Goal: Information Seeking & Learning: Learn about a topic

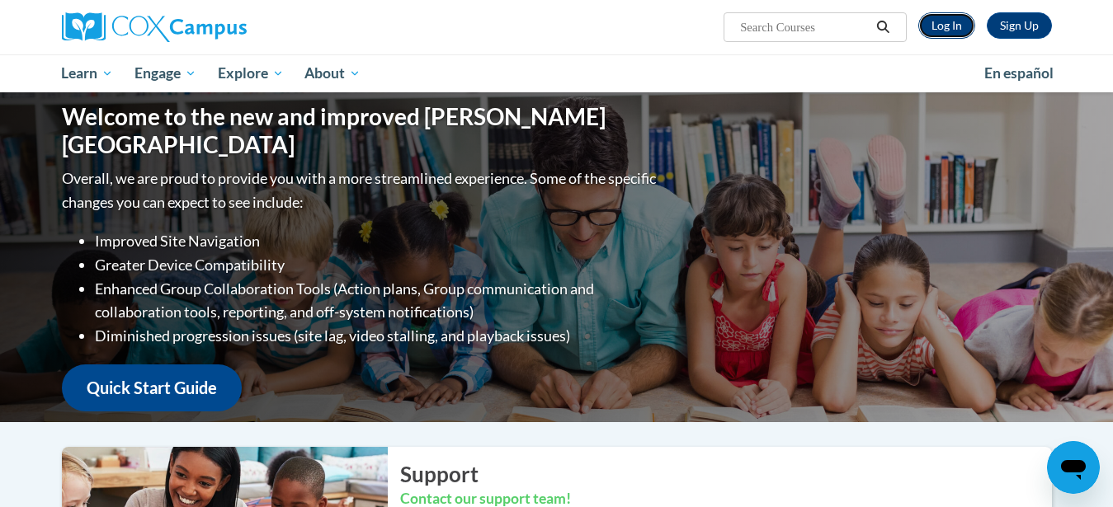
click at [959, 22] on link "Log In" at bounding box center [946, 25] width 57 height 26
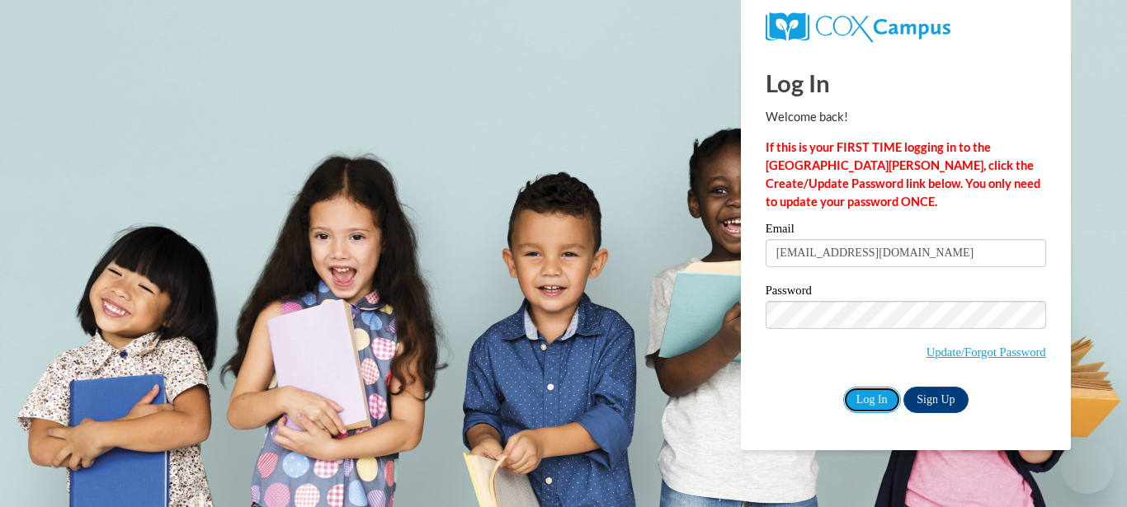
click at [858, 406] on input "Log In" at bounding box center [872, 400] width 58 height 26
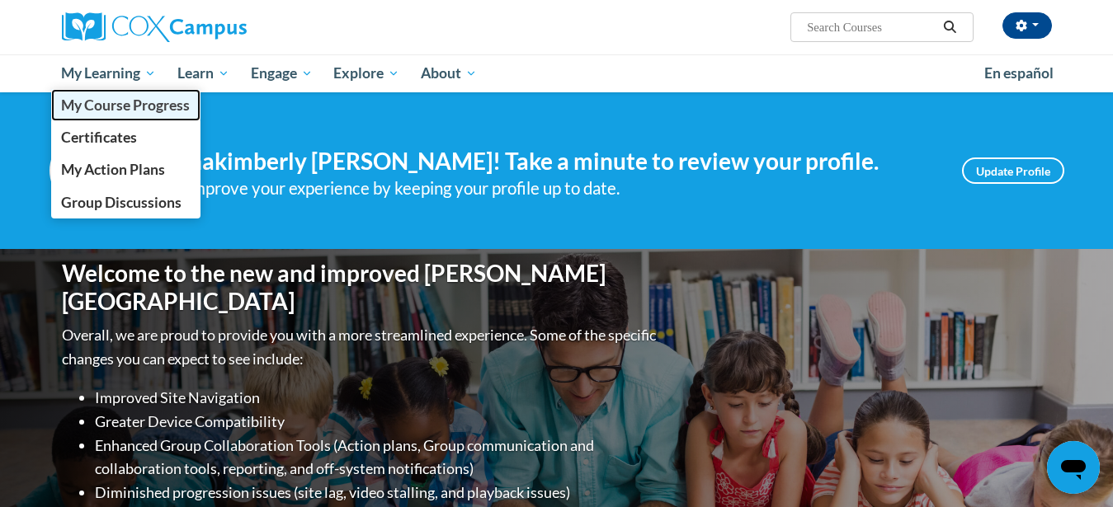
click at [138, 106] on span "My Course Progress" at bounding box center [125, 105] width 129 height 17
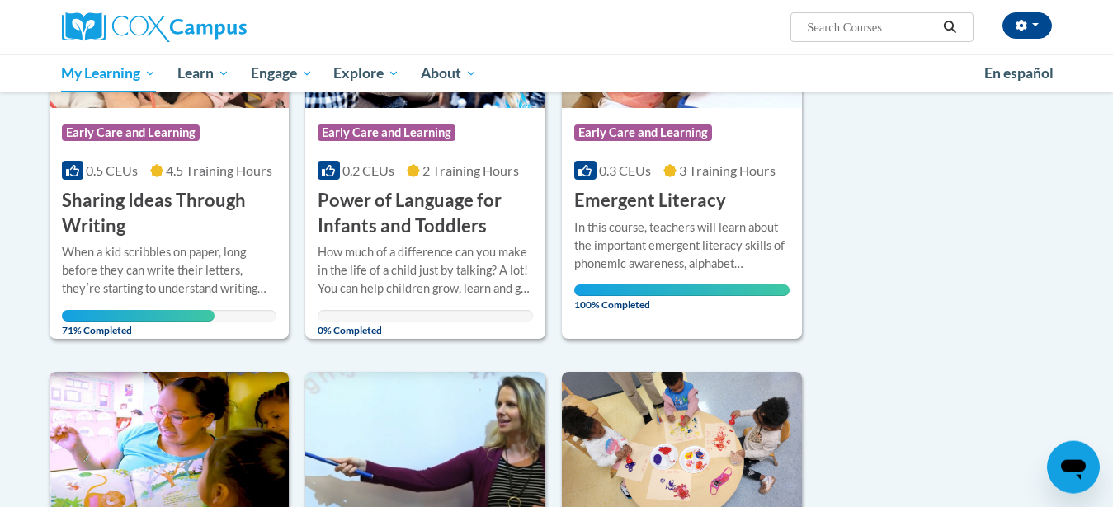
scroll to position [375, 0]
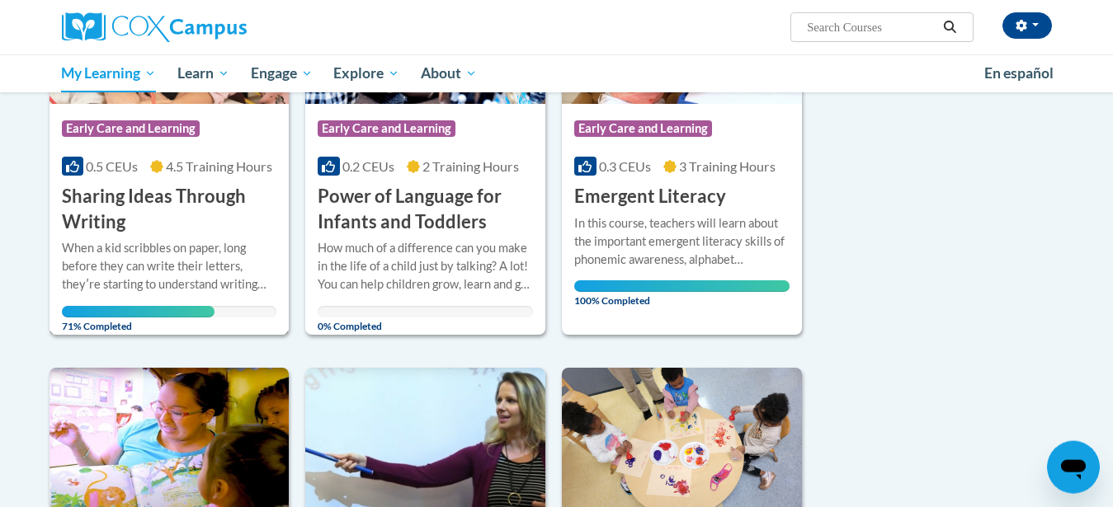
click at [143, 195] on h3 "Sharing Ideas Through Writing" at bounding box center [169, 209] width 215 height 51
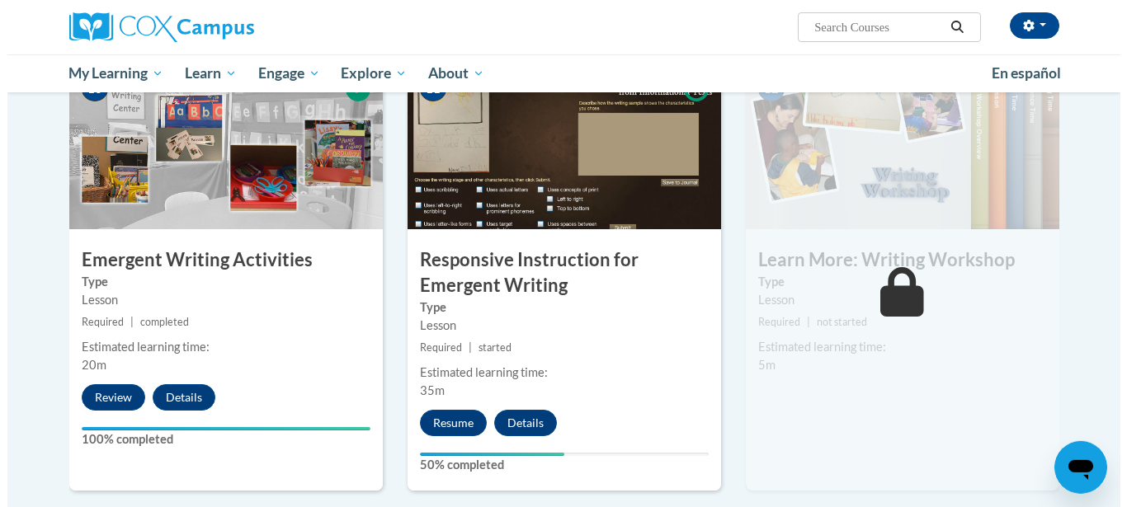
scroll to position [1747, 0]
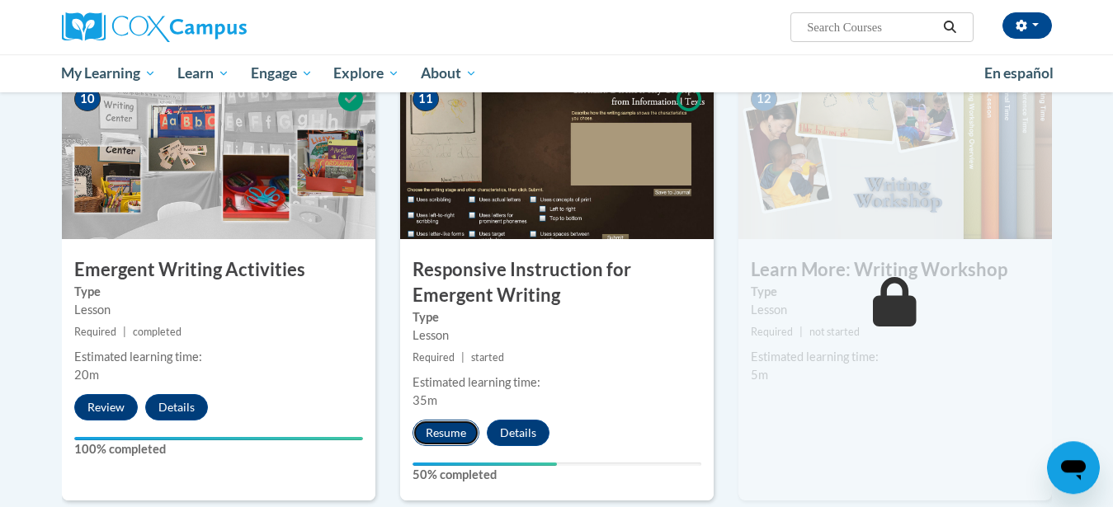
click at [445, 420] on button "Resume" at bounding box center [445, 433] width 67 height 26
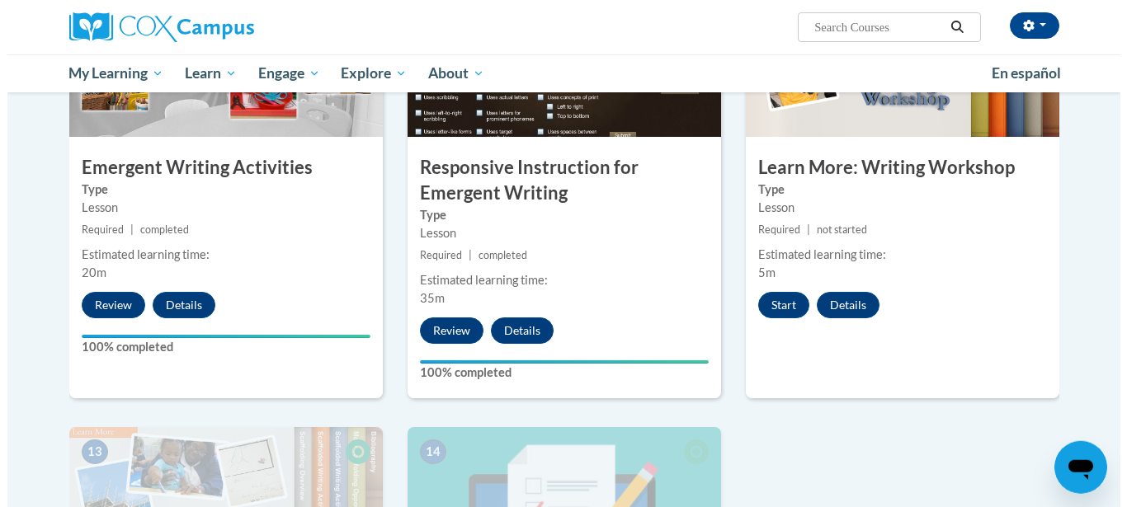
scroll to position [1840, 0]
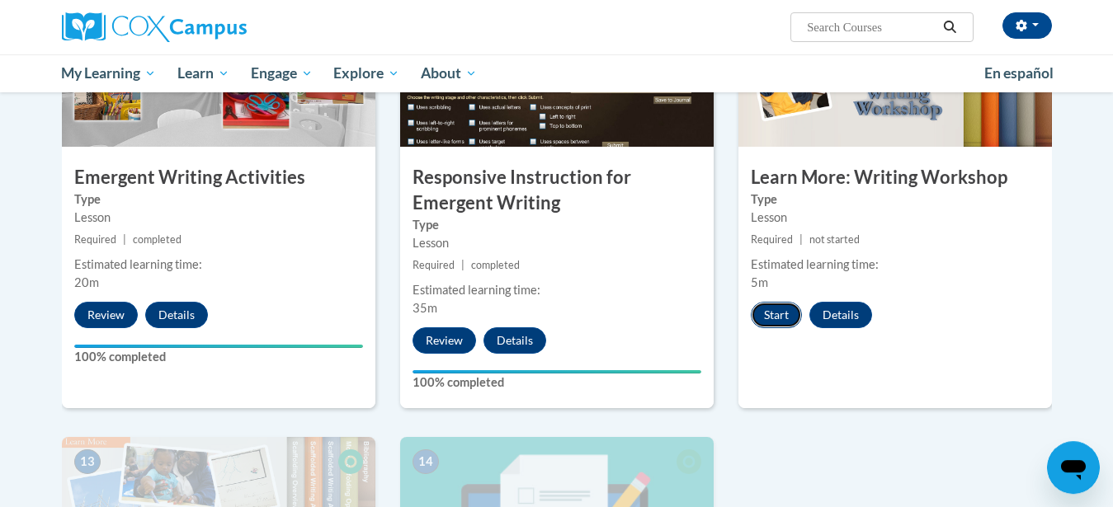
click at [764, 302] on button "Start" at bounding box center [776, 315] width 51 height 26
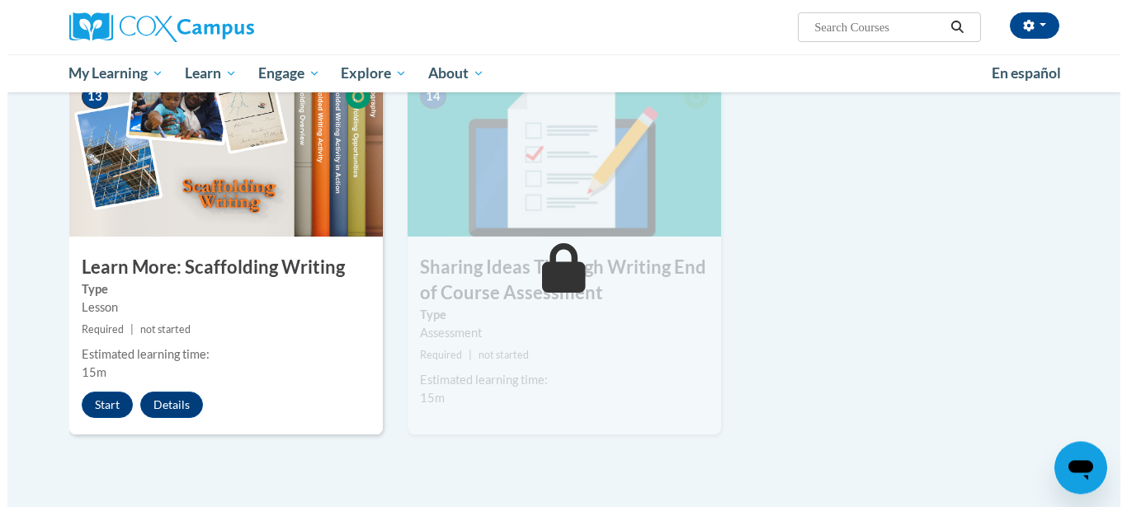
scroll to position [2256, 0]
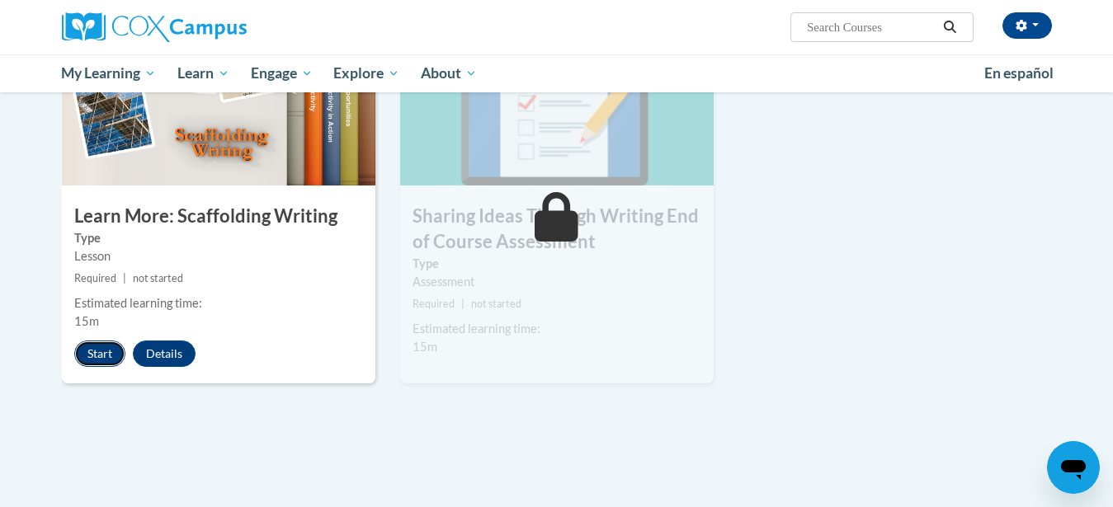
click at [93, 341] on button "Start" at bounding box center [99, 354] width 51 height 26
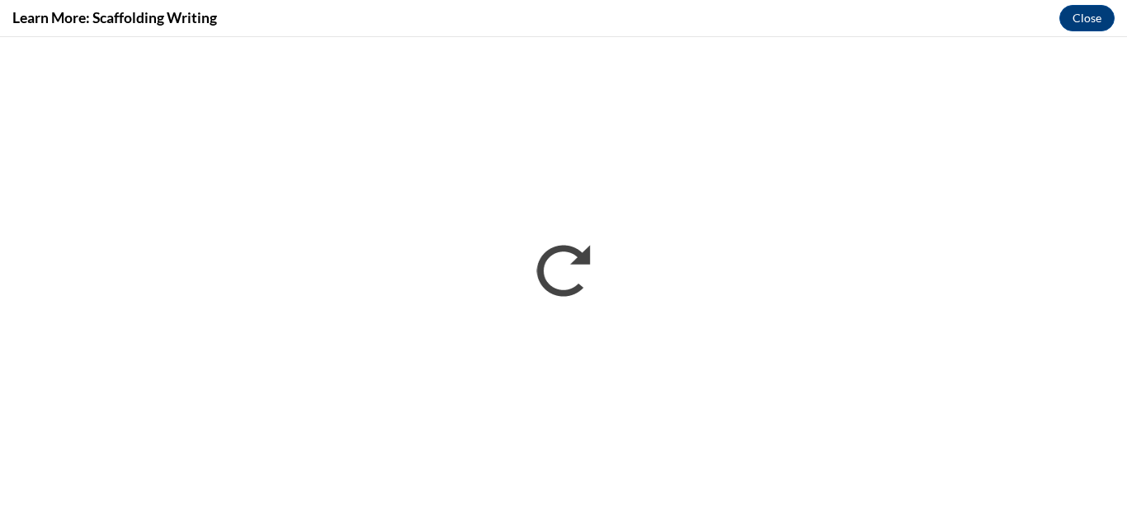
scroll to position [0, 0]
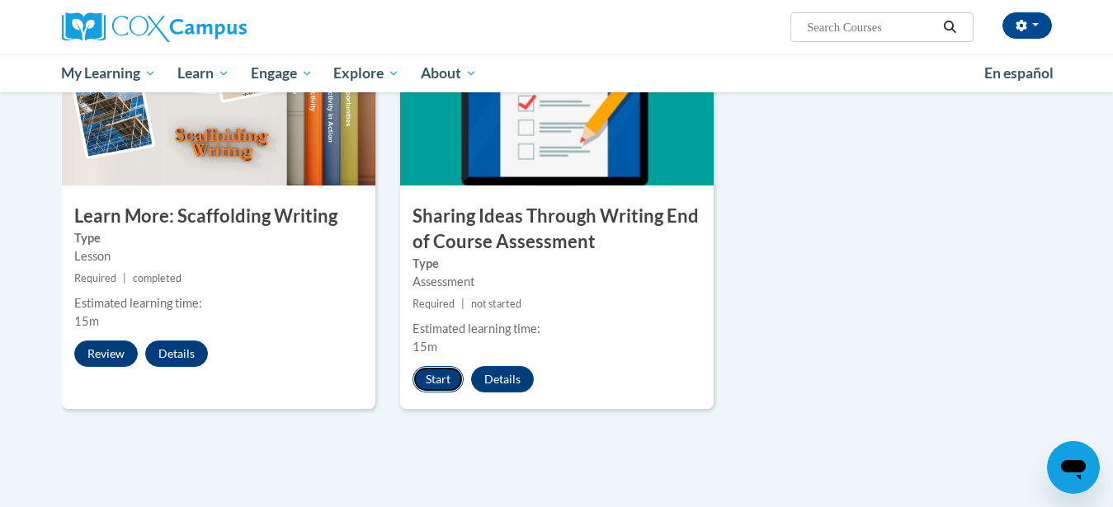
click at [446, 366] on button "Start" at bounding box center [437, 379] width 51 height 26
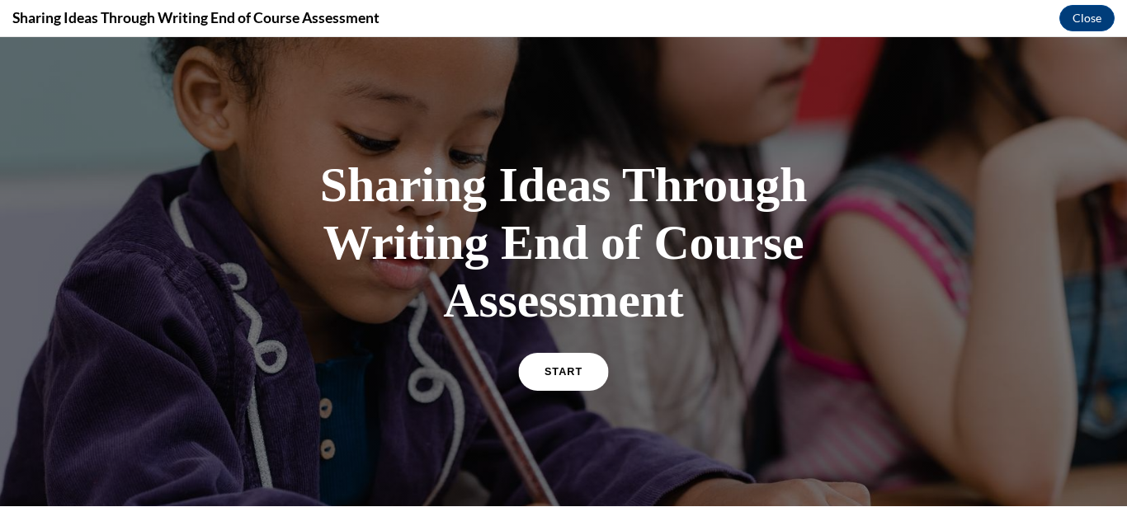
click at [571, 365] on link "START" at bounding box center [563, 372] width 90 height 38
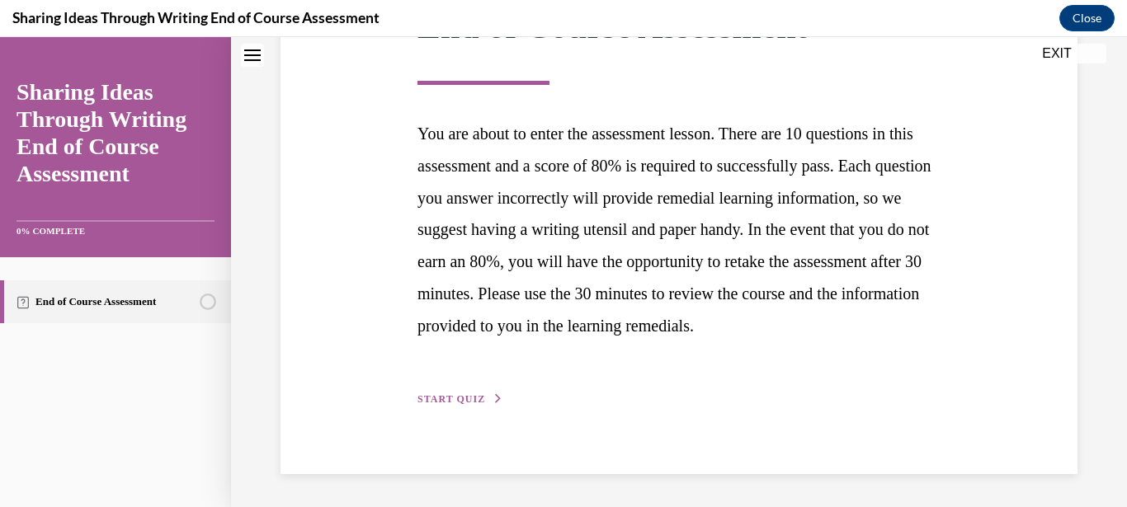
scroll to position [317, 0]
click at [464, 390] on div "Step 1 of 1 End of Course Assessment You are about to enter the assessment less…" at bounding box center [679, 177] width 548 height 464
click at [467, 394] on span "START QUIZ" at bounding box center [451, 399] width 68 height 12
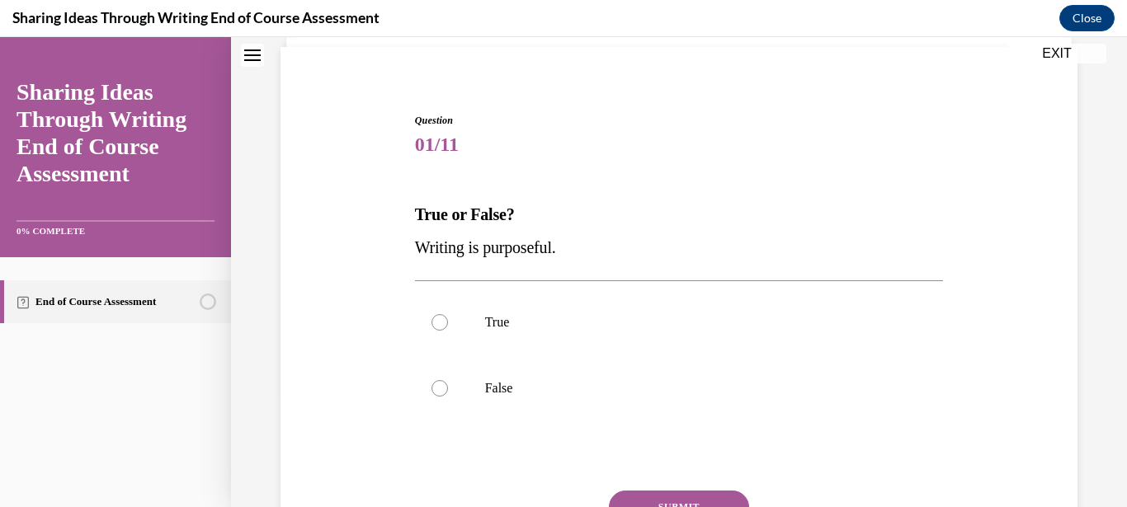
scroll to position [121, 0]
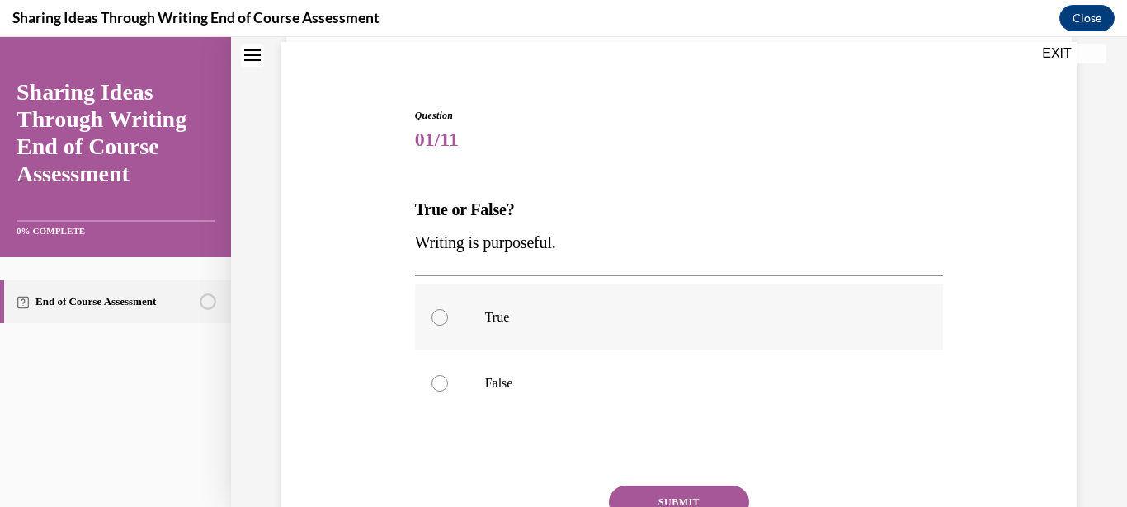
click at [547, 323] on p "True" at bounding box center [693, 317] width 417 height 16
click at [448, 323] on input "True" at bounding box center [439, 317] width 16 height 16
radio input "true"
click at [647, 502] on button "SUBMIT" at bounding box center [679, 502] width 140 height 33
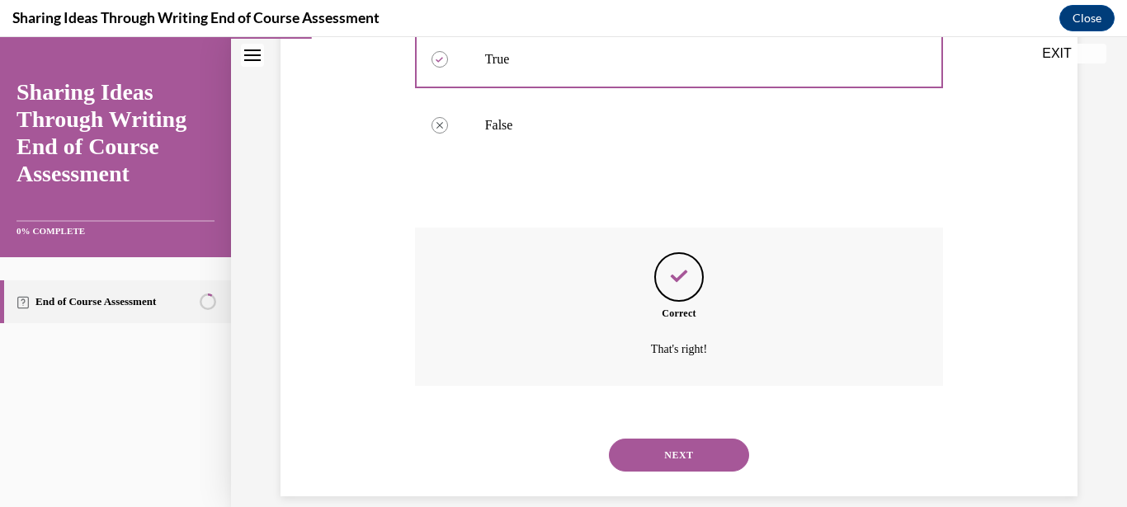
scroll to position [382, 0]
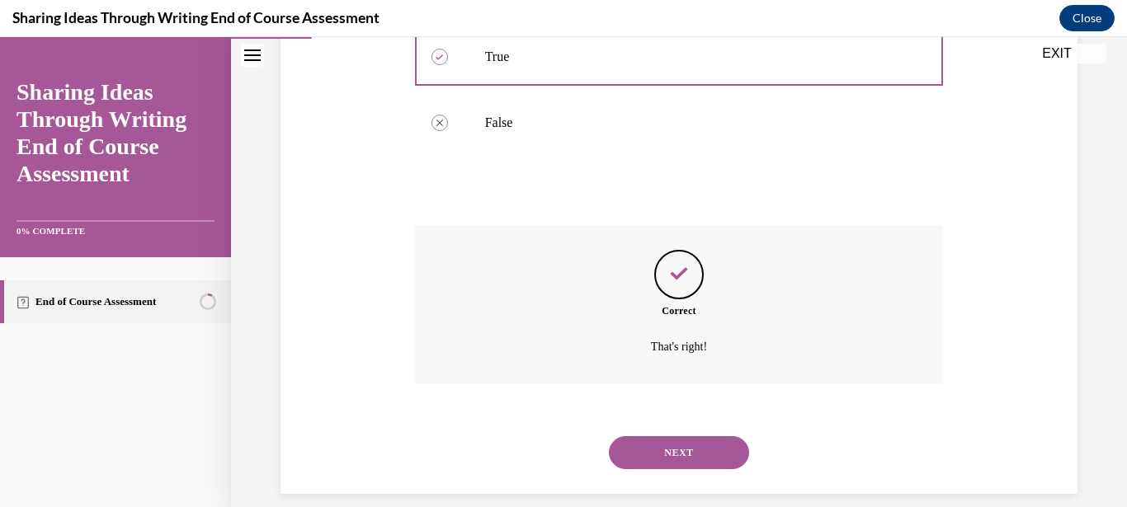
click at [691, 445] on button "NEXT" at bounding box center [679, 452] width 140 height 33
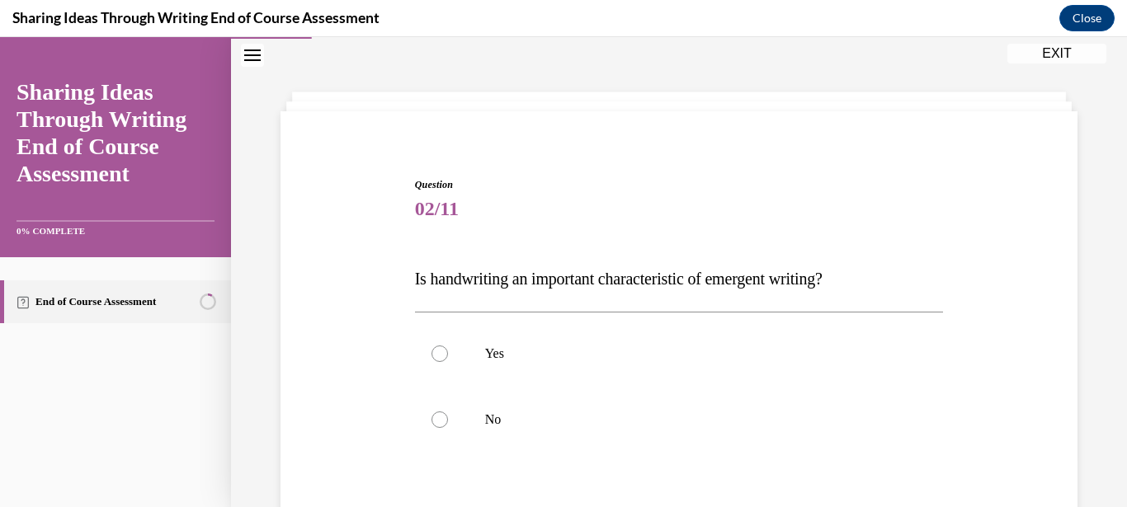
scroll to position [50, 0]
click at [620, 364] on label "Yes" at bounding box center [679, 356] width 529 height 66
click at [448, 364] on input "Yes" at bounding box center [439, 355] width 16 height 16
radio input "true"
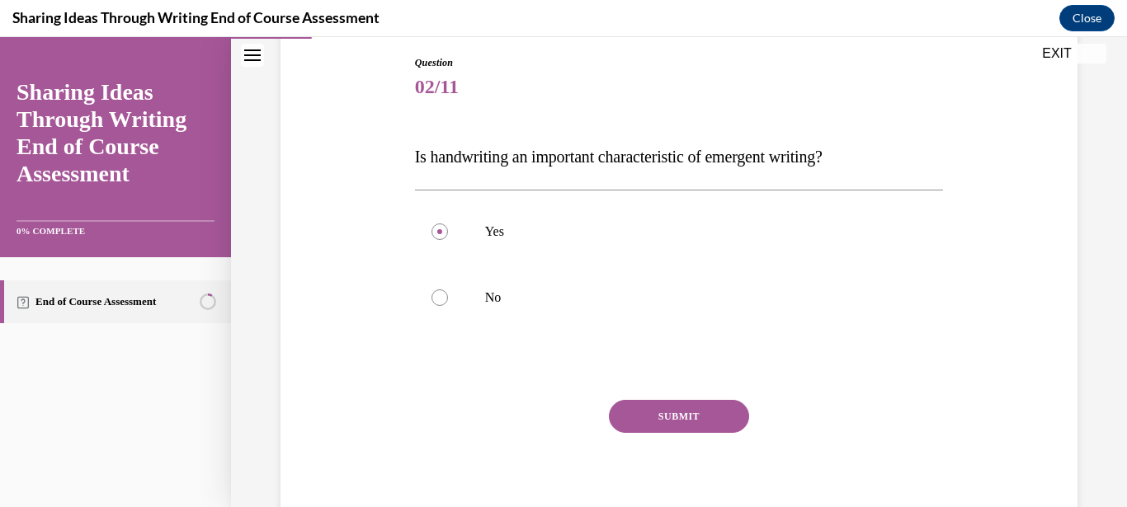
scroll to position [197, 0]
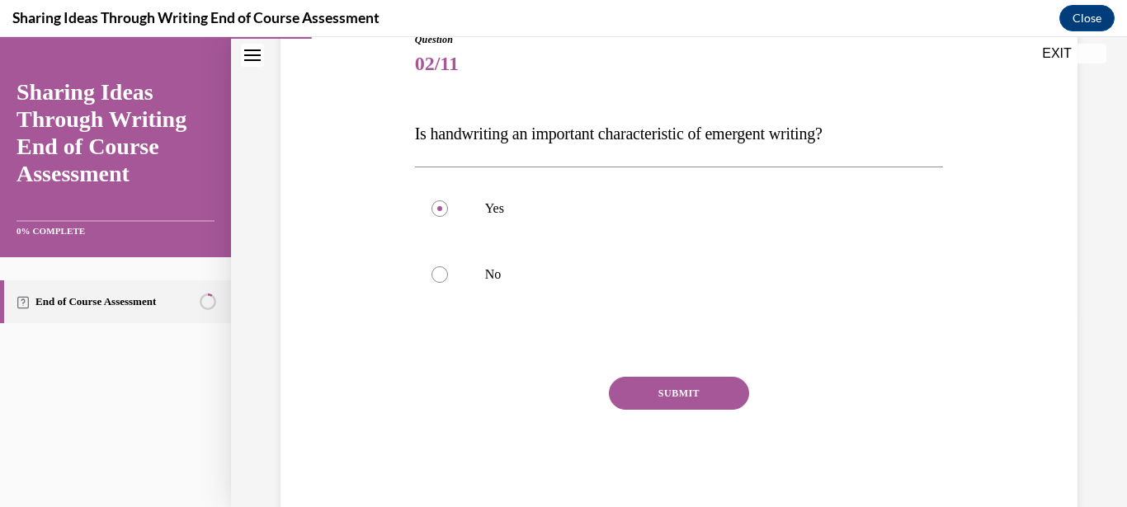
click at [678, 393] on button "SUBMIT" at bounding box center [679, 393] width 140 height 33
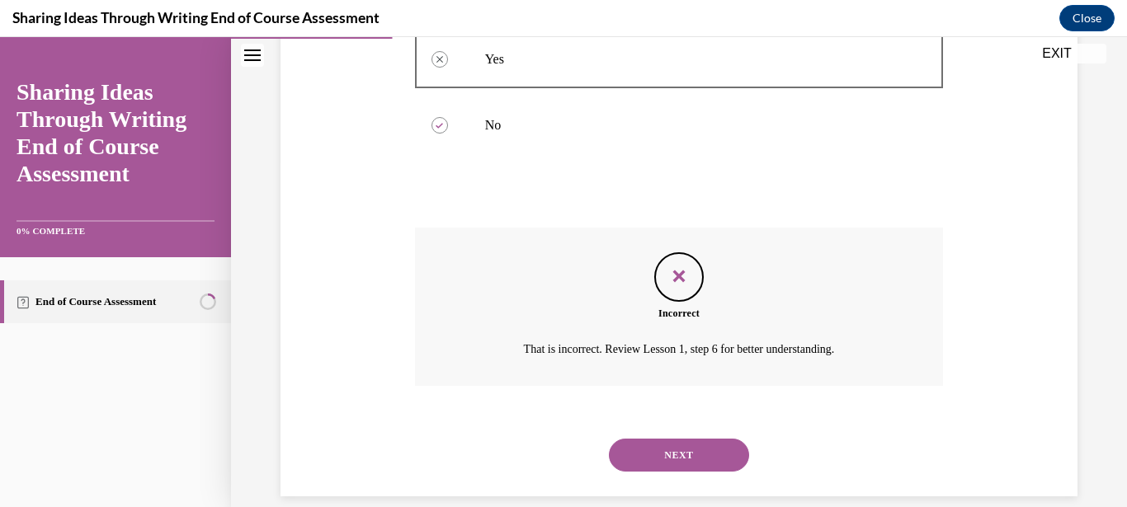
scroll to position [349, 0]
click at [662, 437] on button "NEXT" at bounding box center [679, 452] width 140 height 33
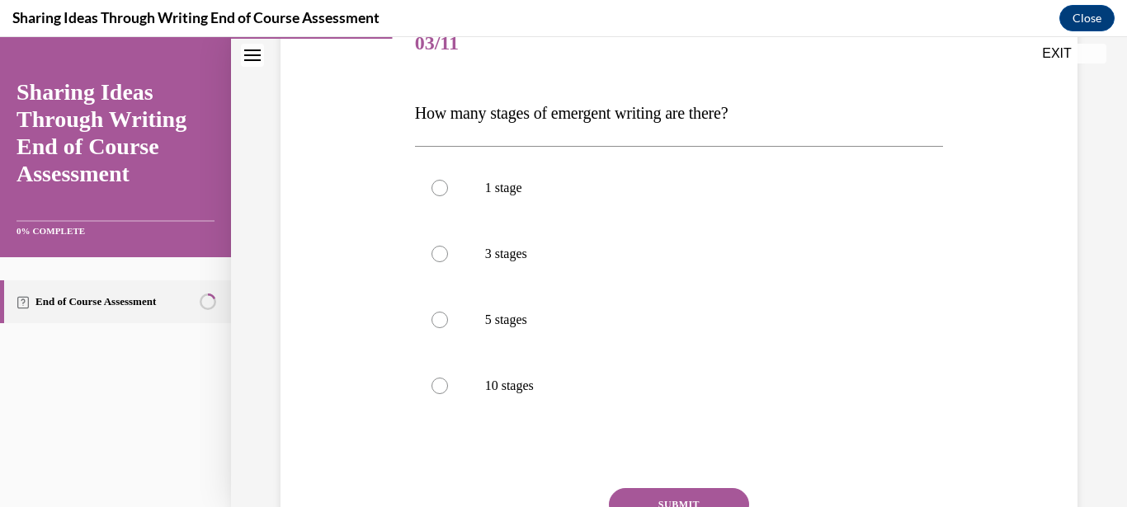
scroll to position [238, 0]
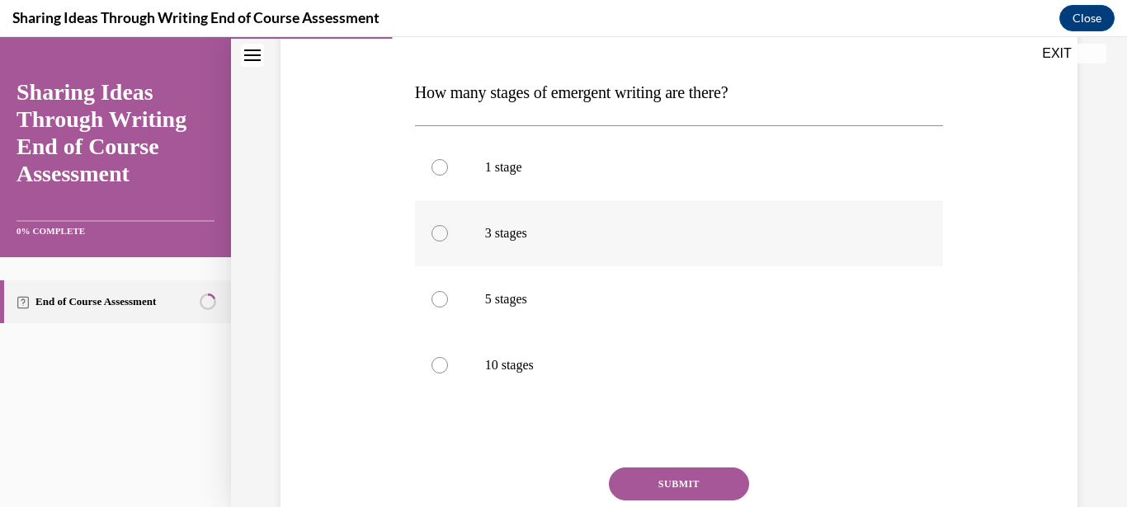
click at [488, 238] on p "3 stages" at bounding box center [693, 233] width 417 height 16
click at [448, 238] on input "3 stages" at bounding box center [439, 233] width 16 height 16
radio input "true"
click at [667, 483] on button "SUBMIT" at bounding box center [679, 484] width 140 height 33
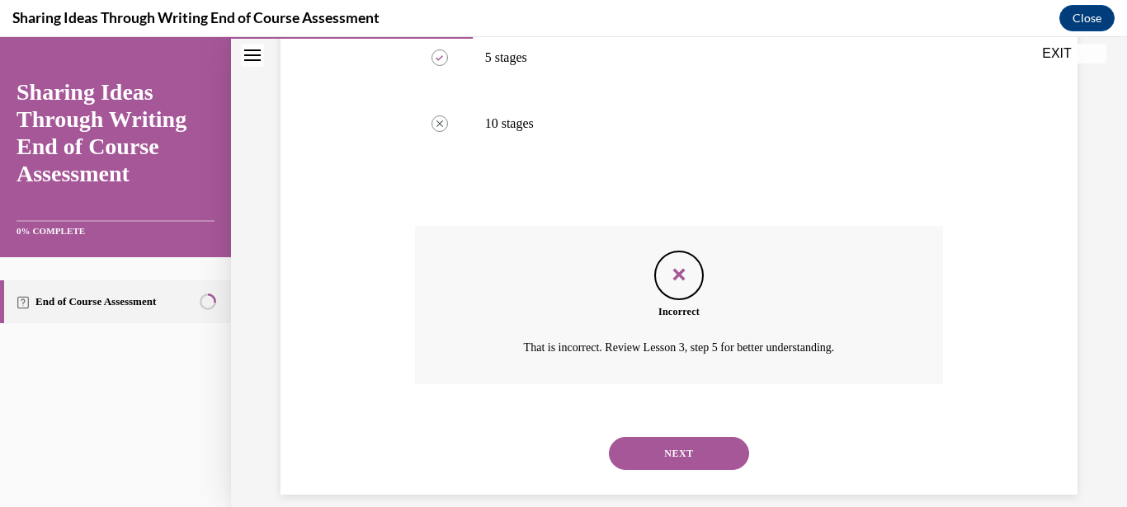
scroll to position [481, 0]
click at [675, 420] on div "NEXT" at bounding box center [679, 453] width 529 height 66
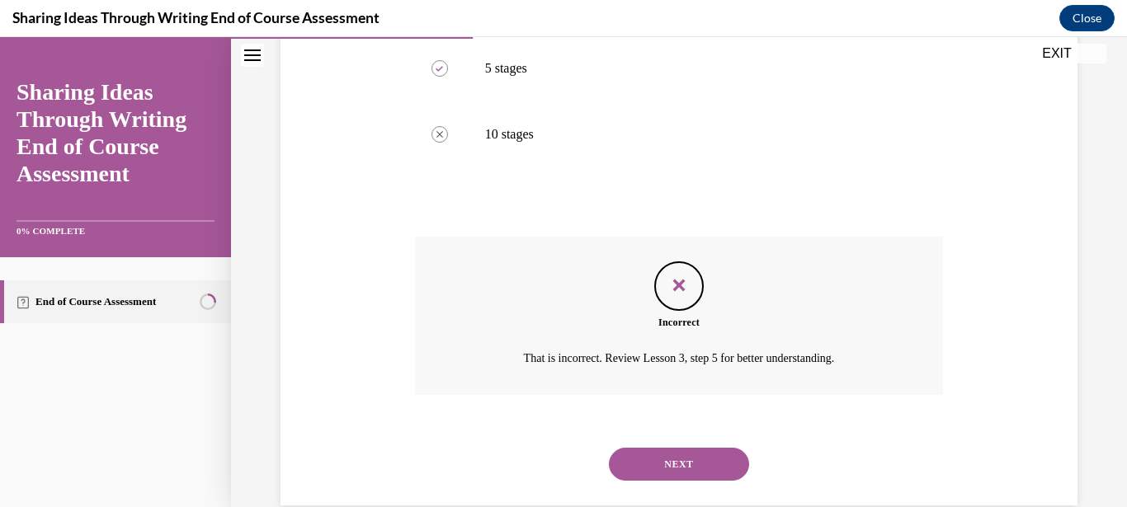
scroll to position [471, 0]
click at [695, 446] on button "NEXT" at bounding box center [679, 462] width 140 height 33
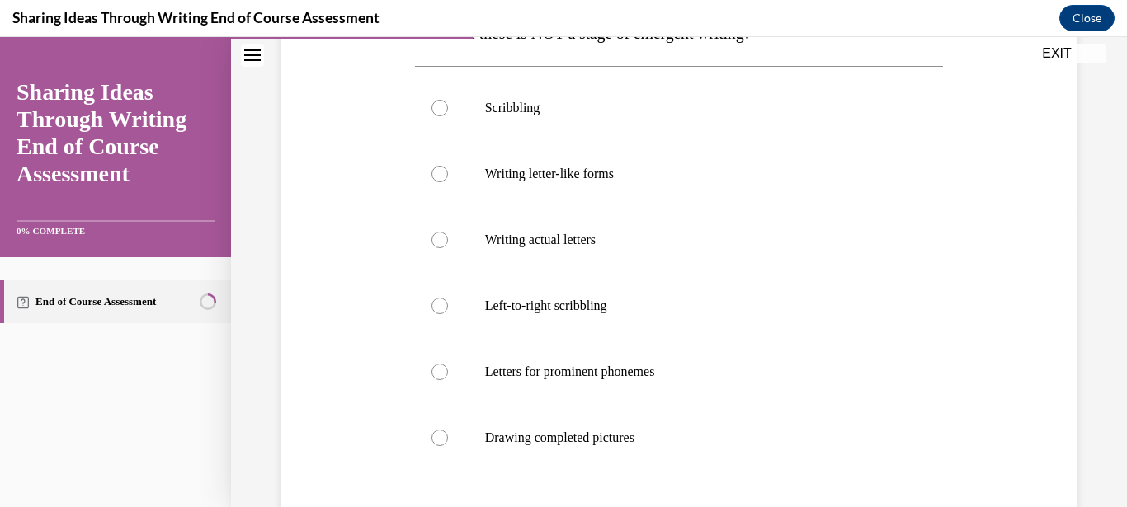
scroll to position [313, 0]
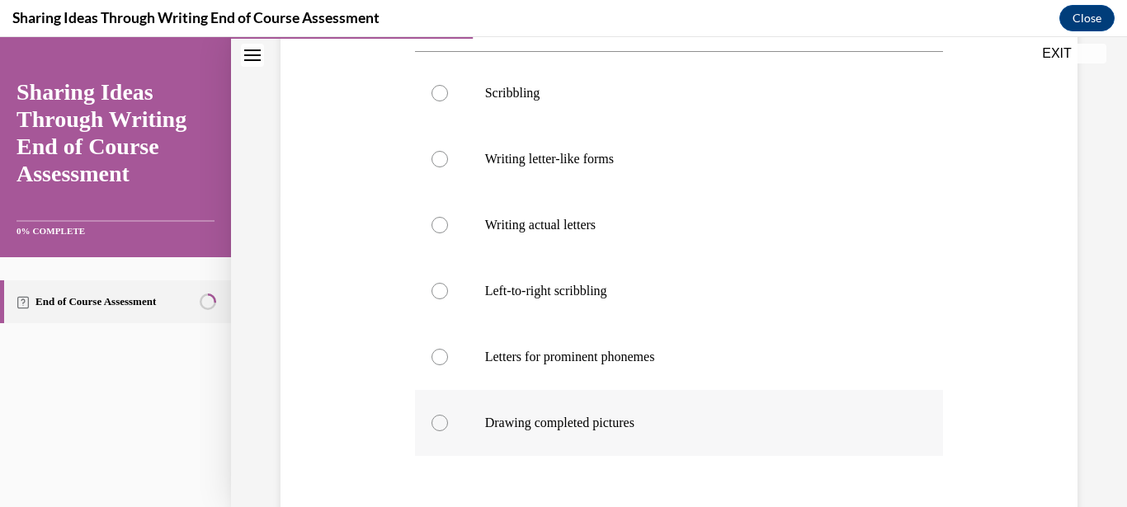
click at [650, 412] on label "Drawing completed pictures" at bounding box center [679, 423] width 529 height 66
click at [448, 415] on input "Drawing completed pictures" at bounding box center [439, 423] width 16 height 16
radio input "true"
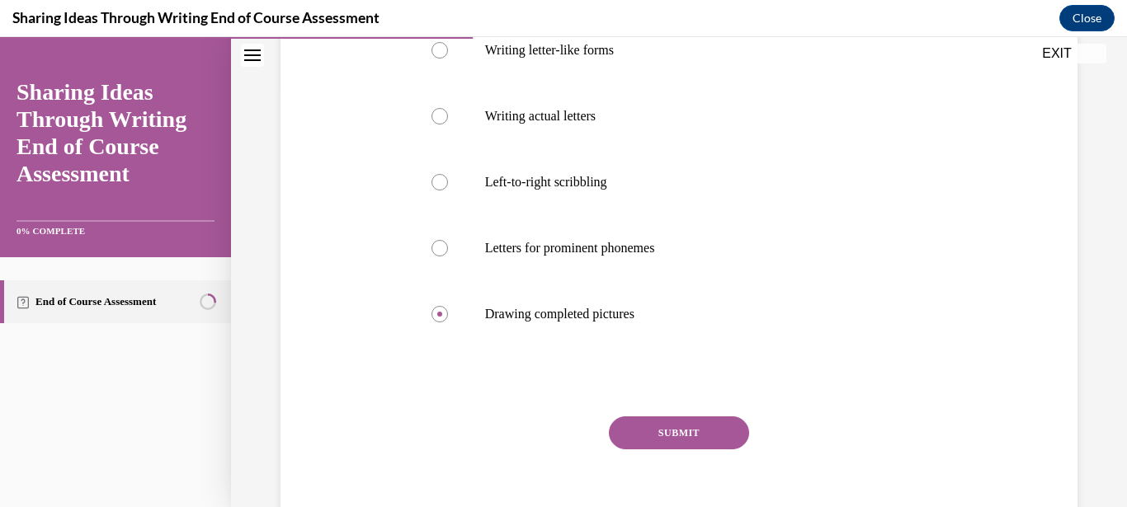
scroll to position [454, 0]
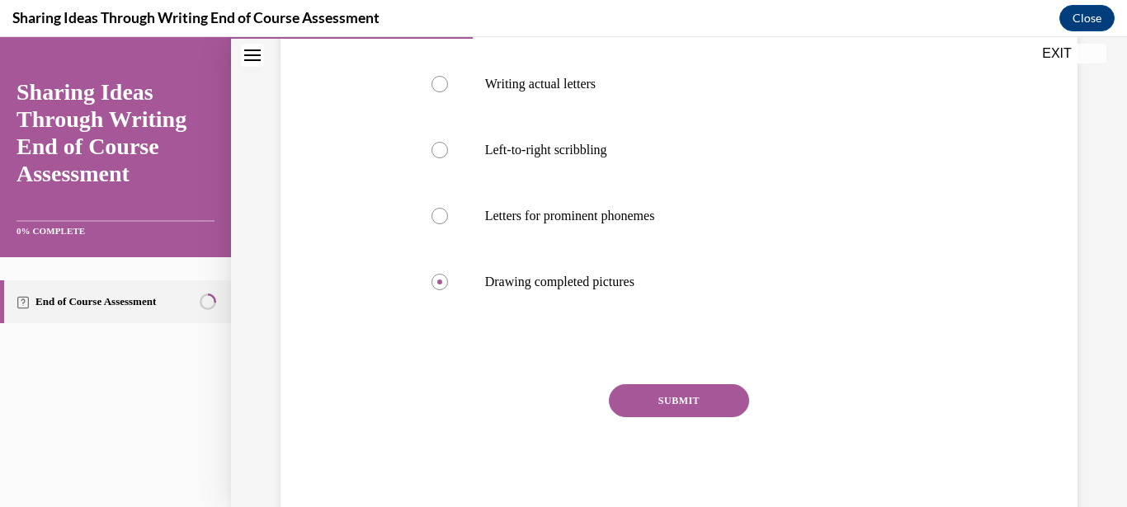
click at [690, 389] on button "SUBMIT" at bounding box center [679, 400] width 140 height 33
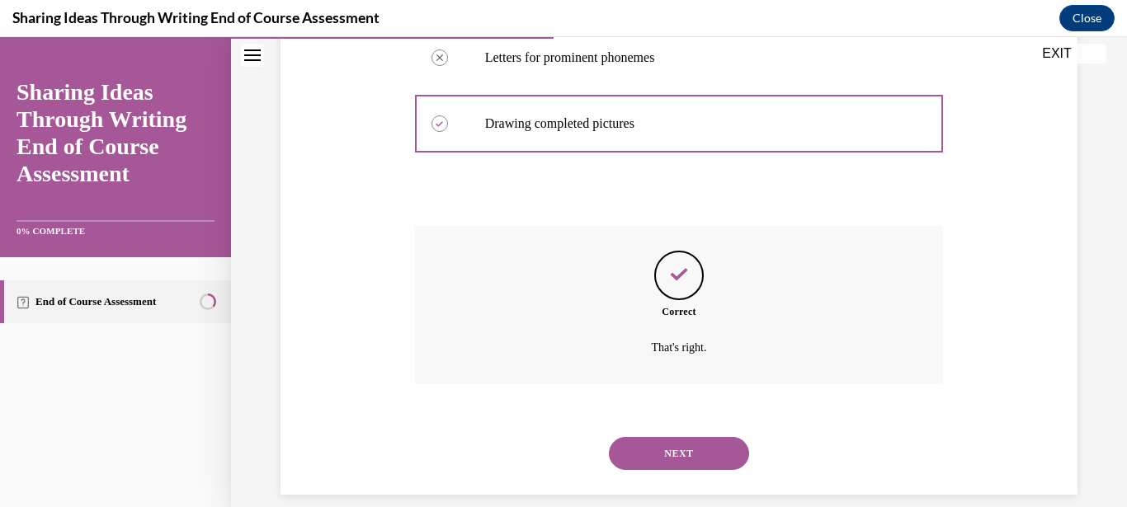
scroll to position [613, 0]
click at [702, 436] on button "NEXT" at bounding box center [679, 452] width 140 height 33
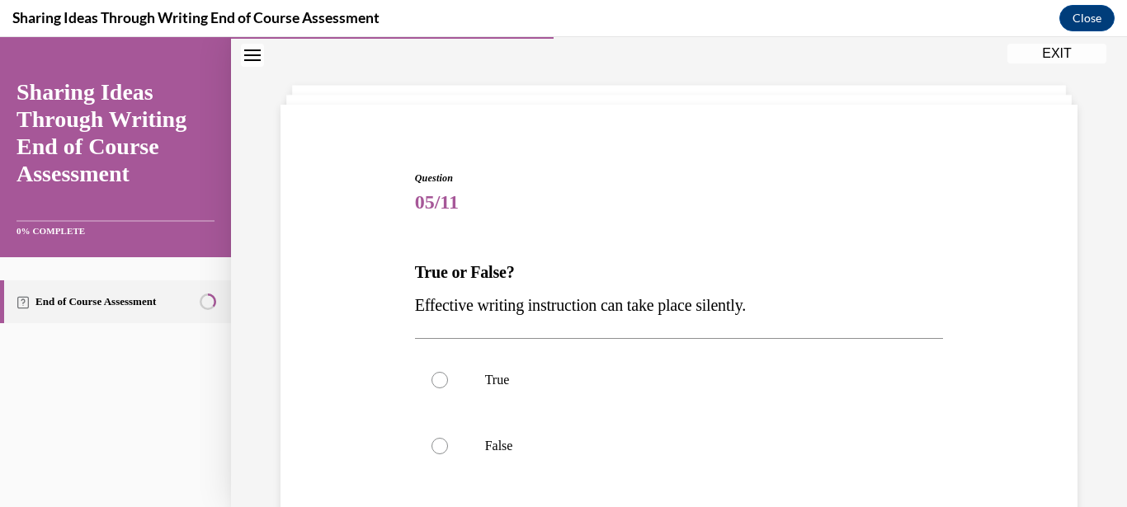
scroll to position [81, 0]
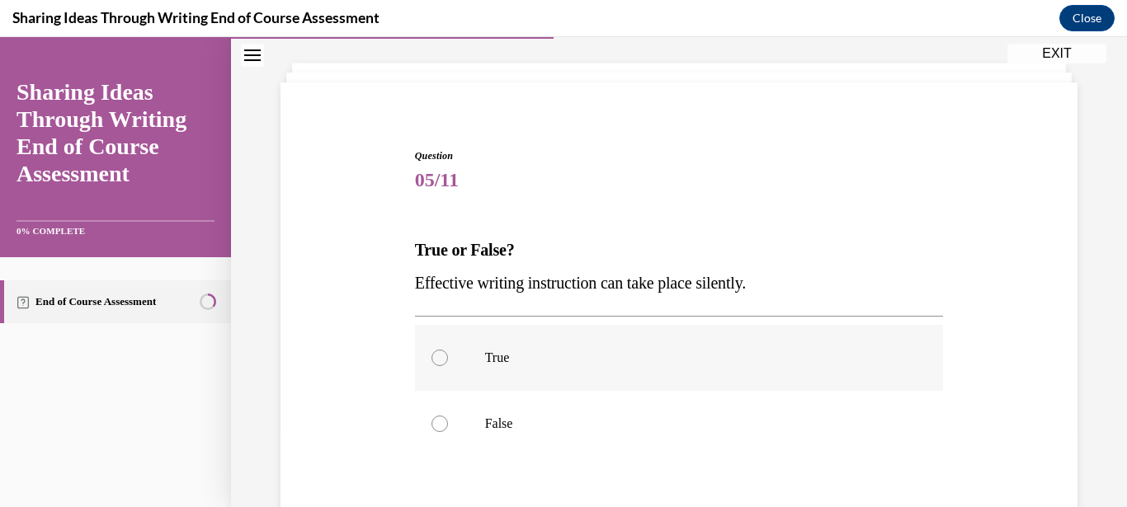
click at [627, 344] on label "True" at bounding box center [679, 358] width 529 height 66
click at [448, 350] on input "True" at bounding box center [439, 358] width 16 height 16
radio input "true"
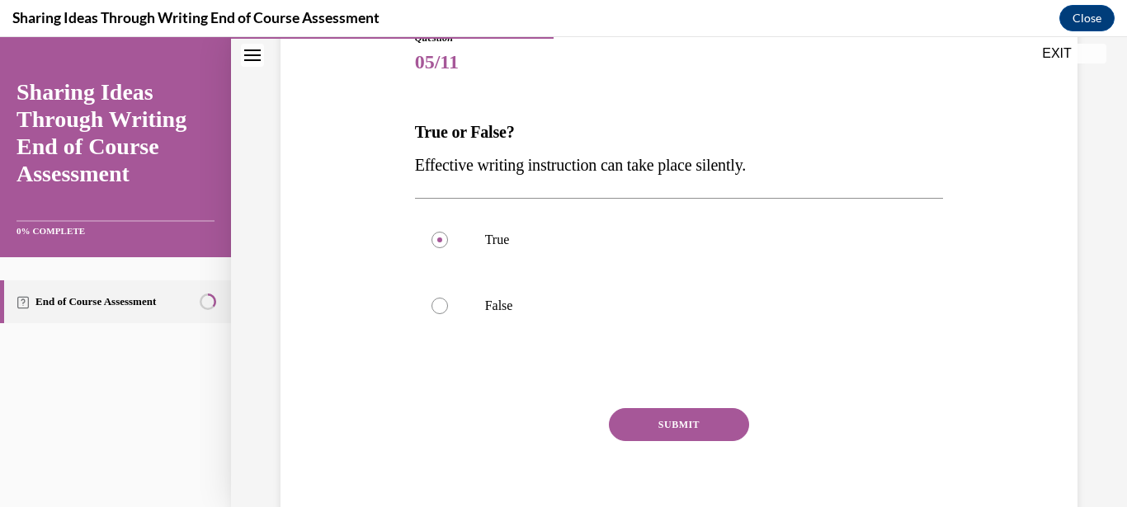
scroll to position [198, 0]
click at [703, 420] on button "SUBMIT" at bounding box center [679, 425] width 140 height 33
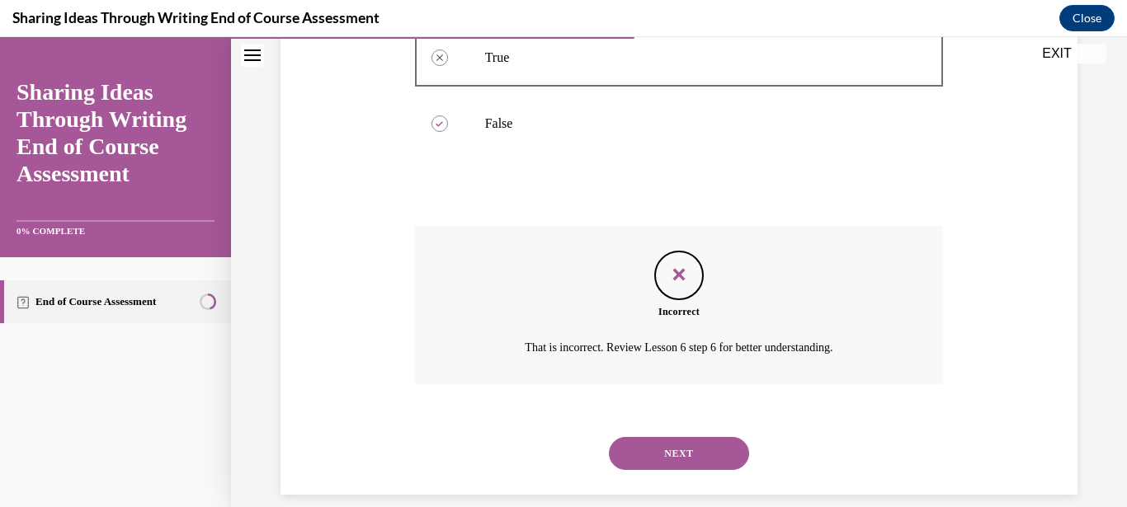
scroll to position [382, 0]
click at [692, 436] on button "NEXT" at bounding box center [679, 452] width 140 height 33
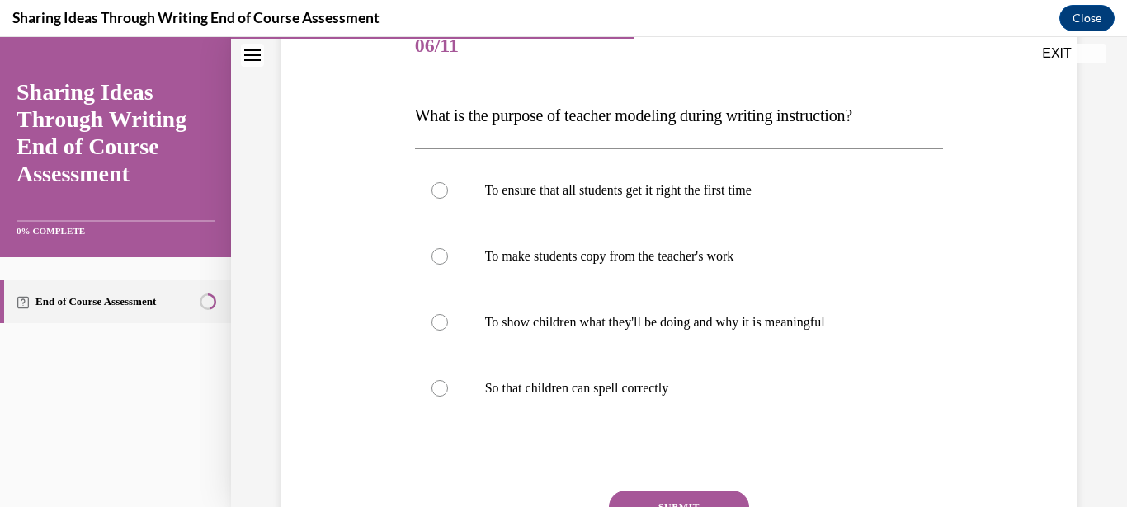
scroll to position [224, 0]
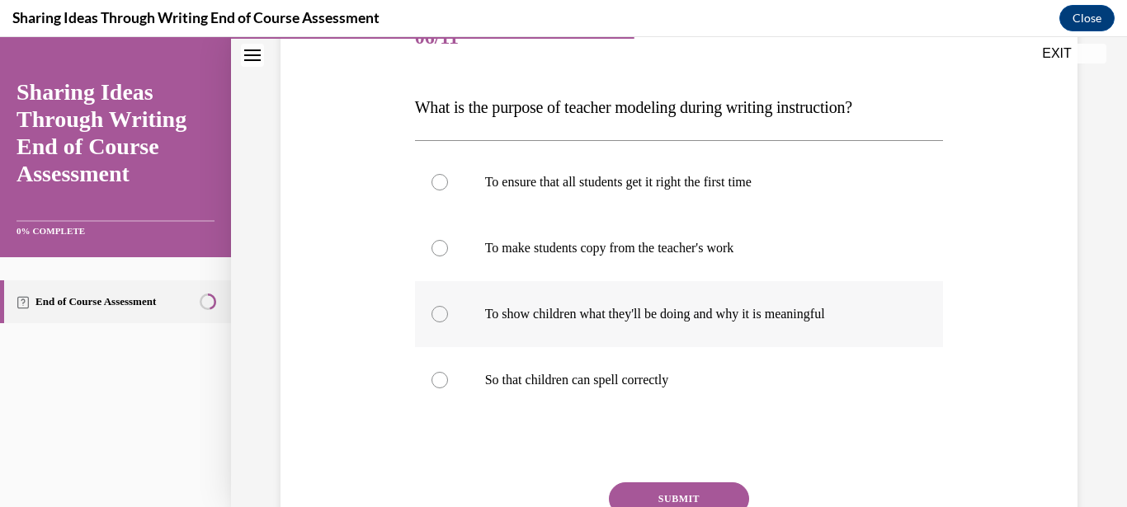
click at [693, 315] on p "To show children what they'll be doing and why it is meaningful" at bounding box center [693, 314] width 417 height 16
click at [448, 315] on input "To show children what they'll be doing and why it is meaningful" at bounding box center [439, 314] width 16 height 16
radio input "true"
click at [647, 482] on div "Question 06/11 What is the purpose of teacher modeling during writing instructi…" at bounding box center [679, 312] width 529 height 612
click at [648, 492] on button "SUBMIT" at bounding box center [679, 499] width 140 height 33
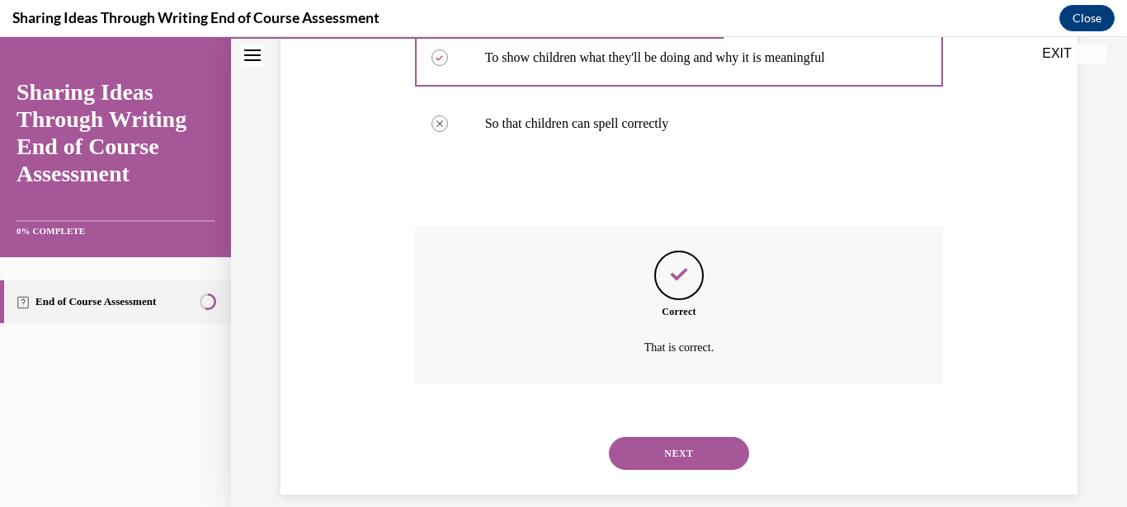
scroll to position [481, 0]
click at [709, 436] on button "NEXT" at bounding box center [679, 452] width 140 height 33
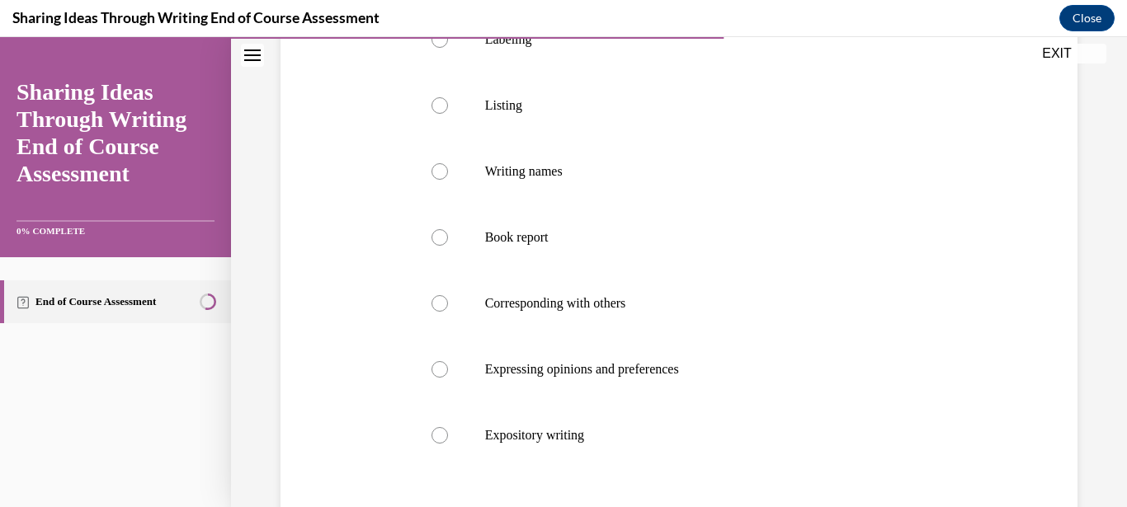
scroll to position [356, 0]
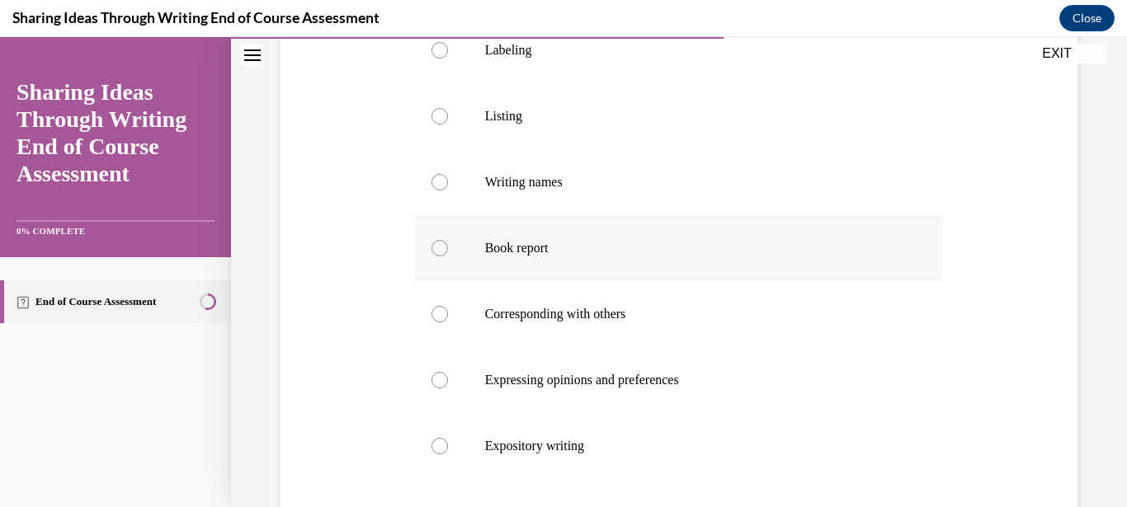
click at [610, 232] on label "Book report" at bounding box center [679, 248] width 529 height 66
click at [448, 240] on input "Book report" at bounding box center [439, 248] width 16 height 16
radio input "true"
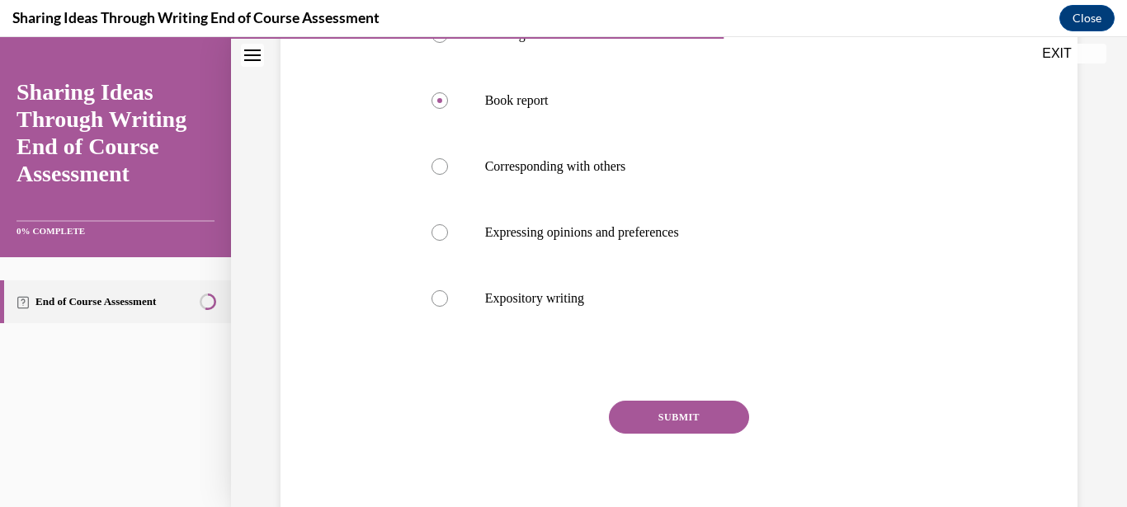
scroll to position [514, 0]
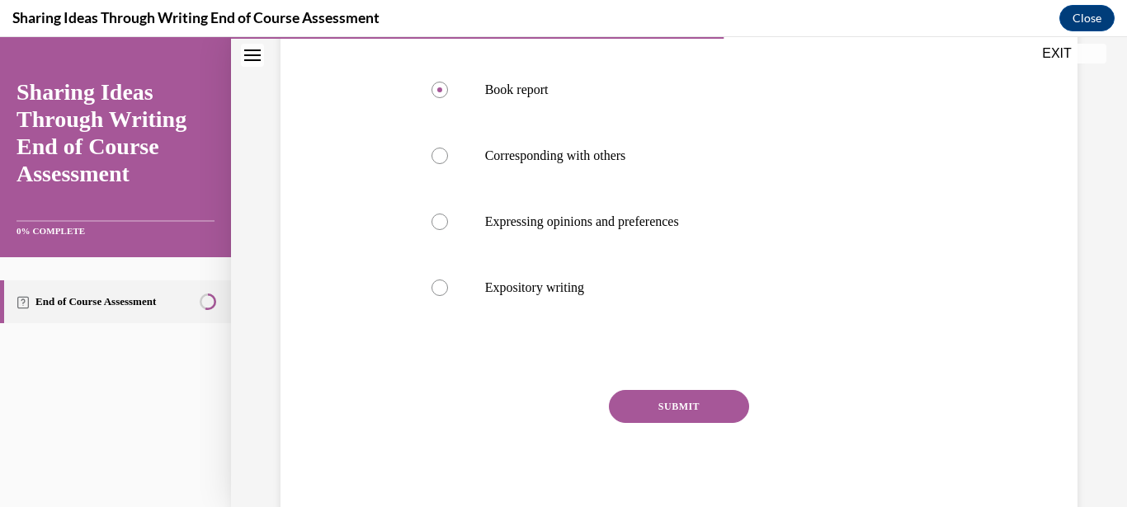
click at [658, 410] on button "SUBMIT" at bounding box center [679, 406] width 140 height 33
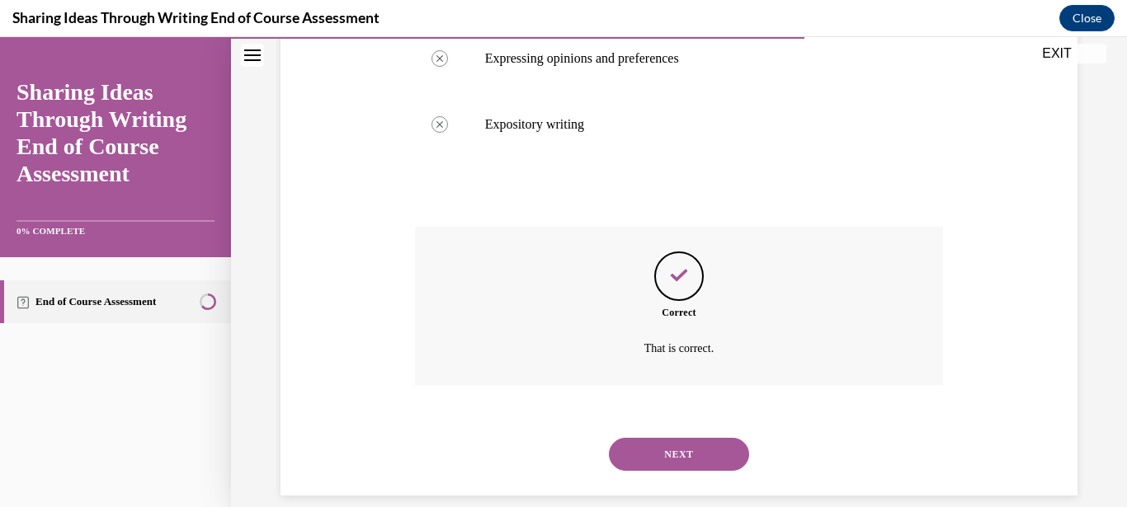
scroll to position [679, 0]
click at [711, 436] on button "NEXT" at bounding box center [679, 452] width 140 height 33
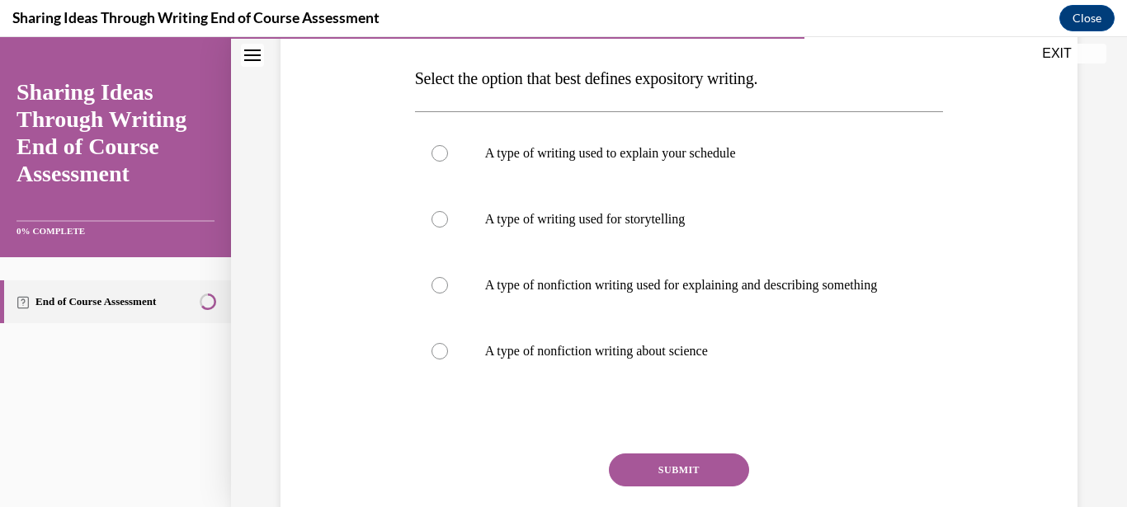
scroll to position [242, 0]
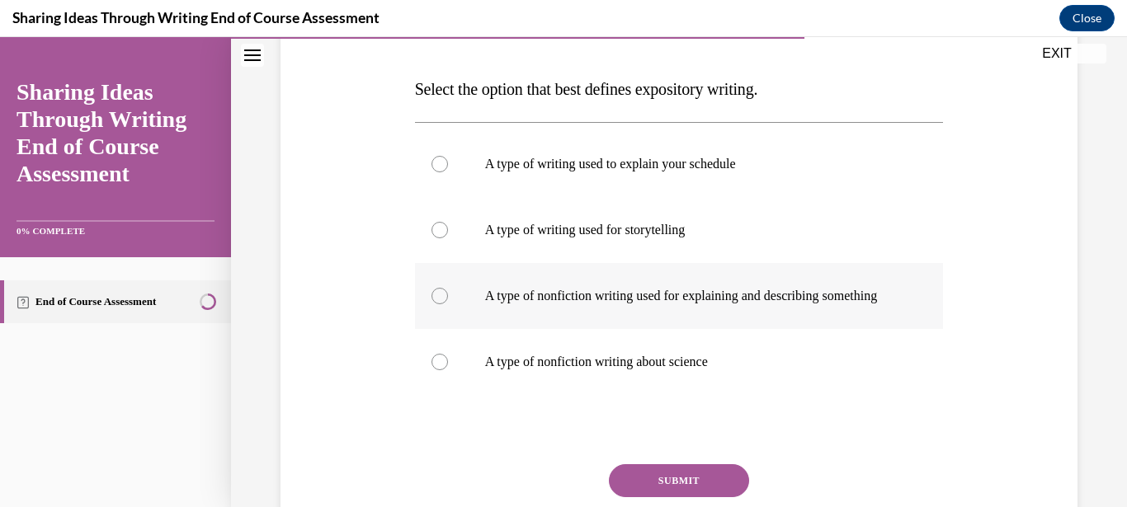
click at [730, 301] on p "A type of nonfiction writing used for explaining and describing something" at bounding box center [693, 296] width 417 height 16
click at [448, 301] on input "A type of nonfiction writing used for explaining and describing something" at bounding box center [439, 296] width 16 height 16
radio input "true"
click at [673, 482] on button "SUBMIT" at bounding box center [679, 480] width 140 height 33
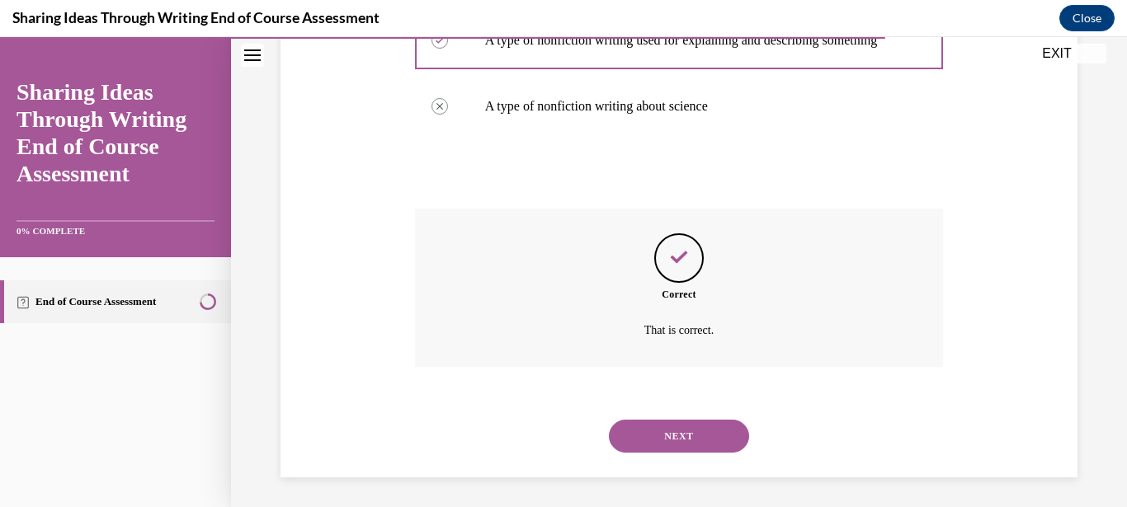
scroll to position [497, 0]
click at [685, 420] on button "NEXT" at bounding box center [679, 436] width 140 height 33
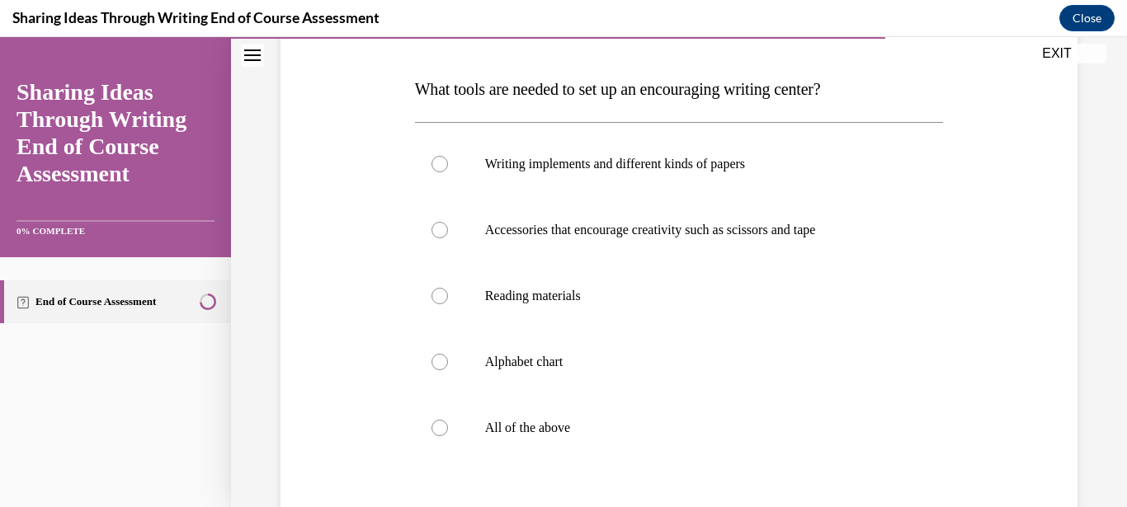
scroll to position [244, 0]
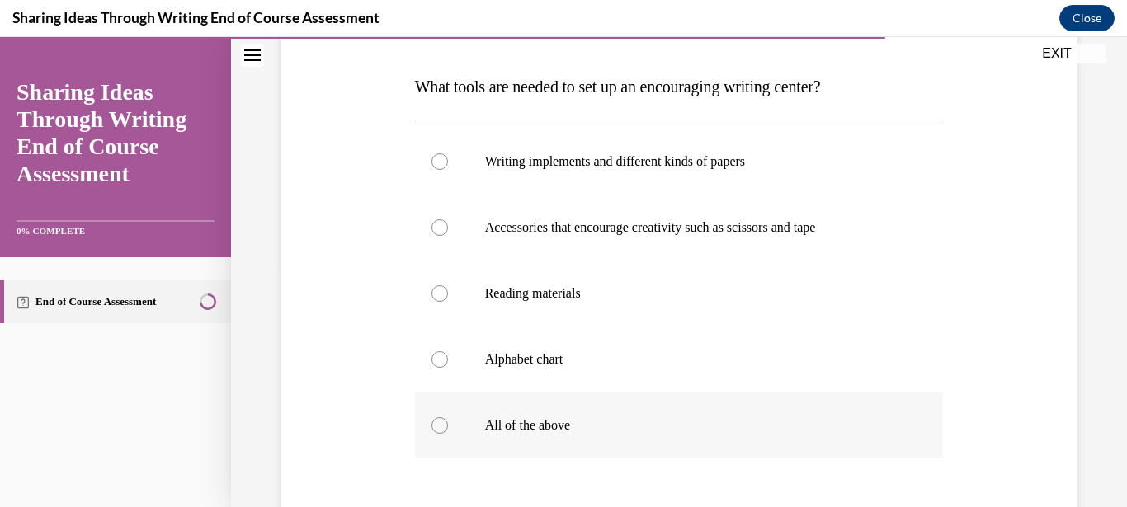
click at [455, 424] on label "All of the above" at bounding box center [679, 426] width 529 height 66
click at [448, 424] on input "All of the above" at bounding box center [439, 425] width 16 height 16
radio input "true"
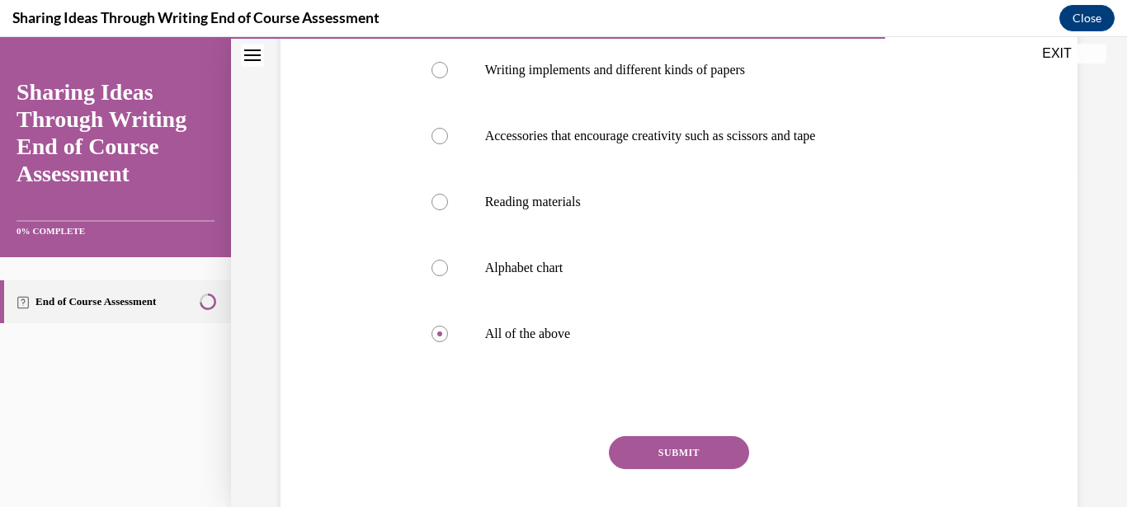
scroll to position [344, 0]
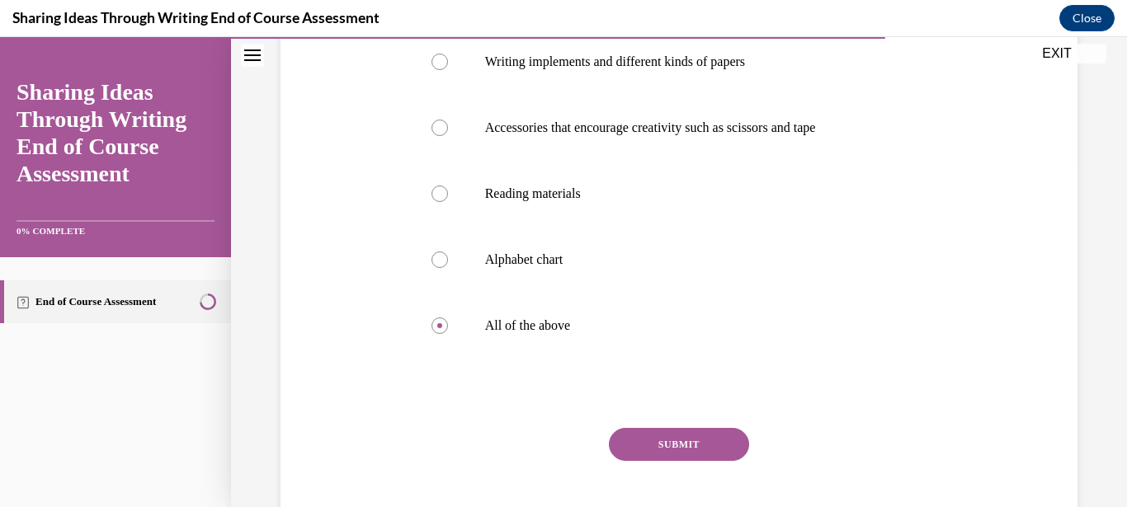
click at [690, 448] on button "SUBMIT" at bounding box center [679, 444] width 140 height 33
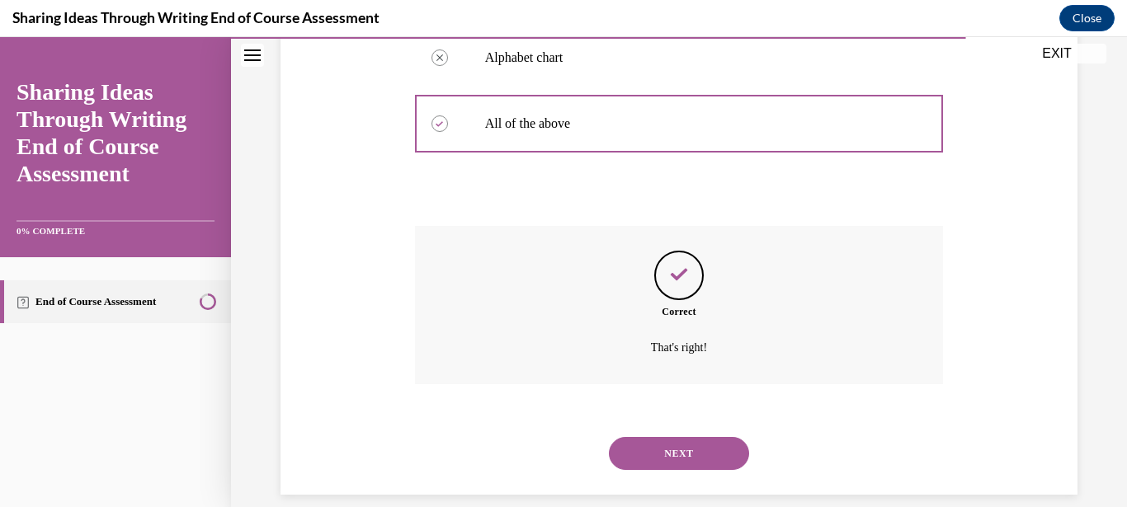
scroll to position [547, 0]
click at [690, 448] on button "NEXT" at bounding box center [679, 452] width 140 height 33
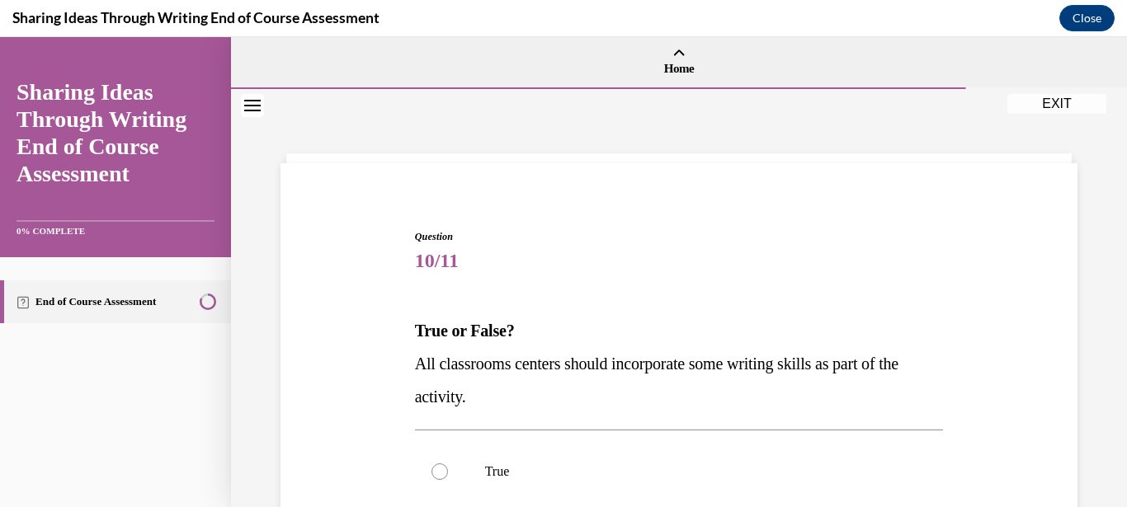
click at [690, 448] on label "True" at bounding box center [679, 472] width 529 height 66
click at [448, 464] on input "True" at bounding box center [439, 472] width 16 height 16
radio input "true"
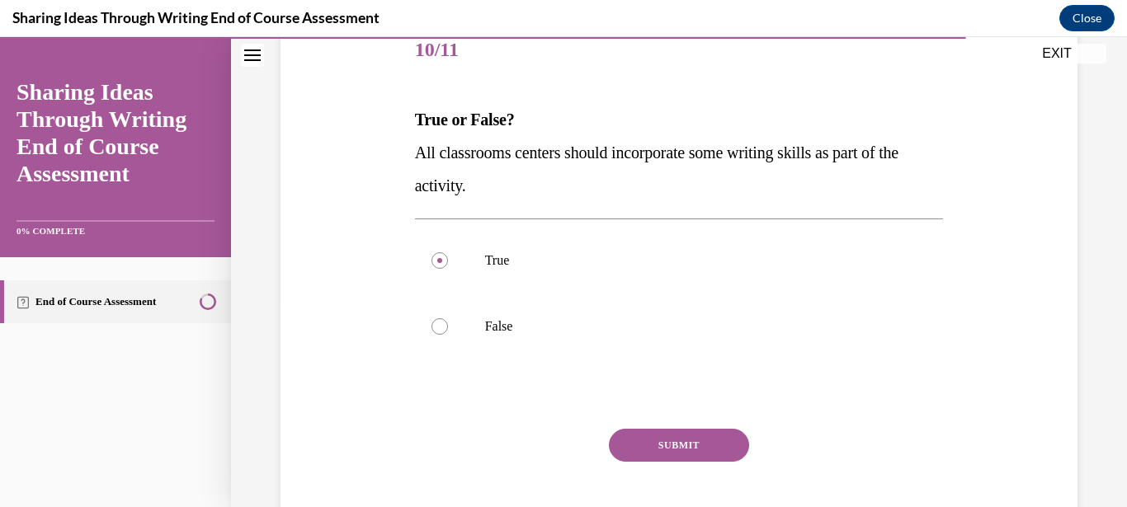
scroll to position [248, 0]
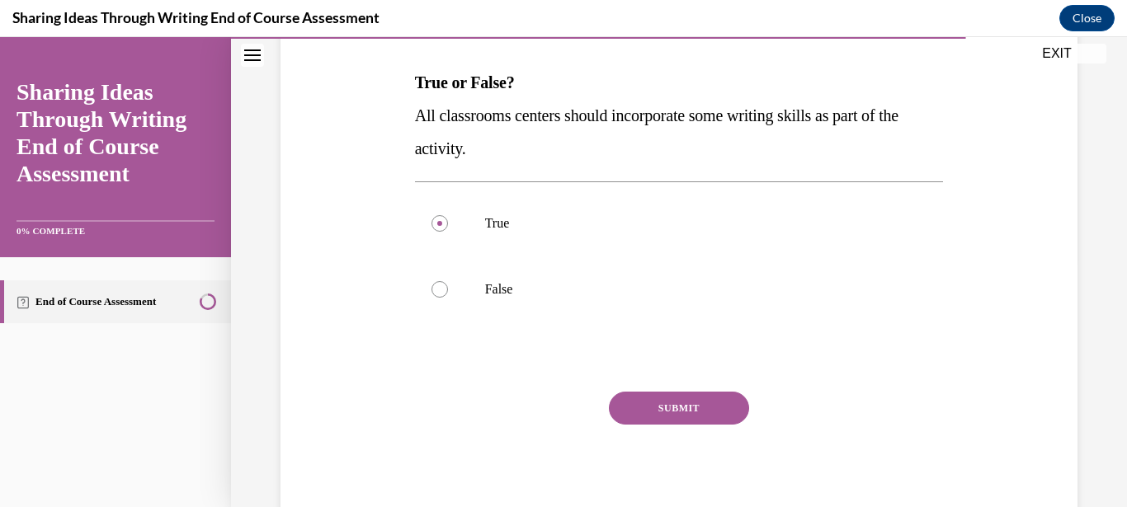
click at [722, 404] on button "SUBMIT" at bounding box center [679, 408] width 140 height 33
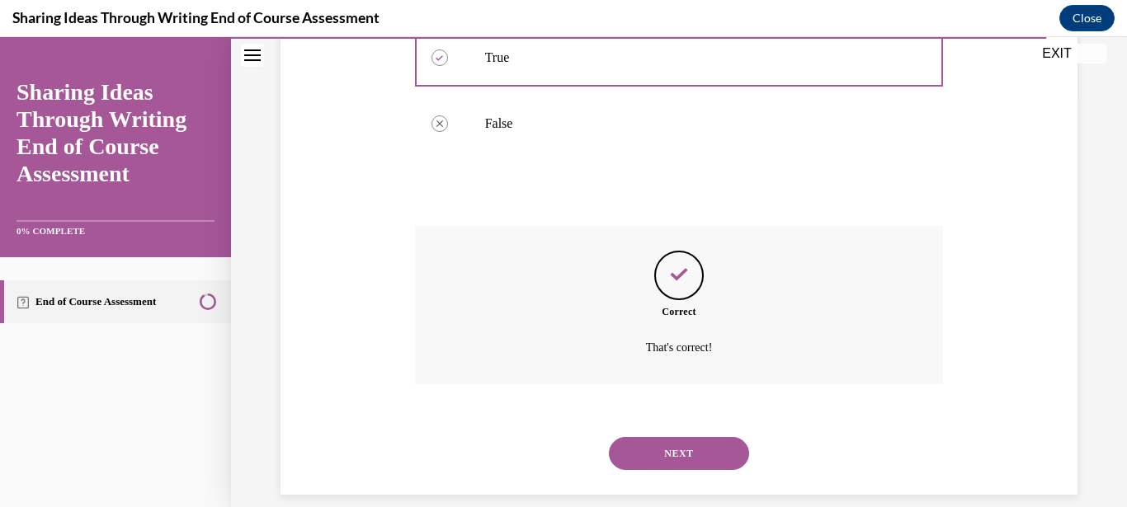
scroll to position [415, 0]
click at [708, 436] on button "NEXT" at bounding box center [679, 452] width 140 height 33
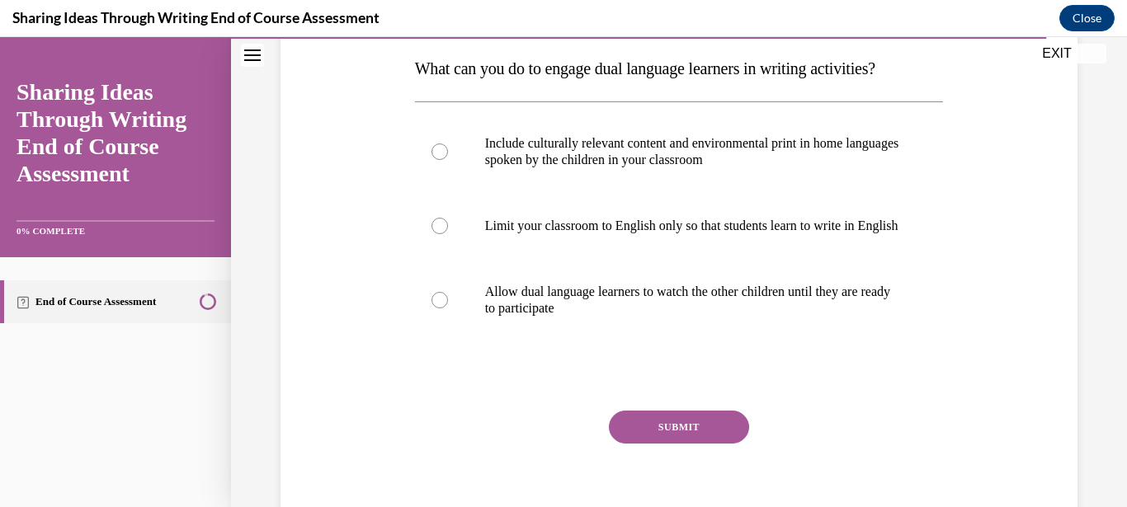
scroll to position [262, 0]
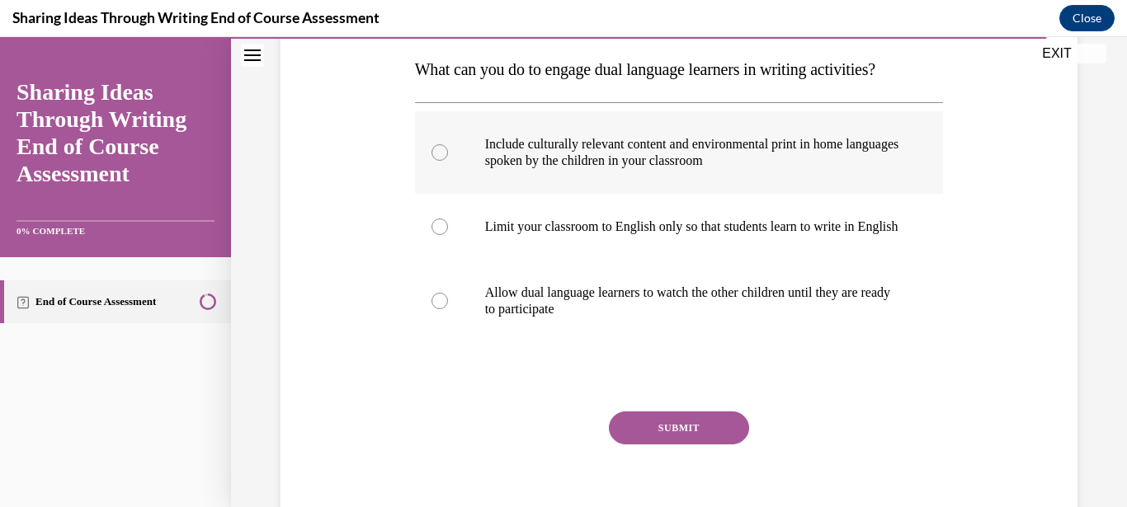
click at [623, 169] on label "Include culturally relevant content and environmental print in home languages s…" at bounding box center [679, 152] width 529 height 82
click at [448, 161] on input "Include culturally relevant content and environmental print in home languages s…" at bounding box center [439, 152] width 16 height 16
radio input "true"
click at [657, 436] on button "SUBMIT" at bounding box center [679, 428] width 140 height 33
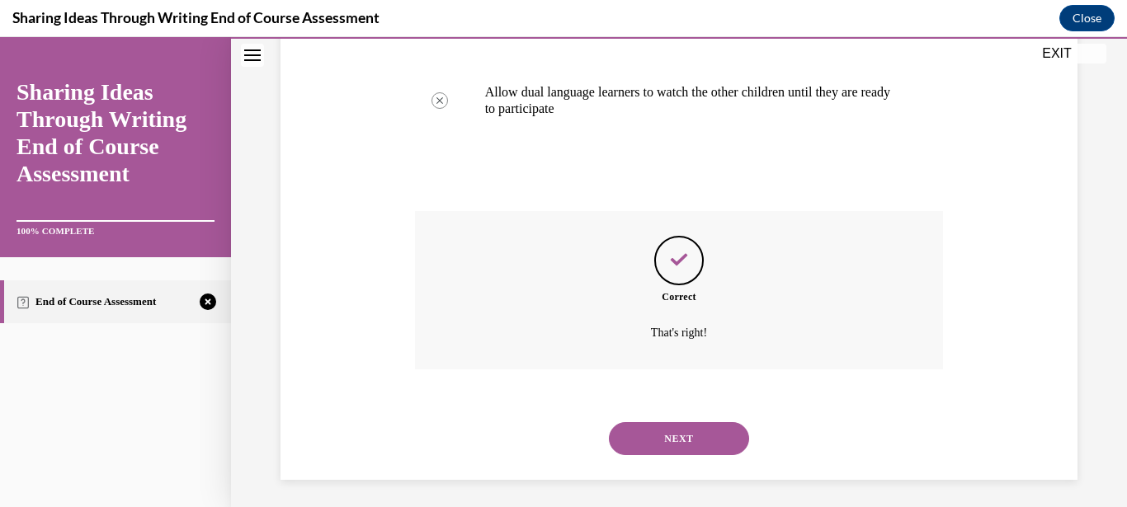
scroll to position [464, 0]
click at [657, 436] on button "NEXT" at bounding box center [679, 436] width 140 height 33
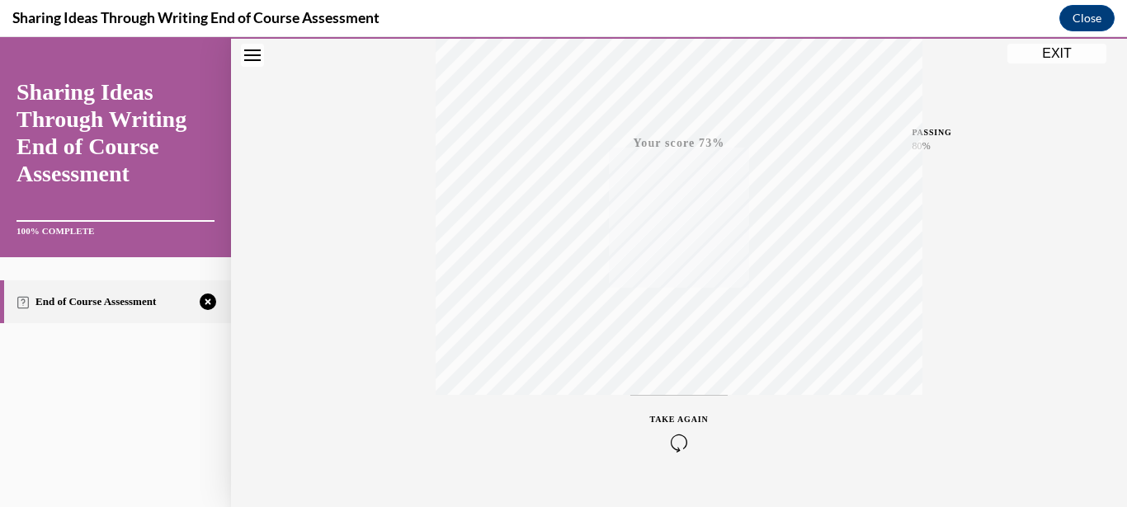
scroll to position [363, 0]
click at [691, 412] on icon "button" at bounding box center [679, 419] width 59 height 18
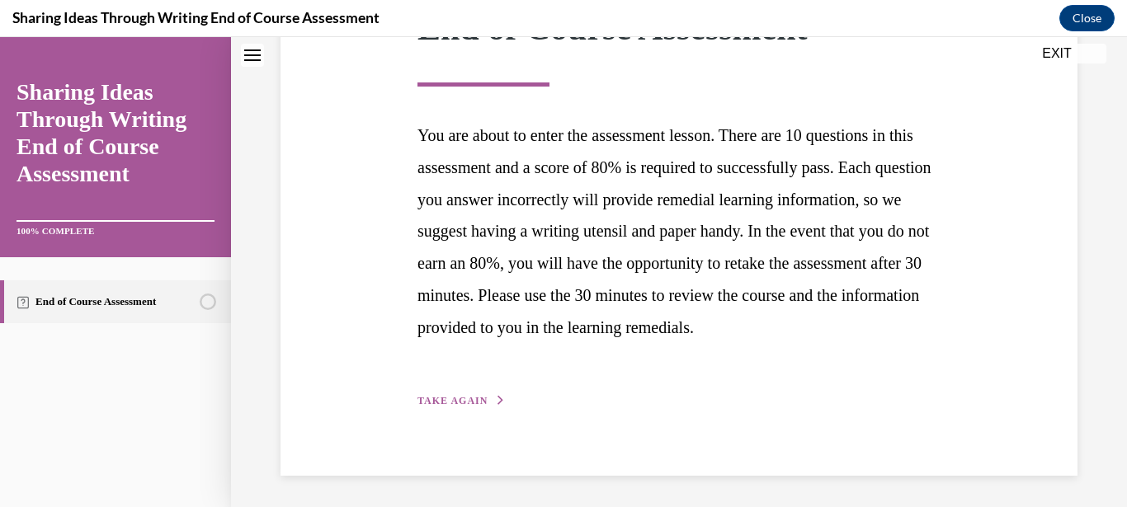
scroll to position [317, 0]
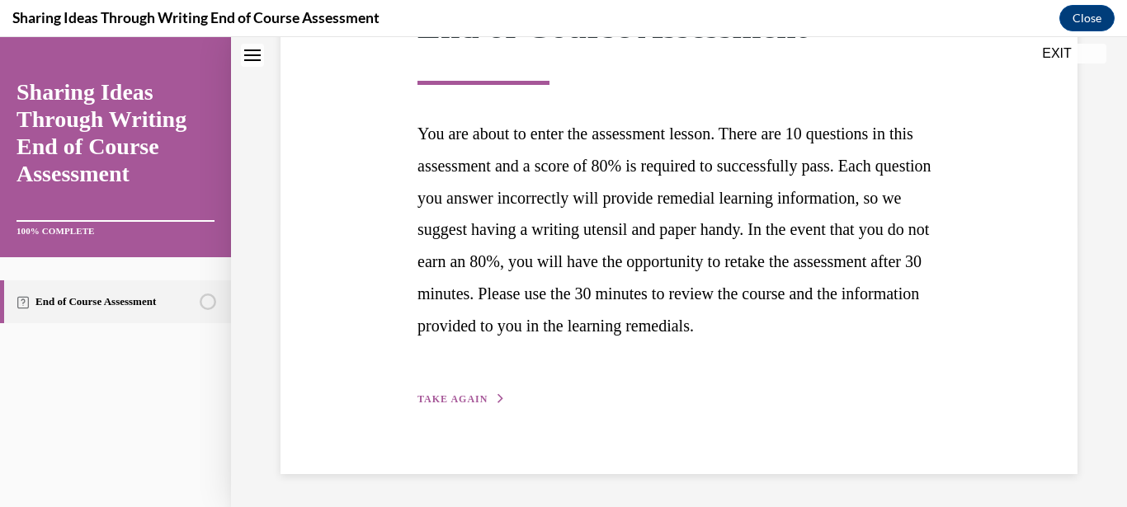
click at [455, 392] on button "TAKE AGAIN" at bounding box center [461, 399] width 88 height 15
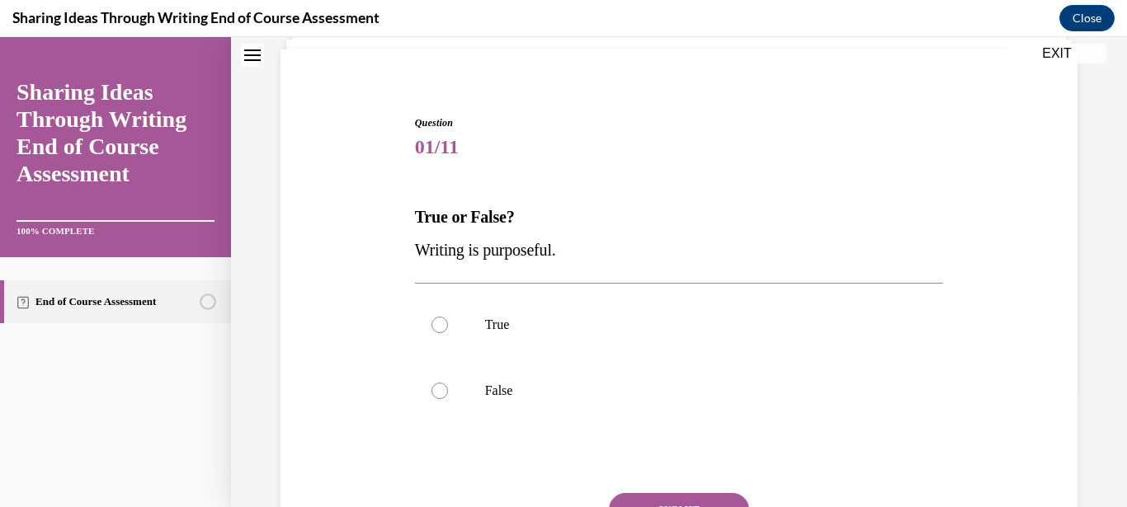
scroll to position [113, 0]
click at [465, 316] on label "True" at bounding box center [679, 326] width 529 height 66
click at [448, 318] on input "True" at bounding box center [439, 326] width 16 height 16
radio input "true"
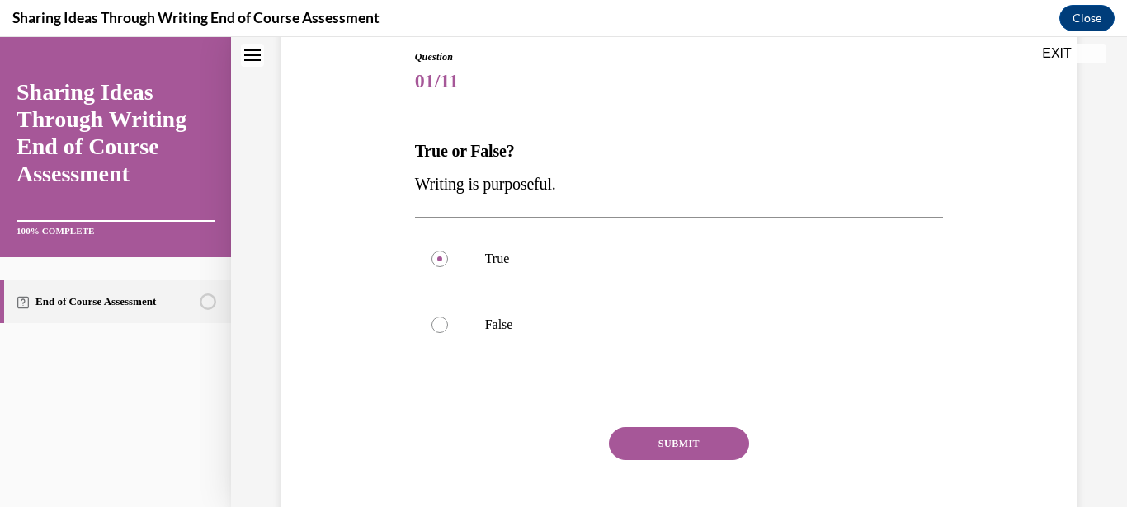
scroll to position [187, 0]
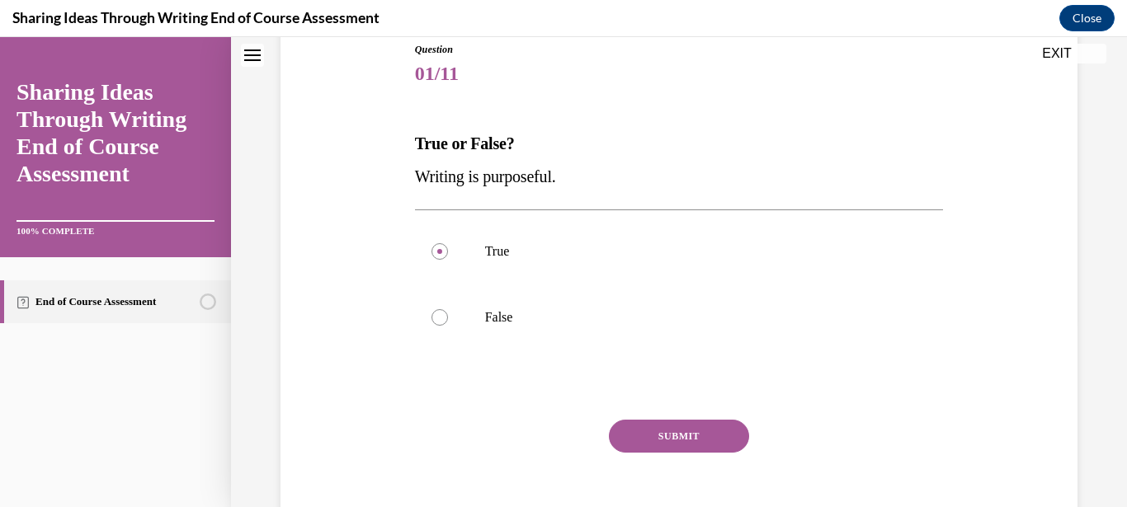
click at [675, 431] on button "SUBMIT" at bounding box center [679, 436] width 140 height 33
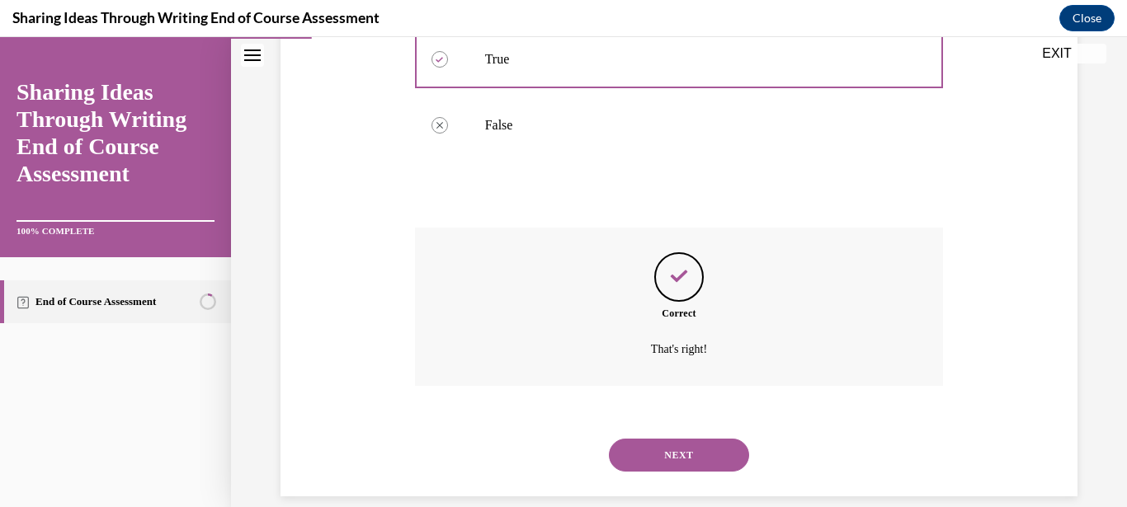
scroll to position [382, 0]
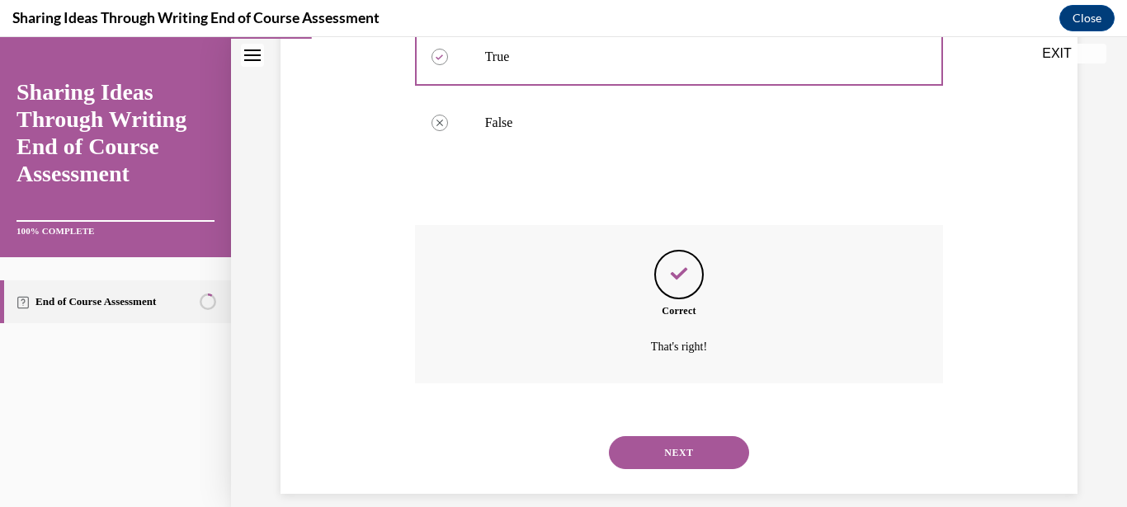
click at [675, 436] on button "NEXT" at bounding box center [679, 452] width 140 height 33
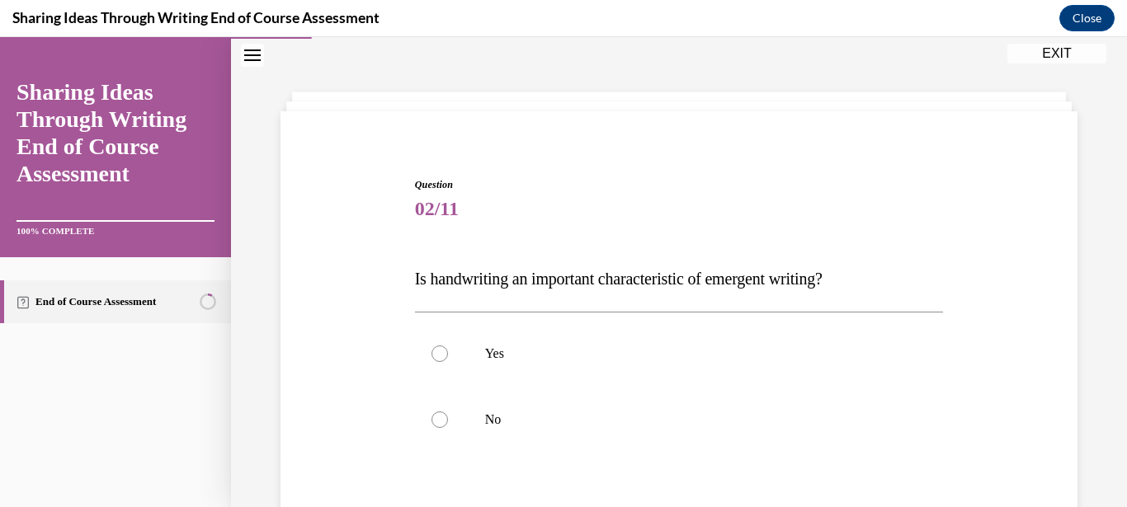
scroll to position [50, 0]
click at [610, 448] on label "No" at bounding box center [679, 422] width 529 height 66
click at [448, 430] on input "No" at bounding box center [439, 421] width 16 height 16
radio input "true"
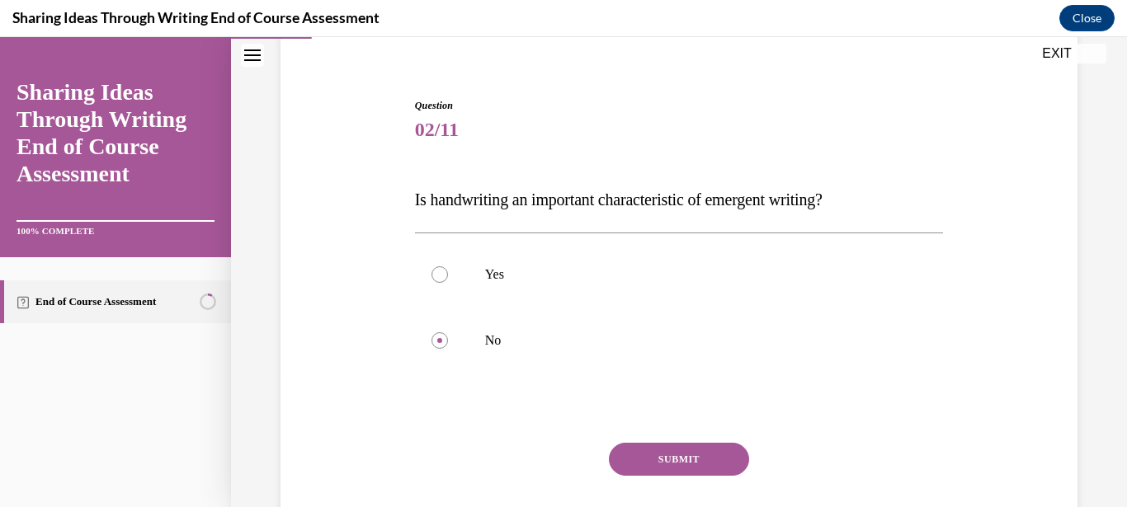
scroll to position [134, 0]
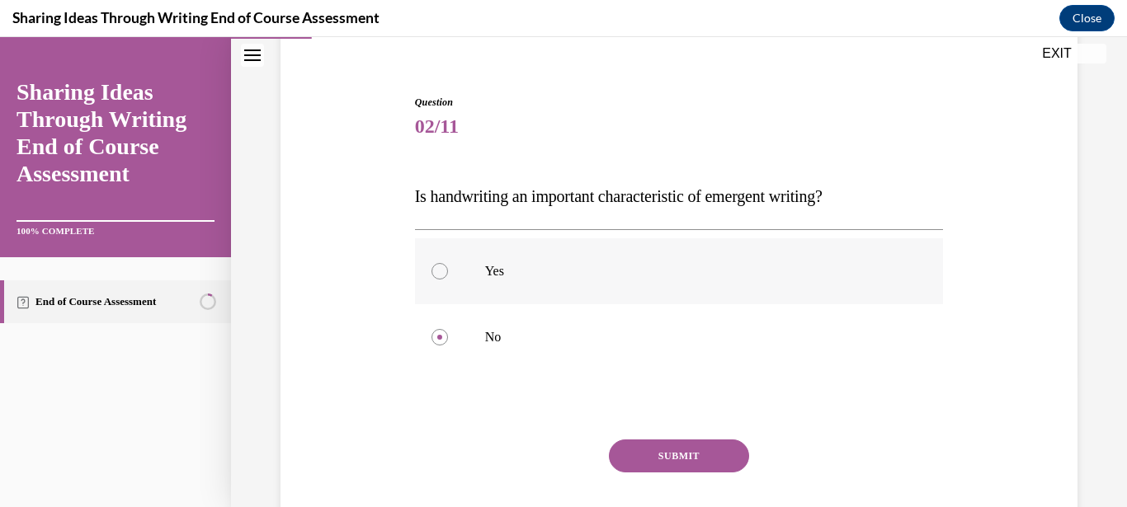
click at [587, 274] on p "Yes" at bounding box center [693, 271] width 417 height 16
click at [448, 274] on input "Yes" at bounding box center [439, 271] width 16 height 16
radio input "true"
click at [670, 460] on button "SUBMIT" at bounding box center [679, 456] width 140 height 33
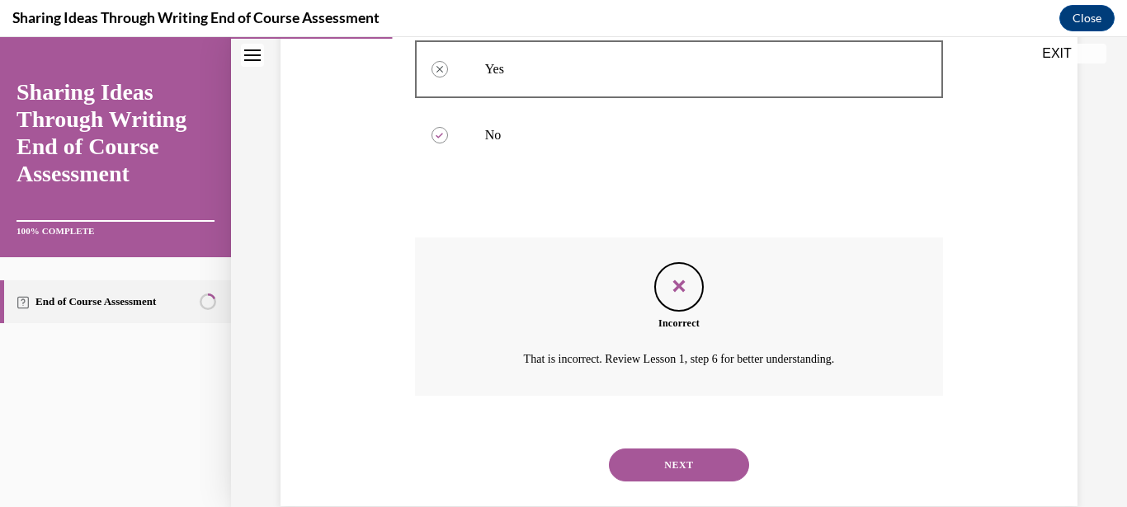
scroll to position [349, 0]
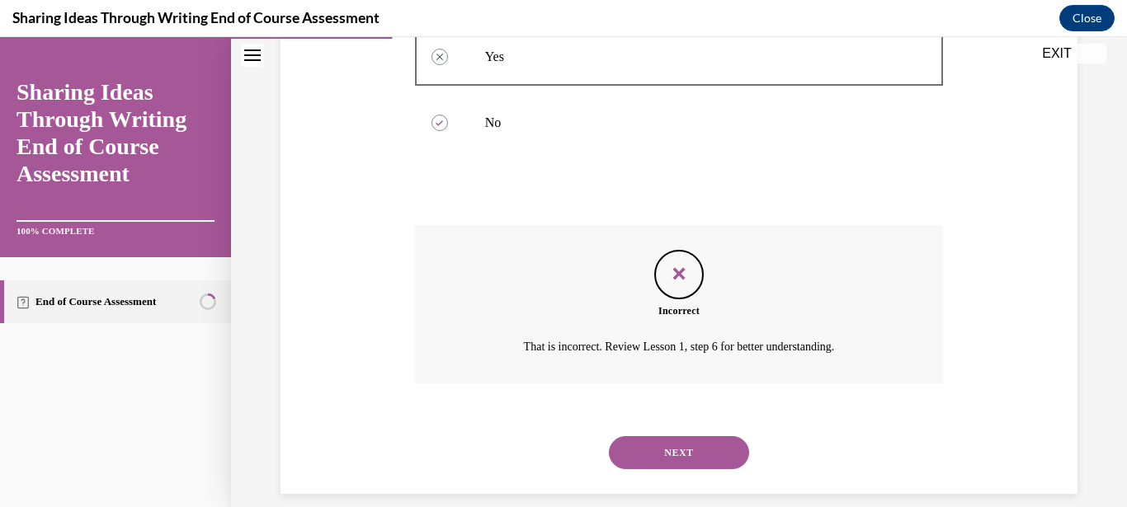
click at [681, 438] on button "NEXT" at bounding box center [679, 452] width 140 height 33
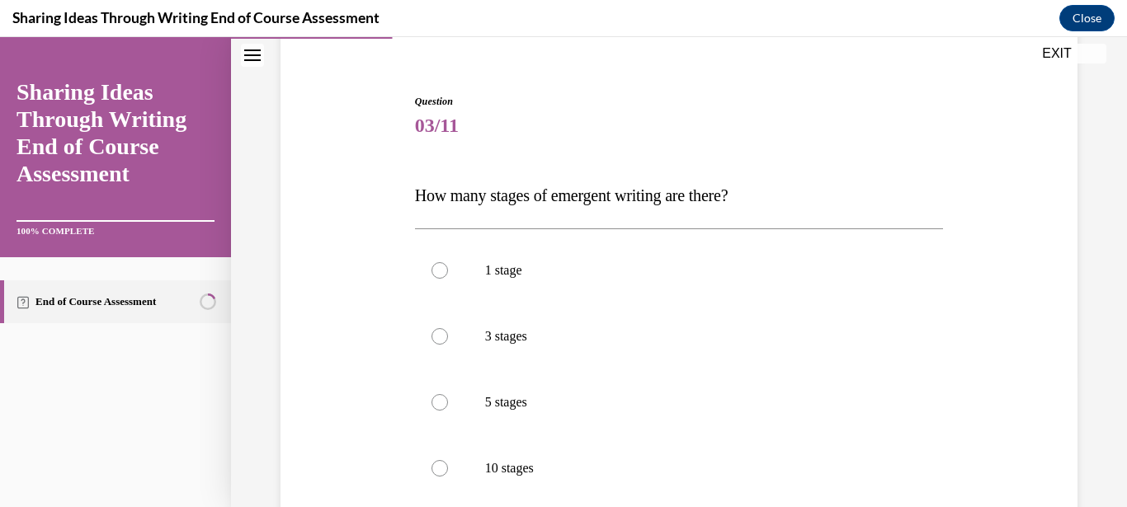
scroll to position [166, 0]
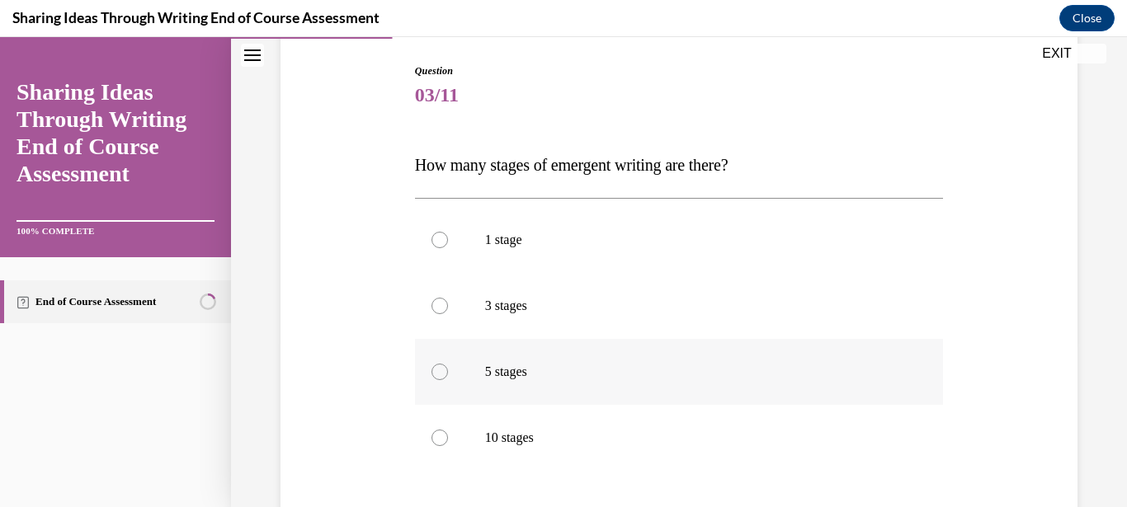
click at [588, 359] on label "5 stages" at bounding box center [679, 372] width 529 height 66
click at [448, 364] on input "5 stages" at bounding box center [439, 372] width 16 height 16
radio input "true"
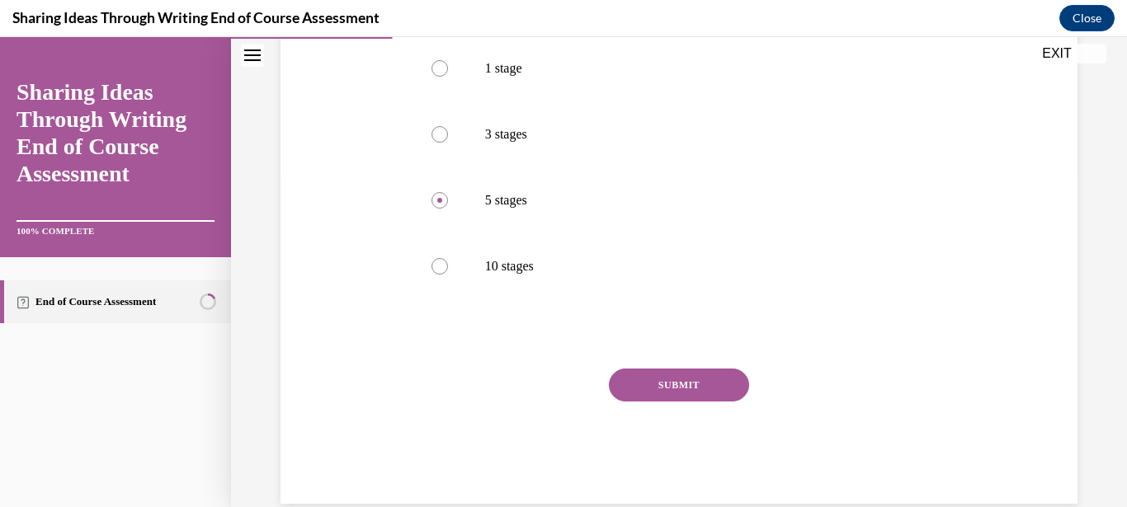
scroll to position [337, 0]
click at [697, 377] on button "SUBMIT" at bounding box center [679, 385] width 140 height 33
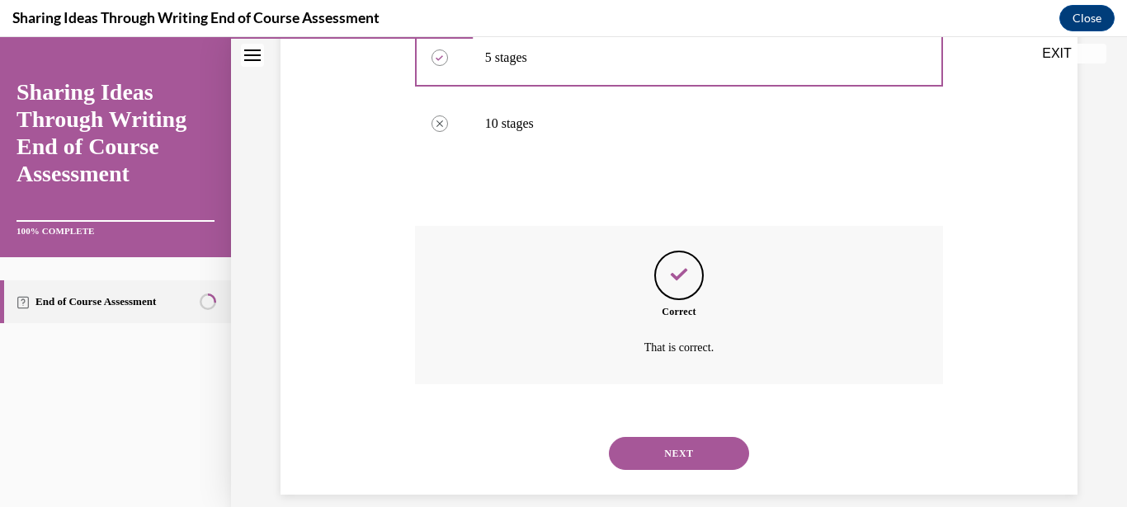
scroll to position [481, 0]
click at [657, 436] on button "NEXT" at bounding box center [679, 452] width 140 height 33
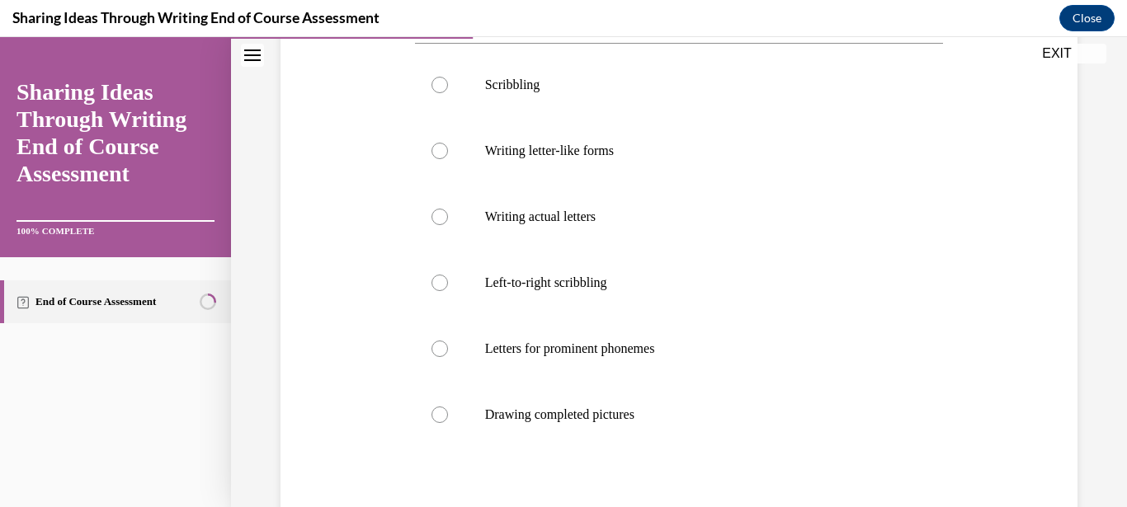
scroll to position [323, 0]
click at [634, 411] on p "Drawing completed pictures" at bounding box center [693, 413] width 417 height 16
click at [448, 411] on input "Drawing completed pictures" at bounding box center [439, 413] width 16 height 16
radio input "true"
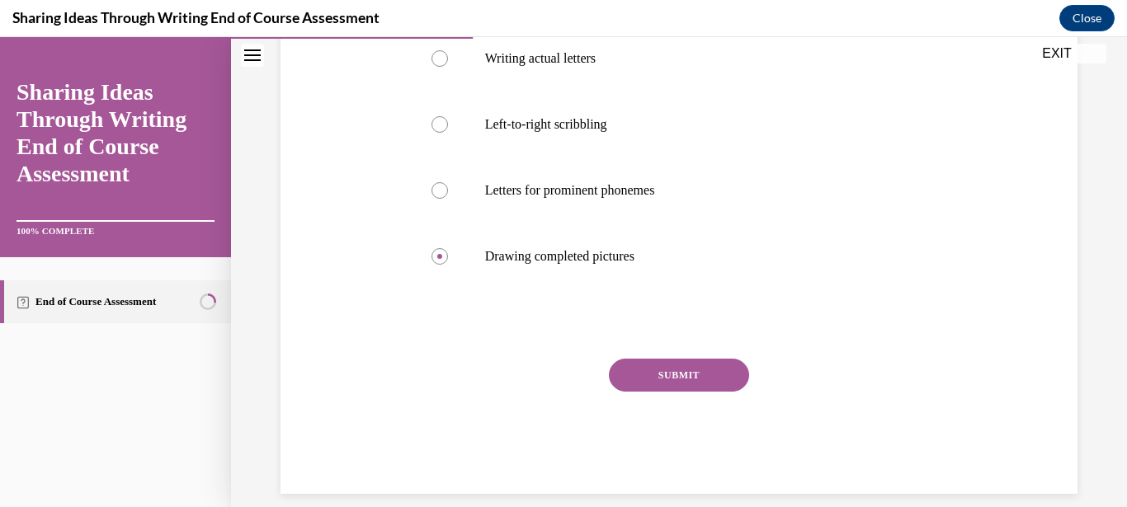
click at [652, 374] on button "SUBMIT" at bounding box center [679, 375] width 140 height 33
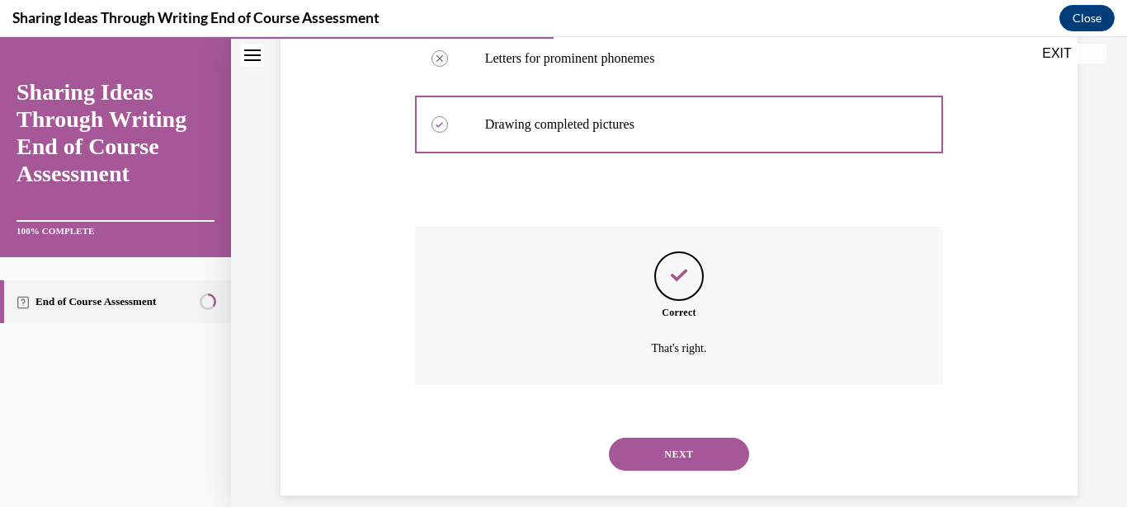
scroll to position [613, 0]
click at [654, 436] on button "NEXT" at bounding box center [679, 452] width 140 height 33
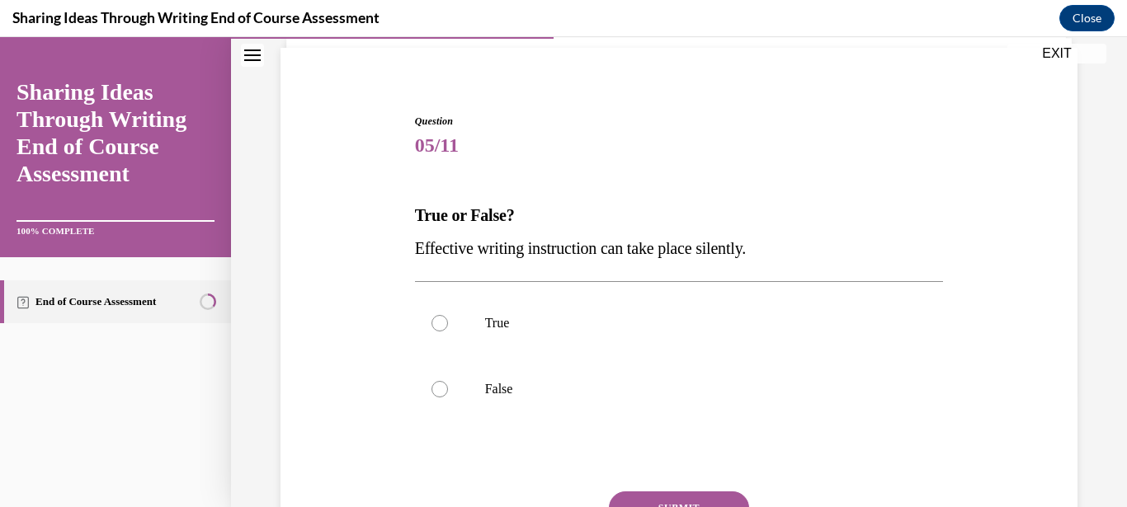
scroll to position [121, 0]
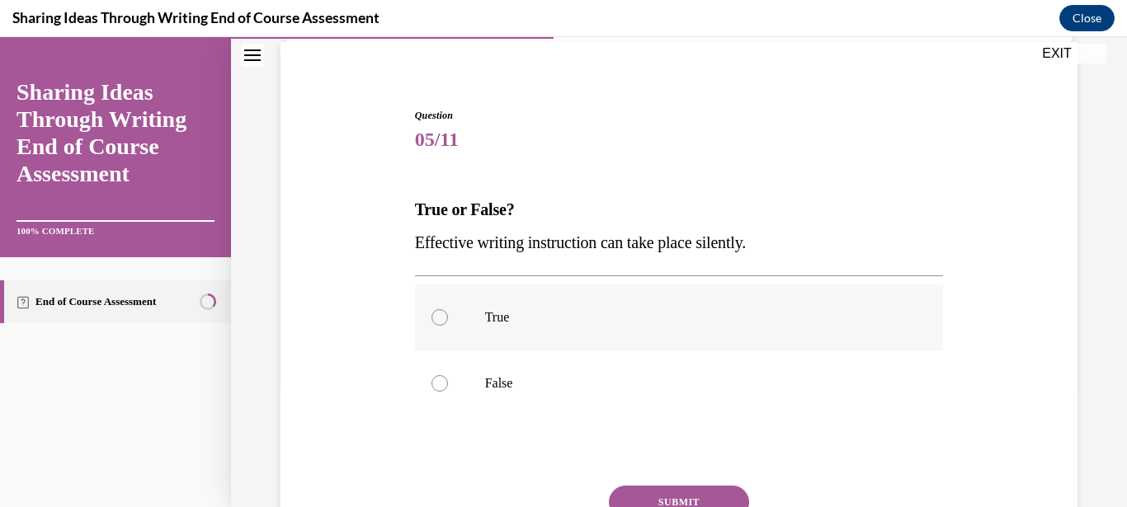
click at [617, 326] on label "True" at bounding box center [679, 318] width 529 height 66
click at [448, 326] on input "True" at bounding box center [439, 317] width 16 height 16
radio input "true"
click at [690, 498] on button "SUBMIT" at bounding box center [679, 502] width 140 height 33
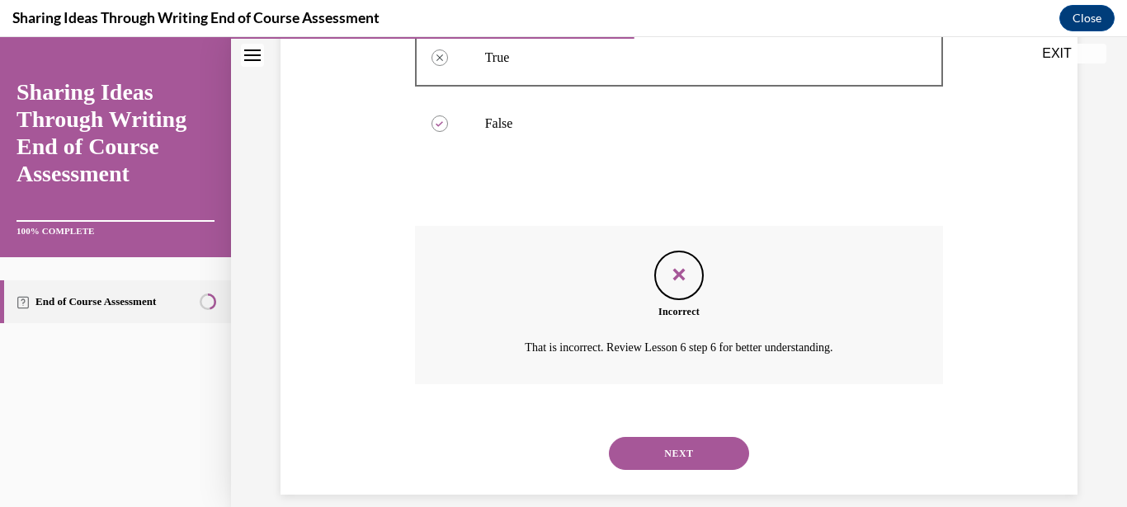
scroll to position [382, 0]
click at [710, 442] on button "NEXT" at bounding box center [679, 452] width 140 height 33
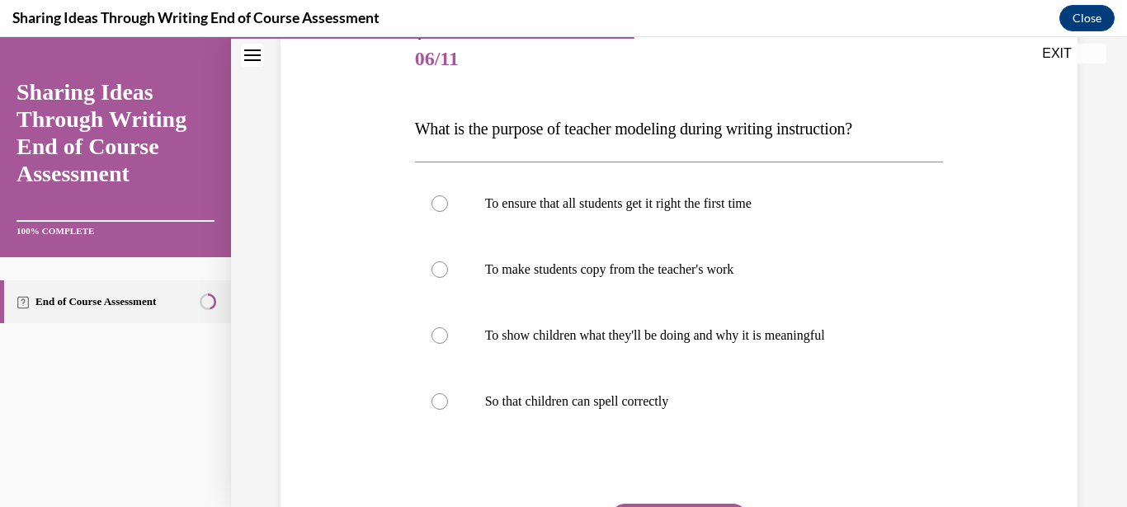
scroll to position [174, 0]
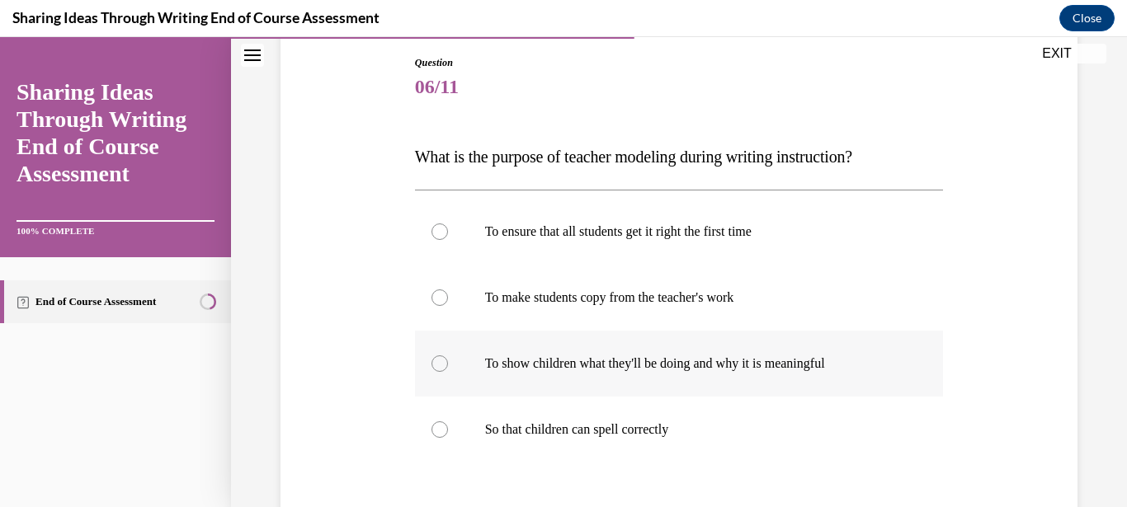
click at [816, 368] on p "To show children what they'll be doing and why it is meaningful" at bounding box center [693, 364] width 417 height 16
click at [448, 368] on input "To show children what they'll be doing and why it is meaningful" at bounding box center [439, 364] width 16 height 16
radio input "true"
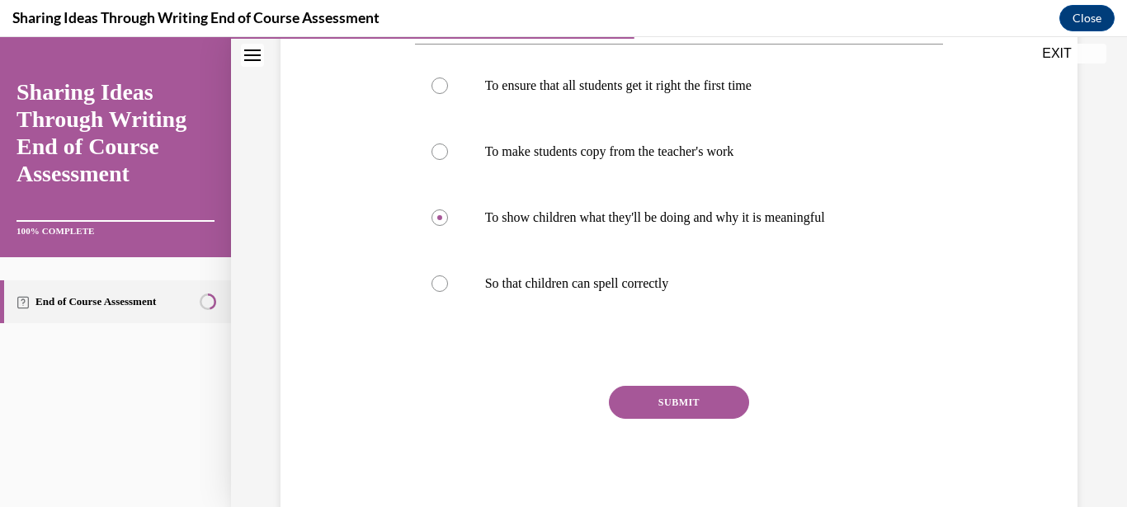
scroll to position [344, 0]
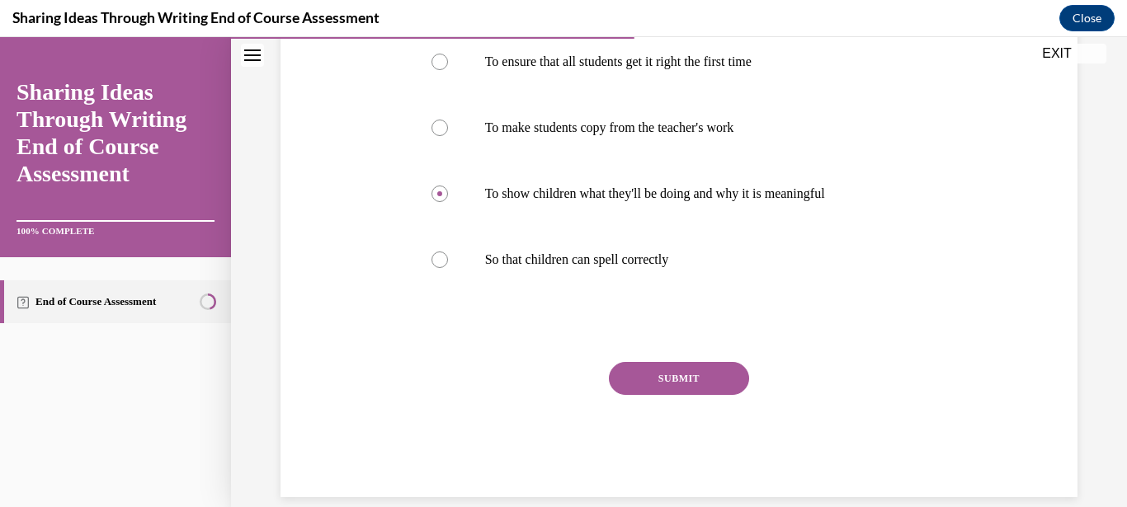
click at [674, 381] on button "SUBMIT" at bounding box center [679, 378] width 140 height 33
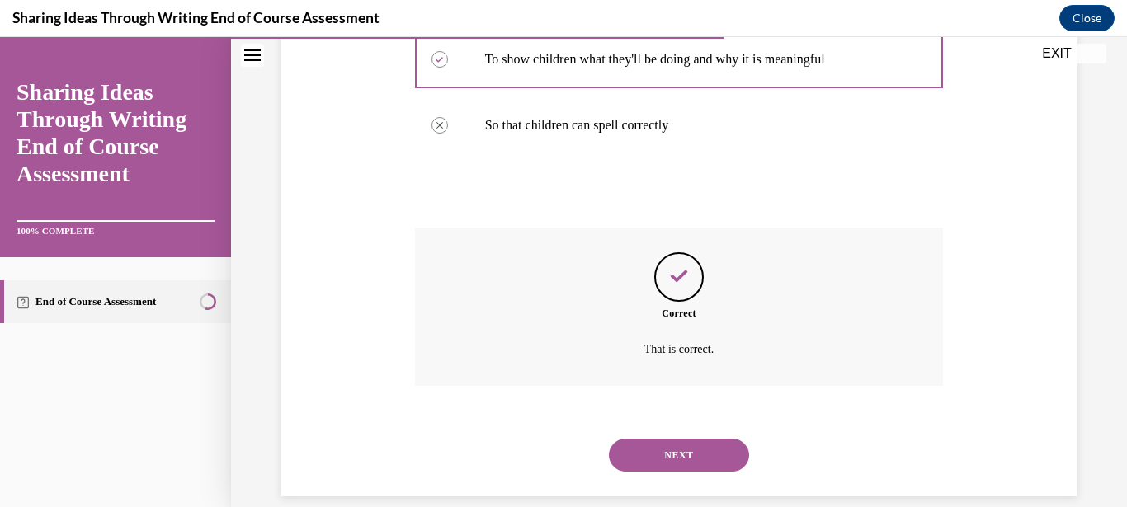
scroll to position [481, 0]
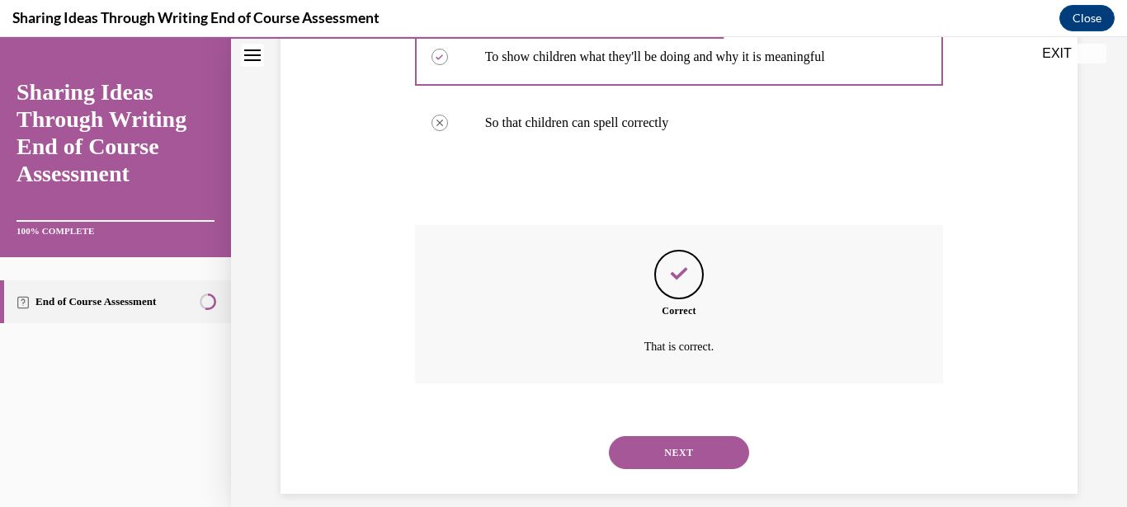
click at [665, 436] on button "NEXT" at bounding box center [679, 452] width 140 height 33
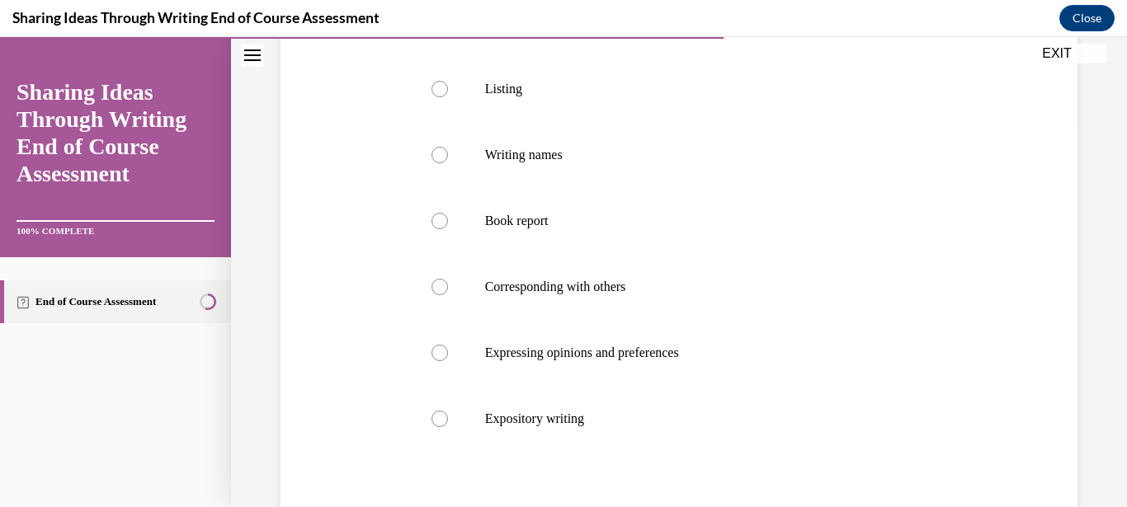
scroll to position [369, 0]
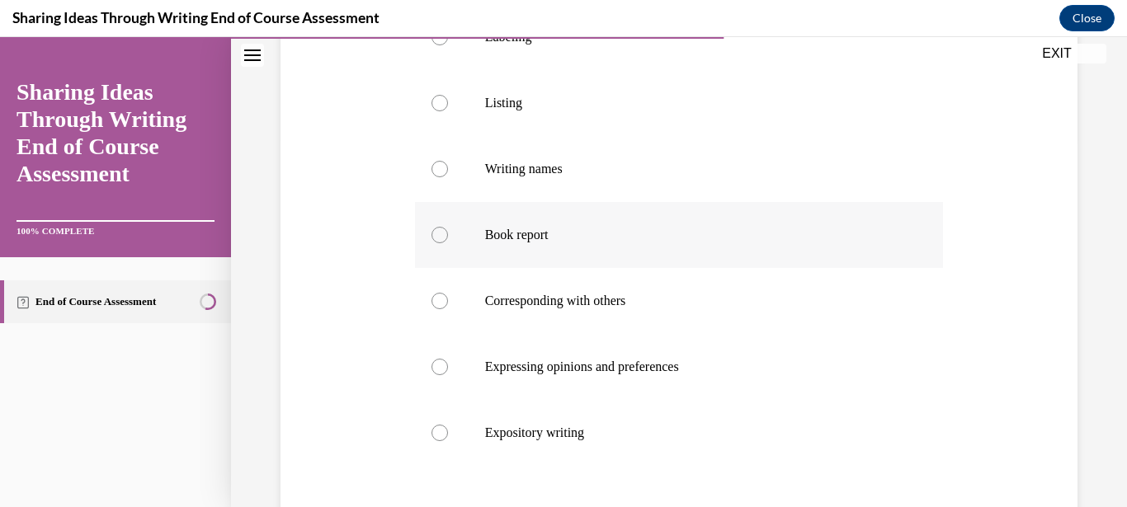
click at [637, 224] on label "Book report" at bounding box center [679, 235] width 529 height 66
click at [448, 227] on input "Book report" at bounding box center [439, 235] width 16 height 16
radio input "true"
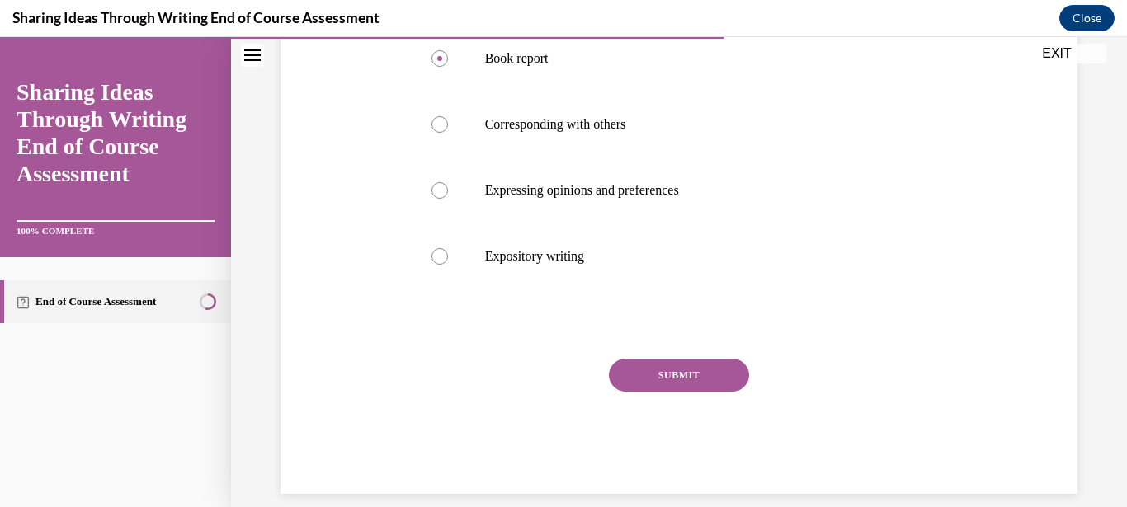
click at [685, 379] on button "SUBMIT" at bounding box center [679, 375] width 140 height 33
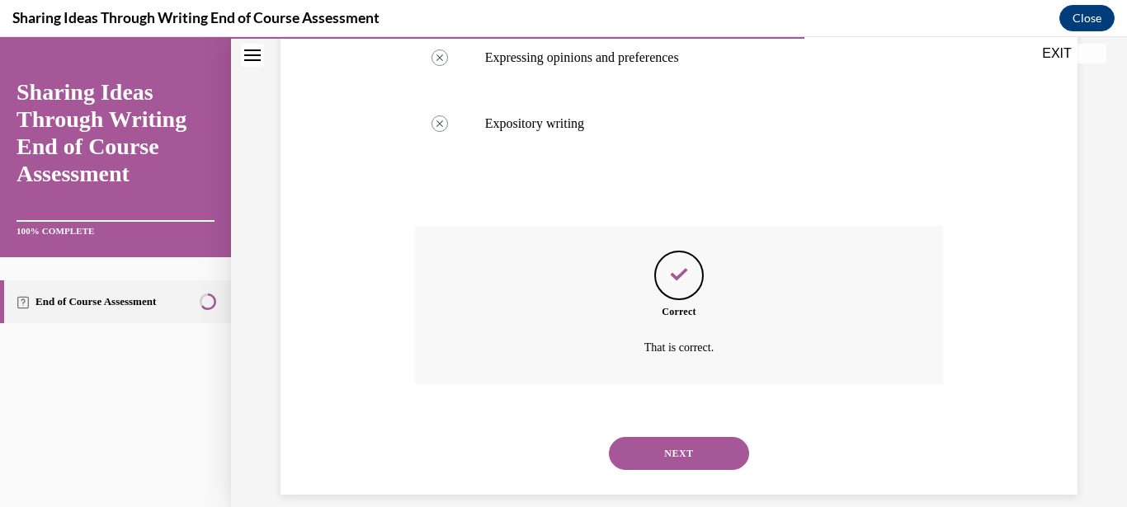
scroll to position [679, 0]
click at [715, 420] on div "NEXT" at bounding box center [679, 453] width 529 height 66
click at [699, 445] on button "NEXT" at bounding box center [679, 452] width 140 height 33
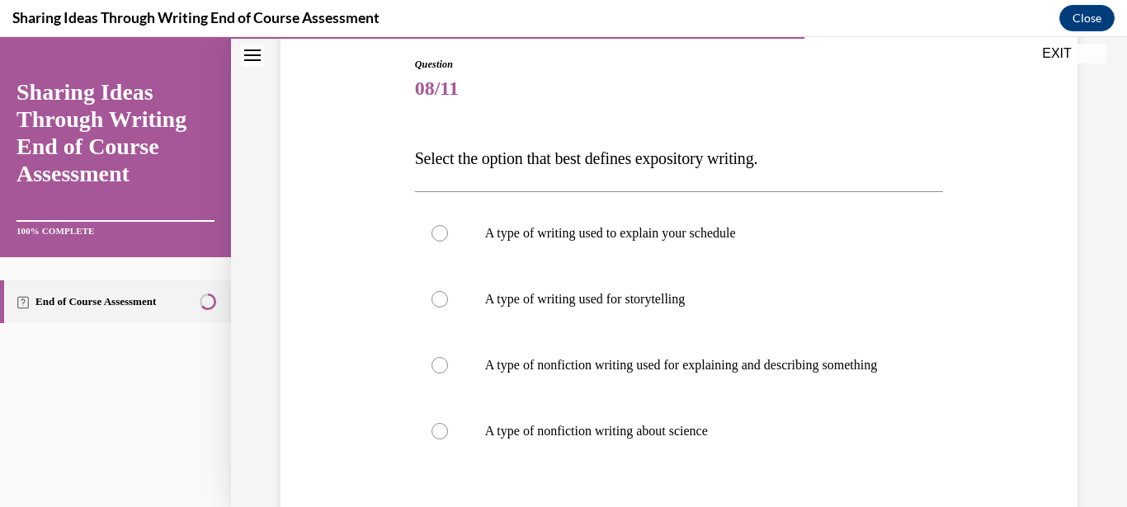
scroll to position [163, 0]
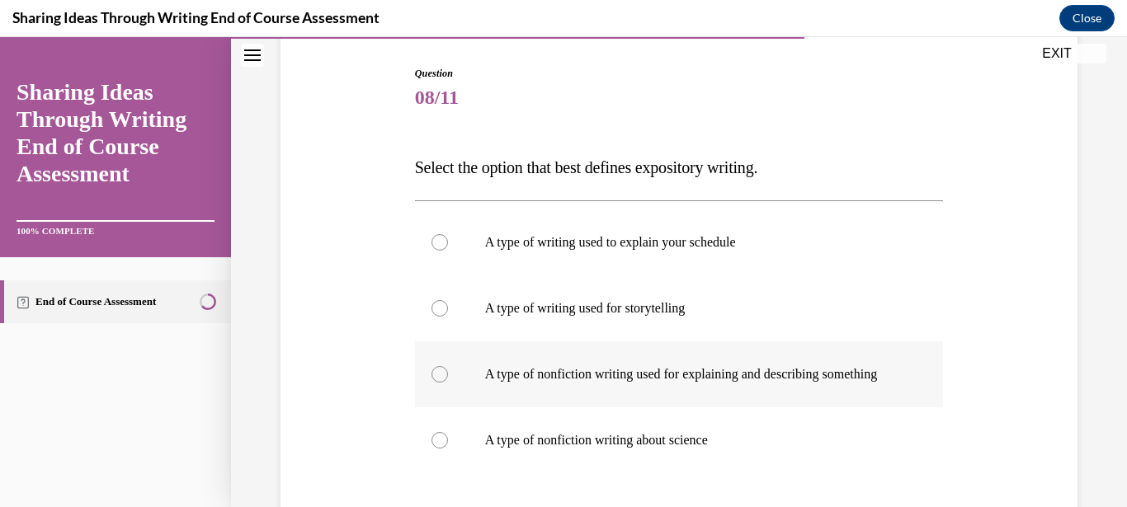
click at [806, 383] on p "A type of nonfiction writing used for explaining and describing something" at bounding box center [693, 374] width 417 height 16
click at [448, 383] on input "A type of nonfiction writing used for explaining and describing something" at bounding box center [439, 374] width 16 height 16
radio input "true"
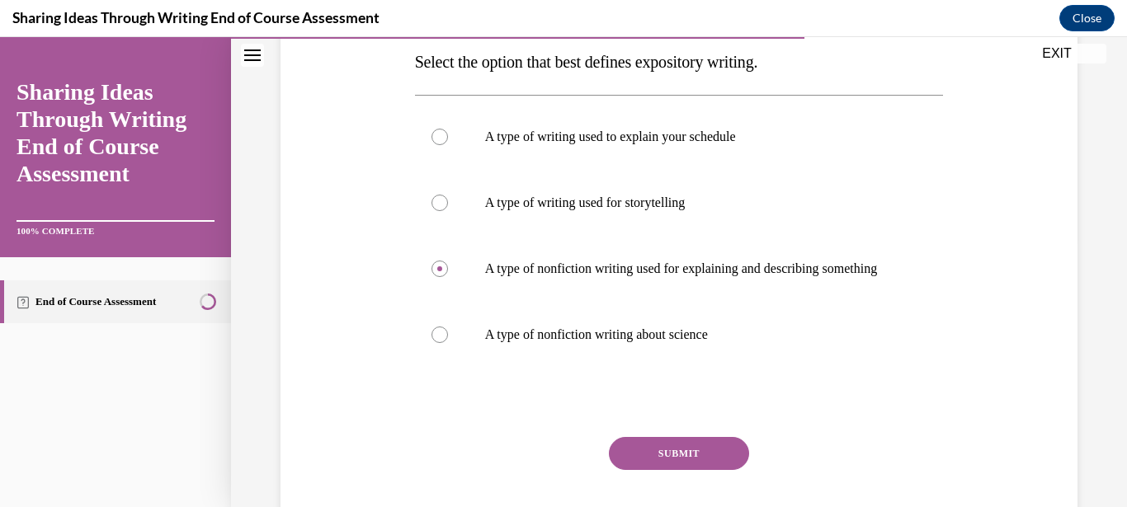
scroll to position [347, 0]
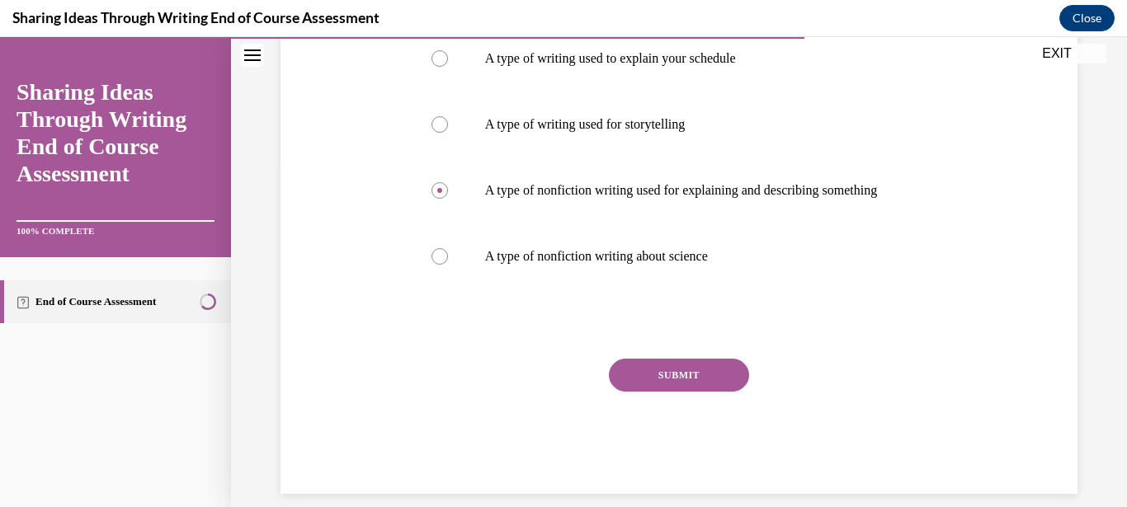
click at [662, 392] on button "SUBMIT" at bounding box center [679, 375] width 140 height 33
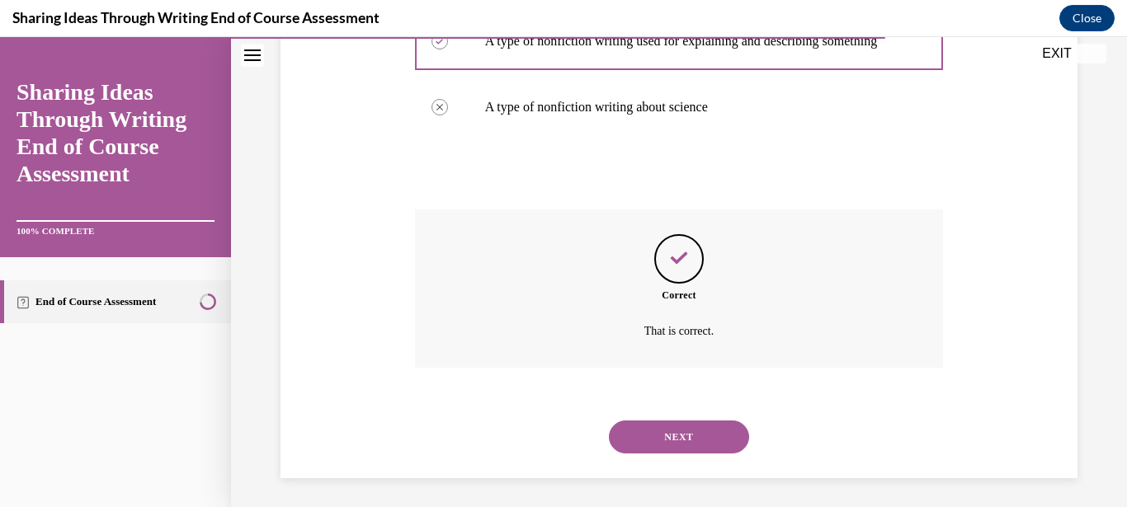
scroll to position [497, 0]
click at [694, 431] on button "NEXT" at bounding box center [679, 436] width 140 height 33
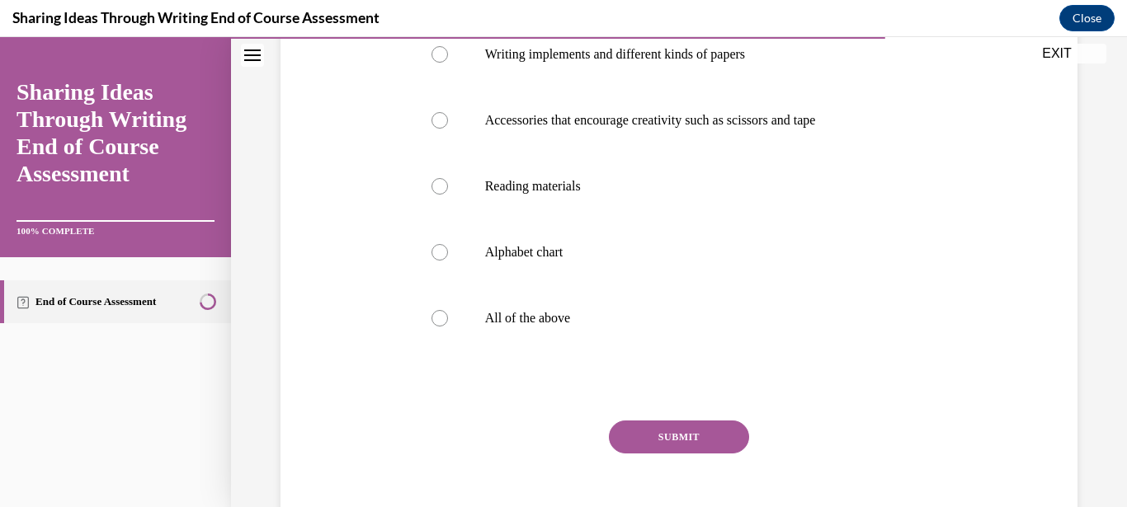
scroll to position [353, 0]
click at [565, 309] on p "All of the above" at bounding box center [693, 317] width 417 height 16
click at [448, 309] on input "All of the above" at bounding box center [439, 317] width 16 height 16
radio input "true"
click at [686, 432] on button "SUBMIT" at bounding box center [679, 435] width 140 height 33
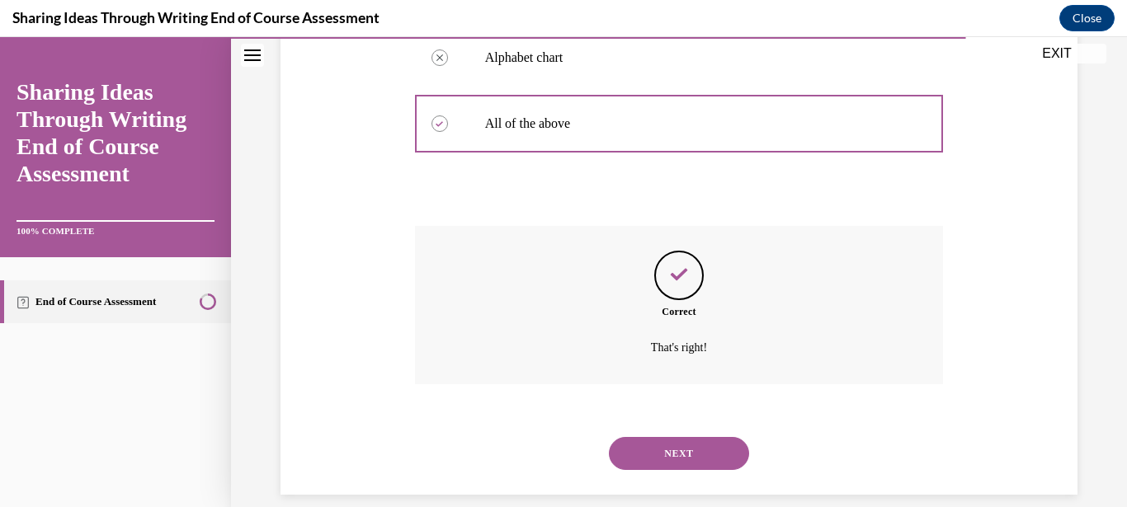
scroll to position [547, 0]
click at [721, 436] on button "NEXT" at bounding box center [679, 452] width 140 height 33
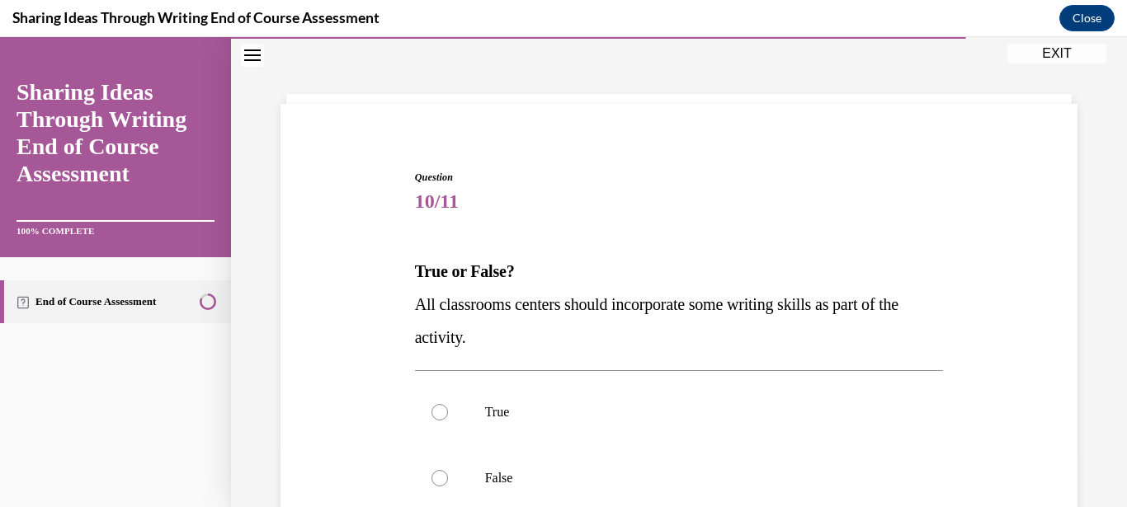
scroll to position [90, 0]
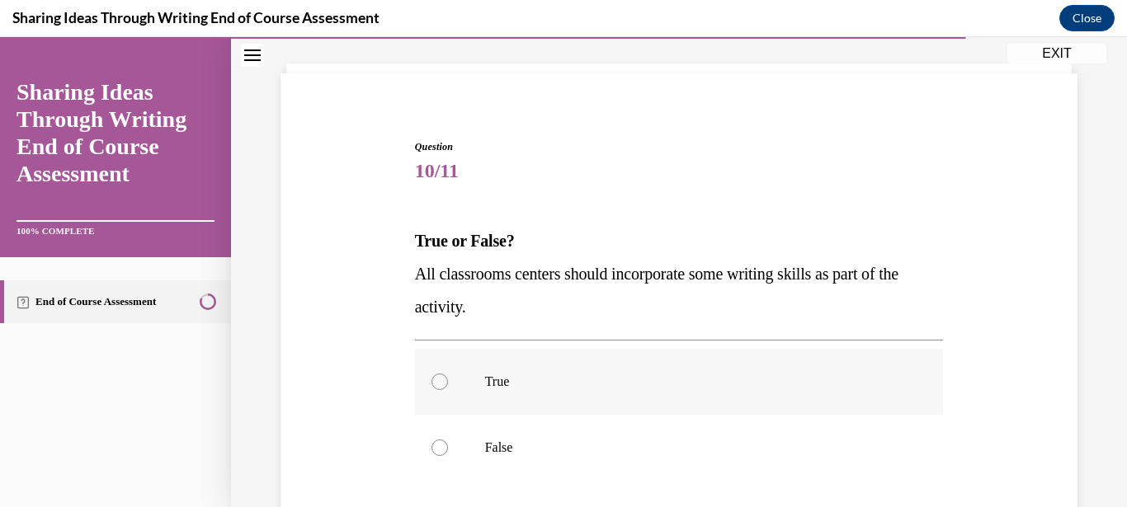
click at [724, 391] on label "True" at bounding box center [679, 382] width 529 height 66
click at [448, 390] on input "True" at bounding box center [439, 382] width 16 height 16
radio input "true"
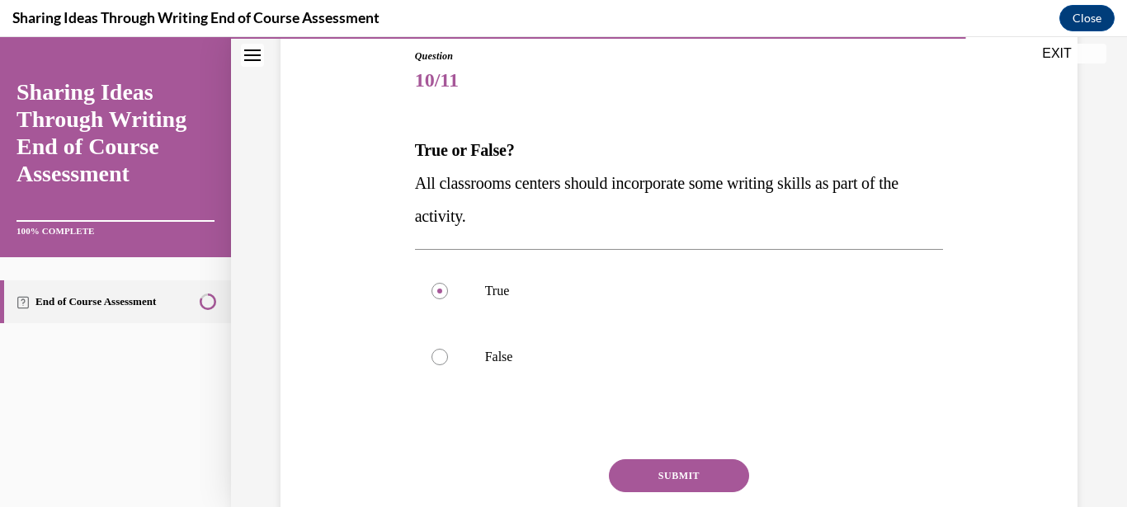
scroll to position [266, 0]
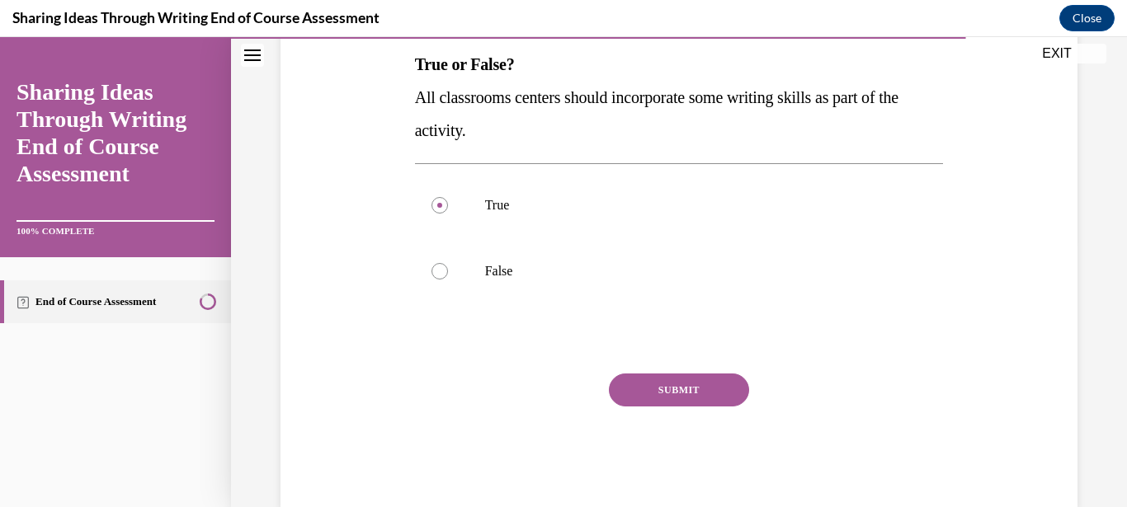
click at [695, 377] on button "SUBMIT" at bounding box center [679, 390] width 140 height 33
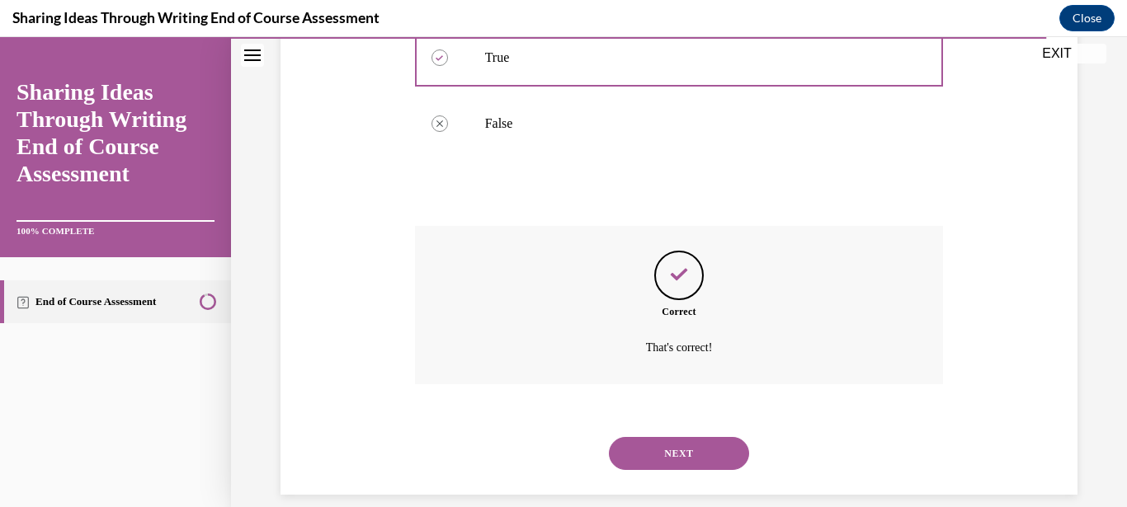
scroll to position [415, 0]
click at [667, 436] on button "NEXT" at bounding box center [679, 452] width 140 height 33
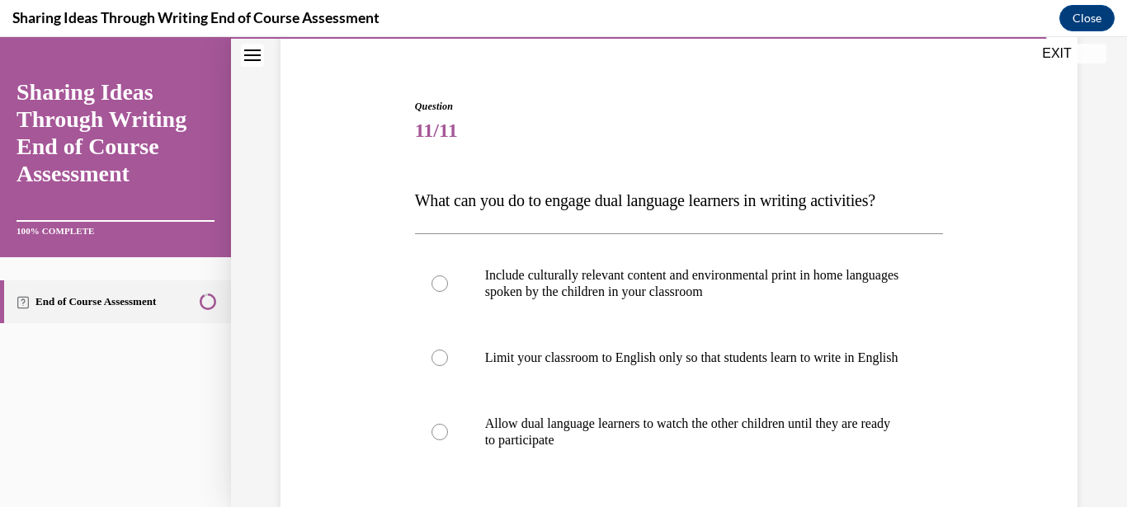
scroll to position [153, 0]
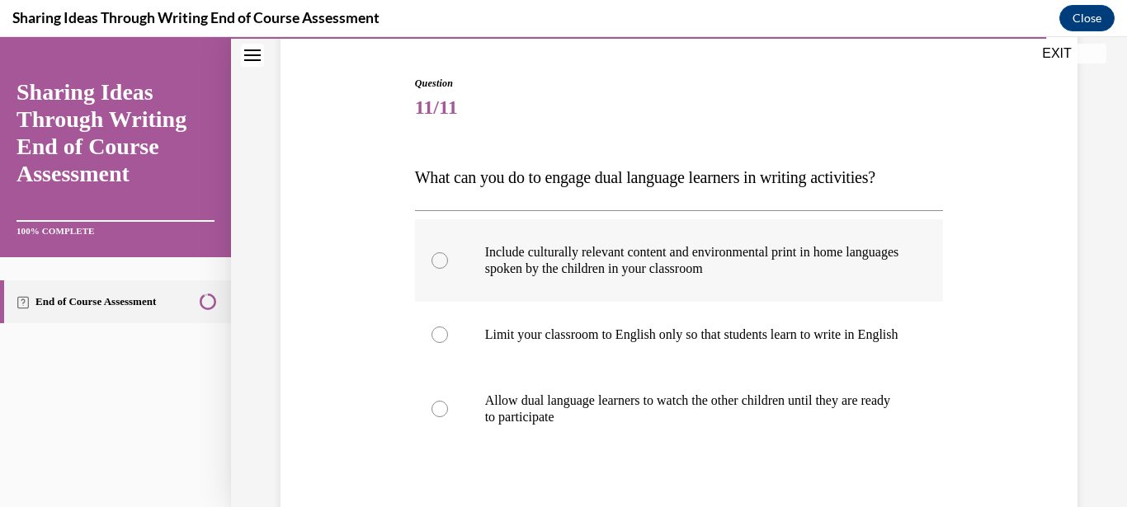
click at [869, 257] on p "Include culturally relevant content and environmental print in home languages s…" at bounding box center [693, 260] width 417 height 33
click at [448, 257] on input "Include culturally relevant content and environmental print in home languages s…" at bounding box center [439, 260] width 16 height 16
radio input "true"
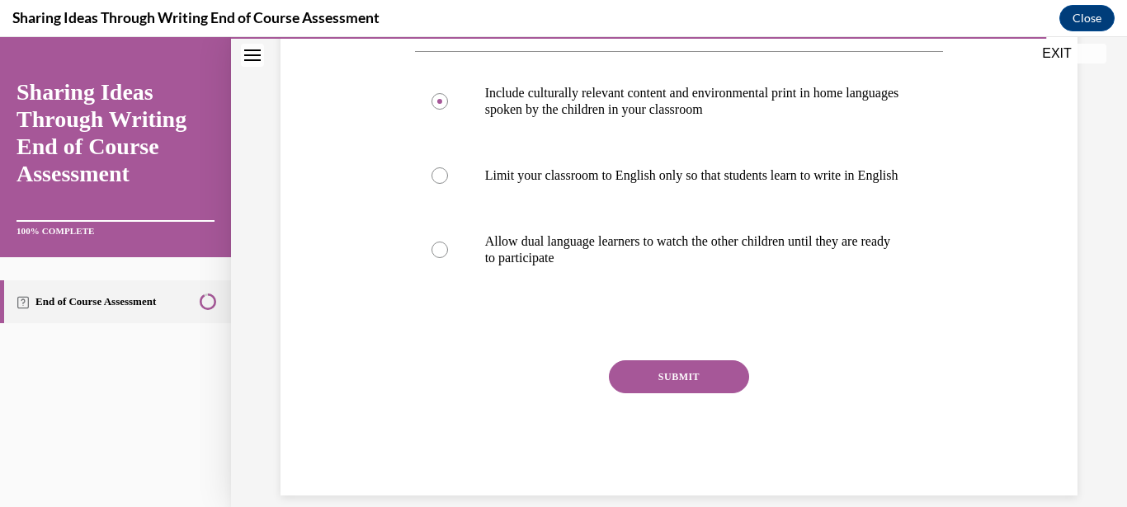
scroll to position [331, 0]
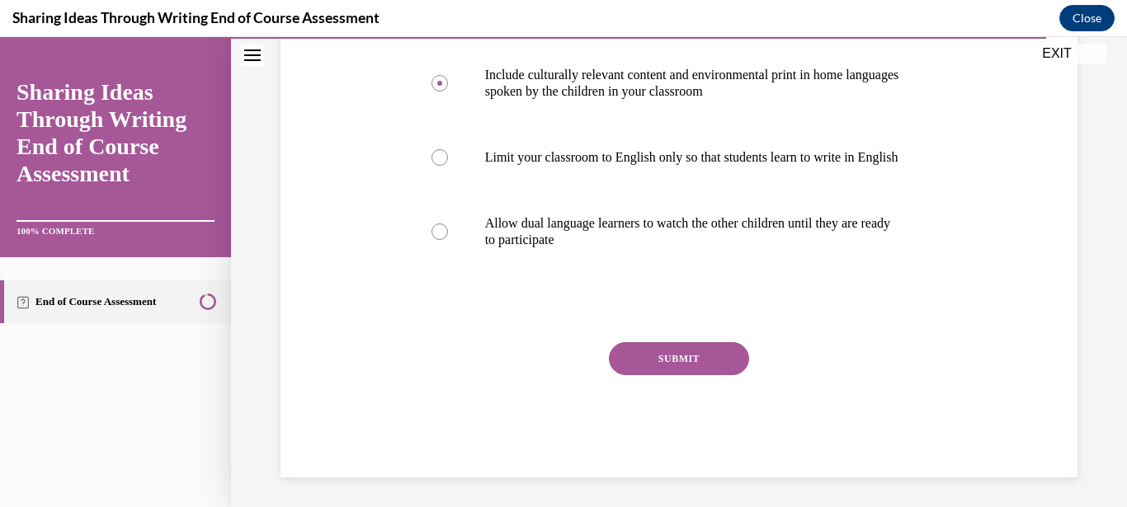
click at [669, 371] on button "SUBMIT" at bounding box center [679, 358] width 140 height 33
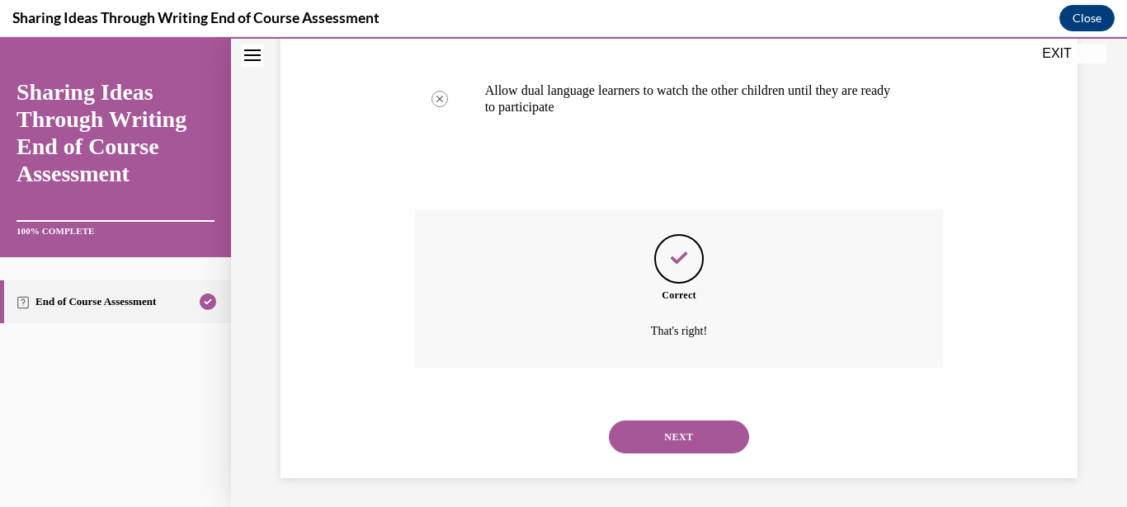
scroll to position [464, 0]
click at [667, 428] on button "NEXT" at bounding box center [679, 436] width 140 height 33
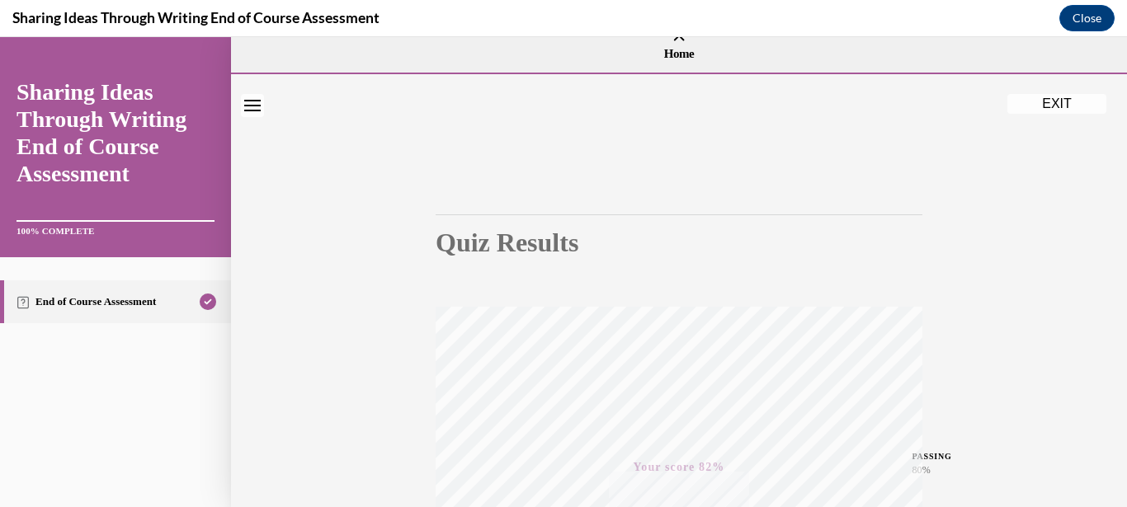
scroll to position [0, 0]
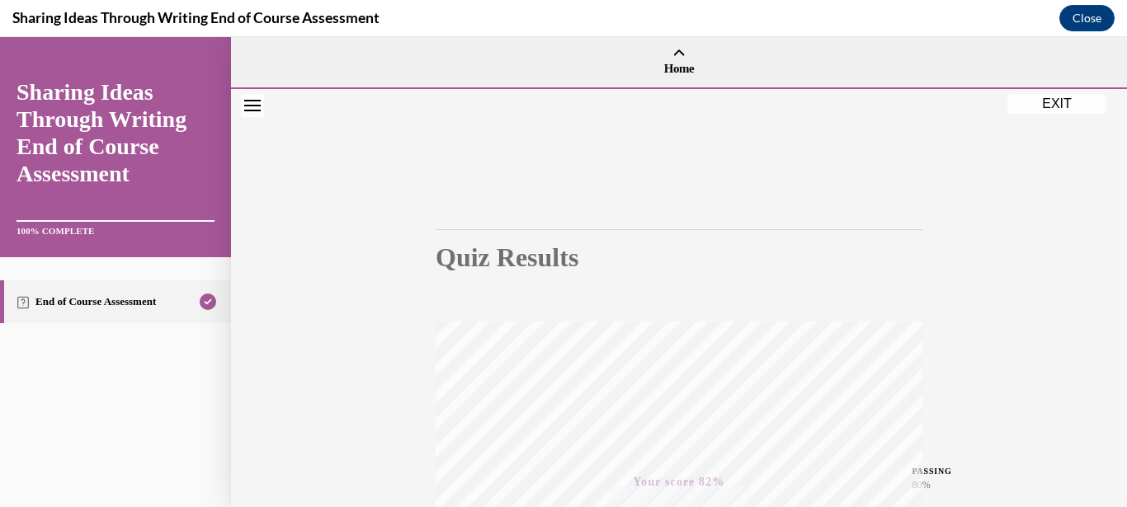
click at [1048, 98] on button "EXIT" at bounding box center [1056, 104] width 99 height 20
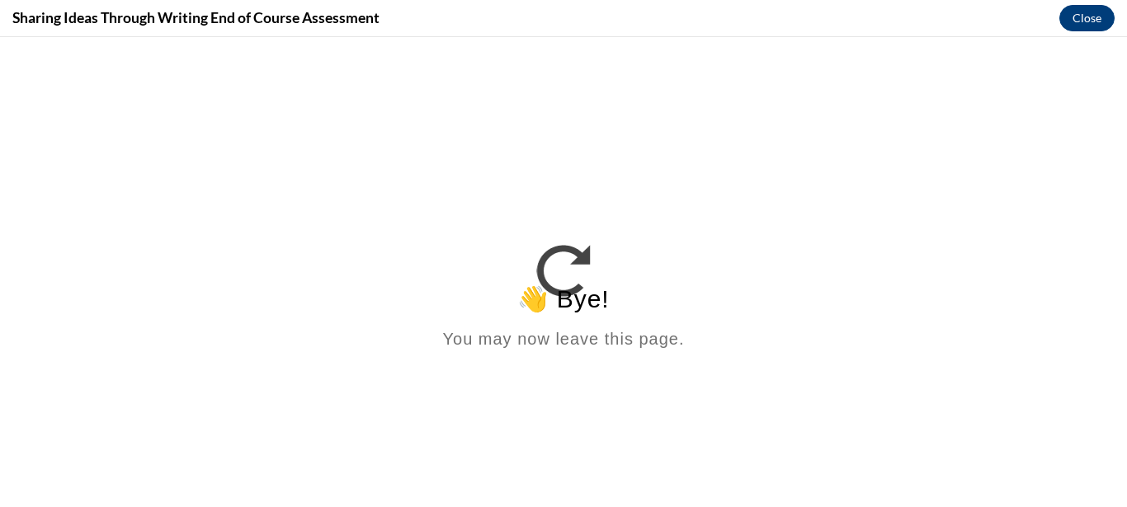
click at [1081, 17] on button "Close" at bounding box center [1086, 18] width 55 height 26
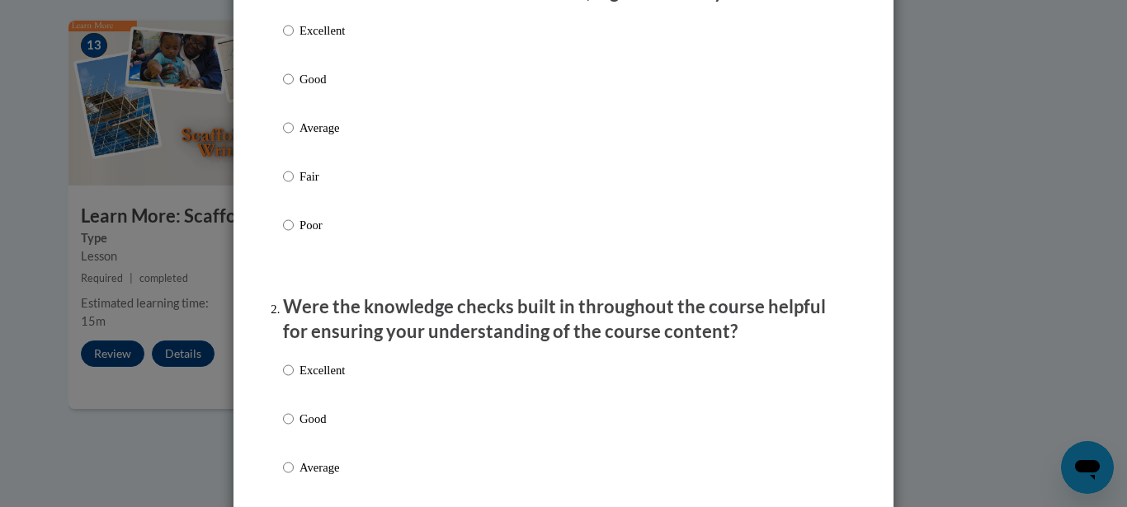
scroll to position [192, 0]
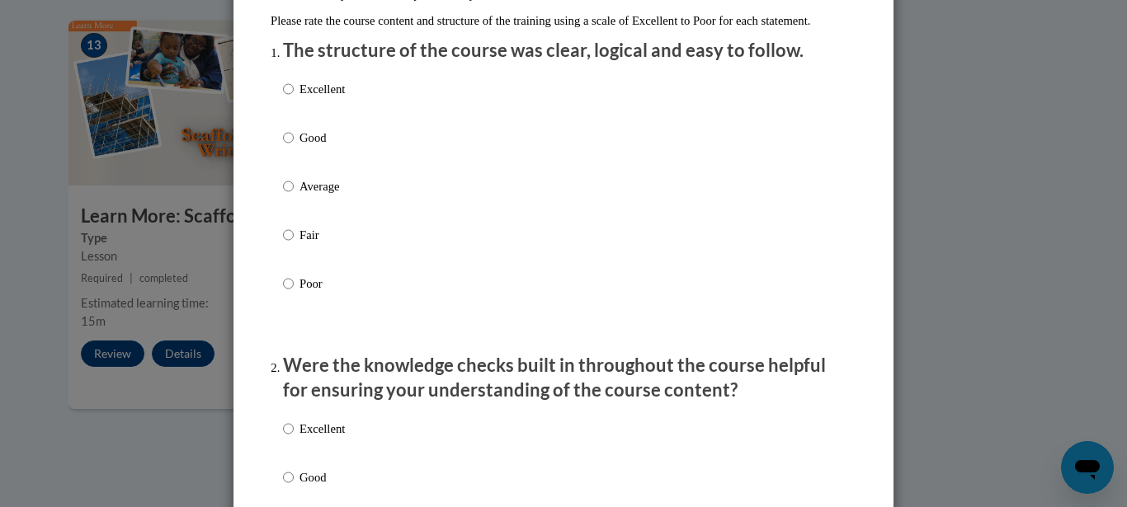
click at [307, 98] on p "Excellent" at bounding box center [321, 89] width 45 height 18
click at [294, 98] on input "Excellent" at bounding box center [288, 89] width 11 height 18
radio input "true"
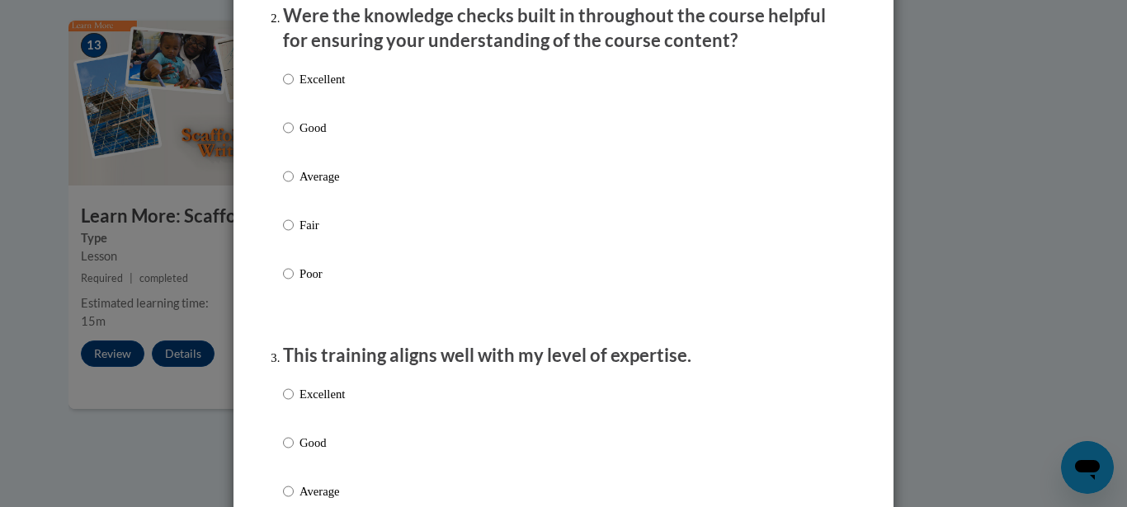
scroll to position [496, 0]
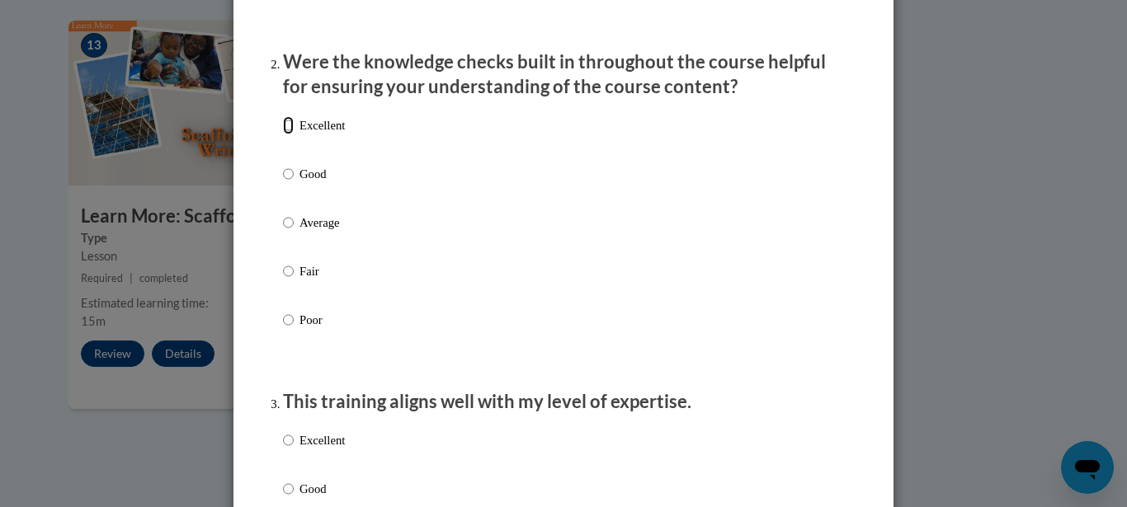
click at [283, 134] on input "Excellent" at bounding box center [288, 125] width 11 height 18
radio input "true"
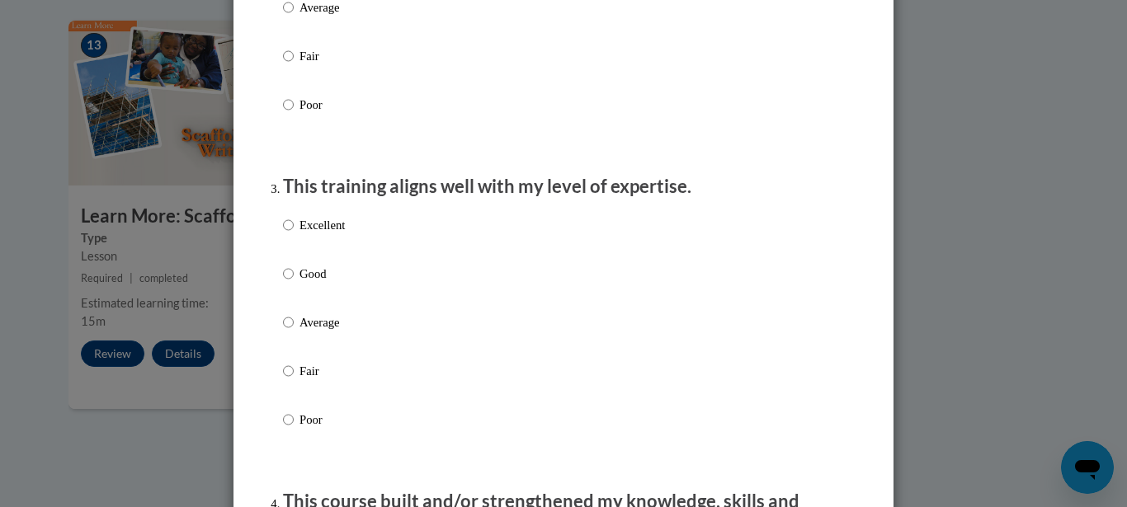
scroll to position [752, 0]
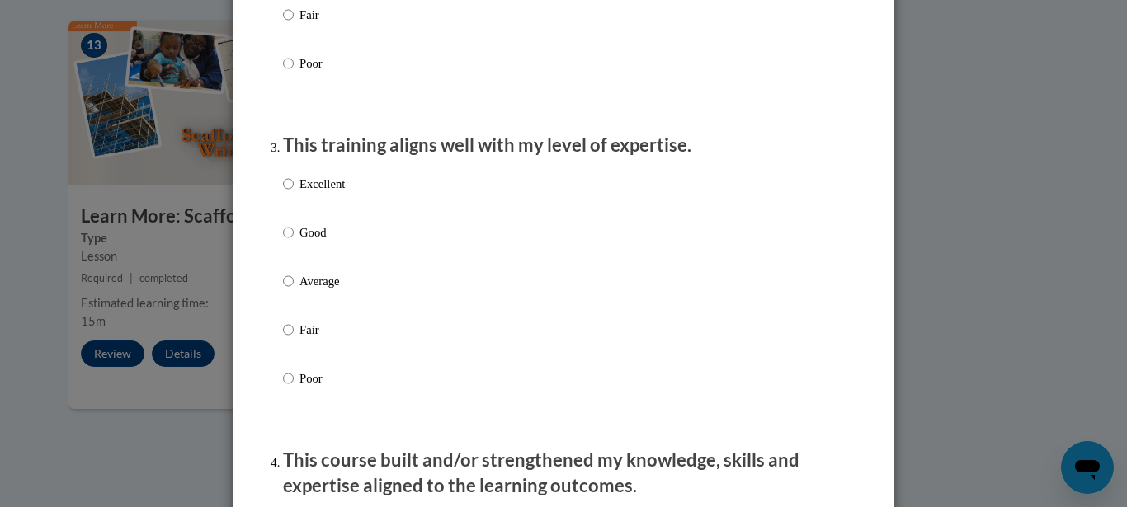
click at [291, 212] on label "Excellent" at bounding box center [314, 197] width 62 height 45
click at [291, 193] on input "Excellent" at bounding box center [288, 184] width 11 height 18
radio input "true"
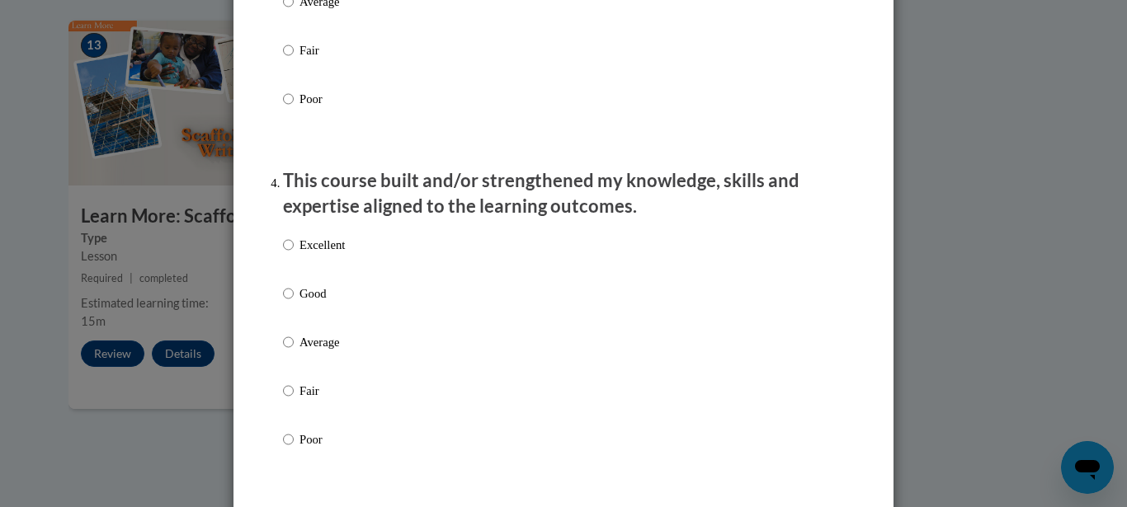
scroll to position [1067, 0]
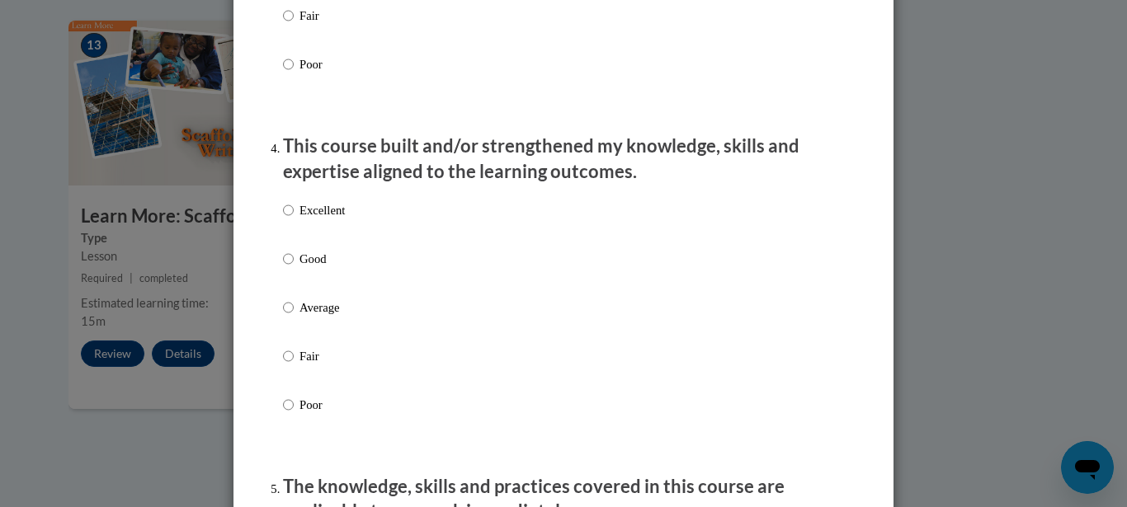
click at [290, 225] on label "Excellent" at bounding box center [314, 223] width 62 height 45
click at [290, 219] on input "Excellent" at bounding box center [288, 210] width 11 height 18
radio input "true"
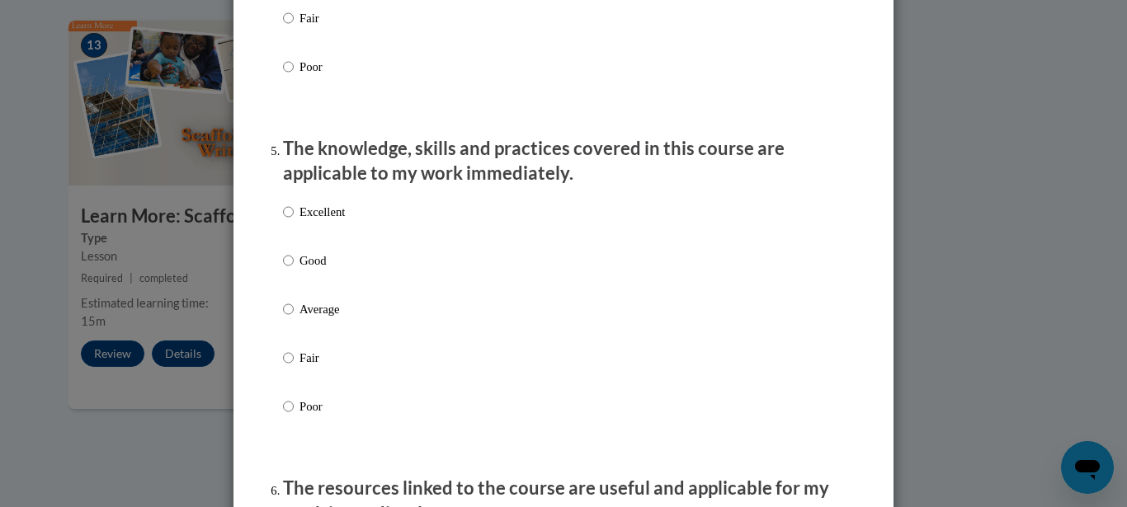
scroll to position [1416, 0]
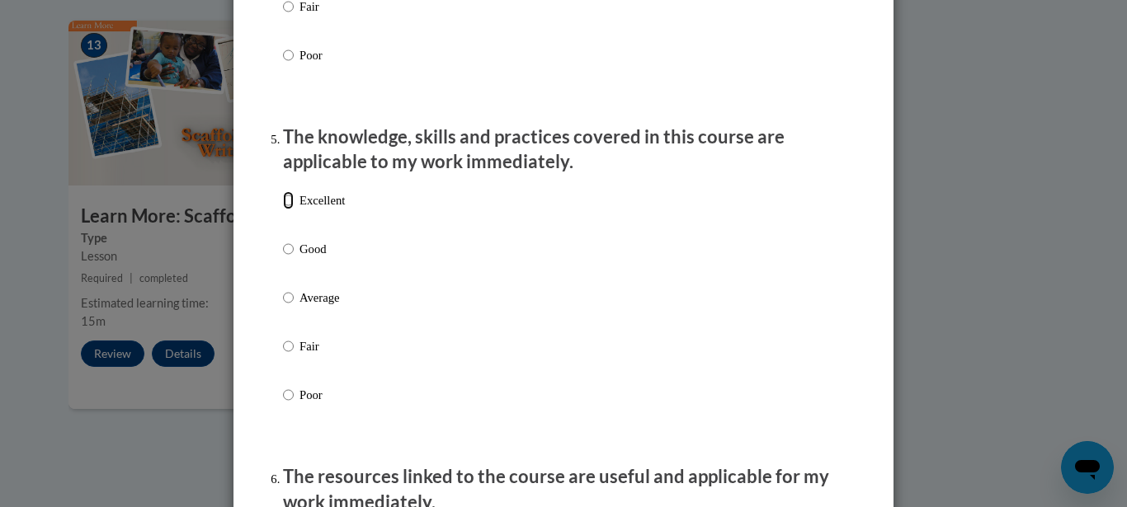
click at [283, 210] on input "Excellent" at bounding box center [288, 200] width 11 height 18
radio input "true"
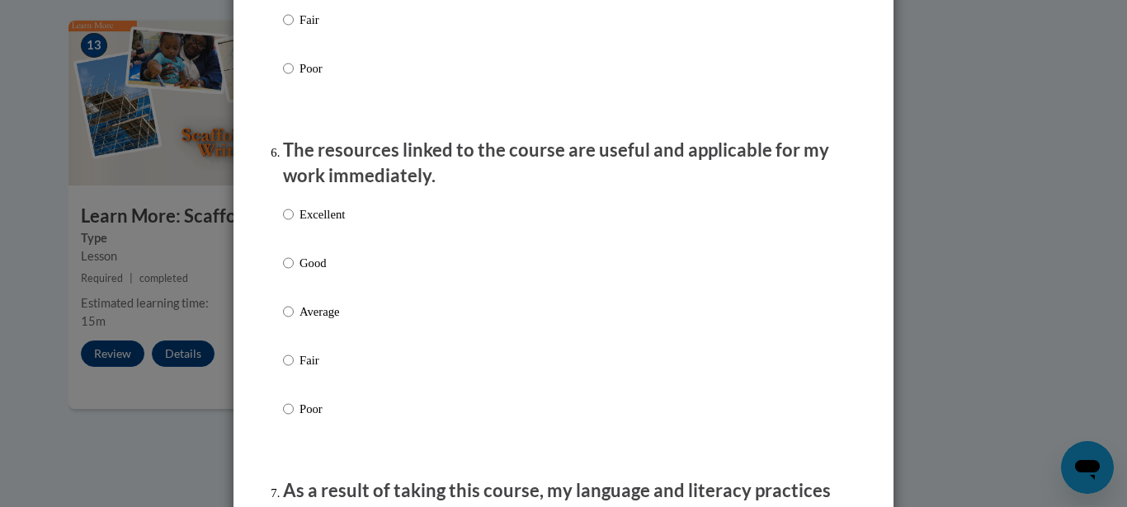
scroll to position [1760, 0]
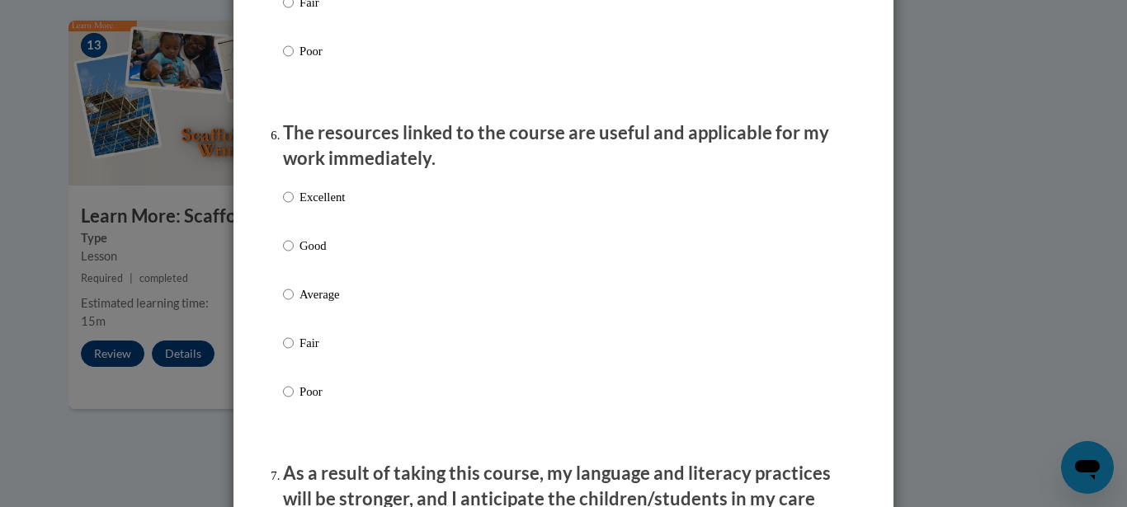
click at [292, 212] on label "Excellent" at bounding box center [314, 210] width 62 height 45
click at [292, 206] on input "Excellent" at bounding box center [288, 197] width 11 height 18
radio input "true"
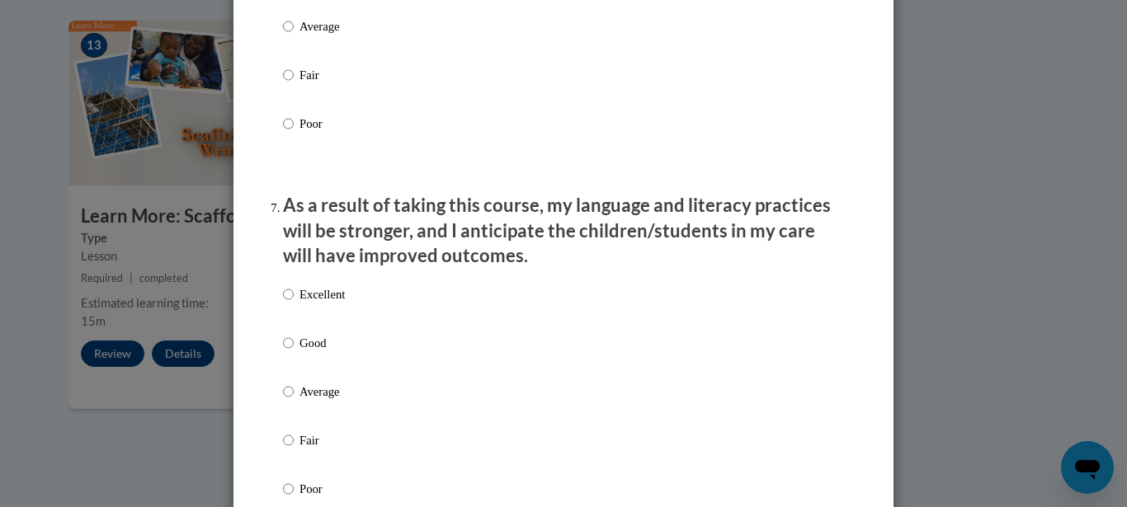
scroll to position [2133, 0]
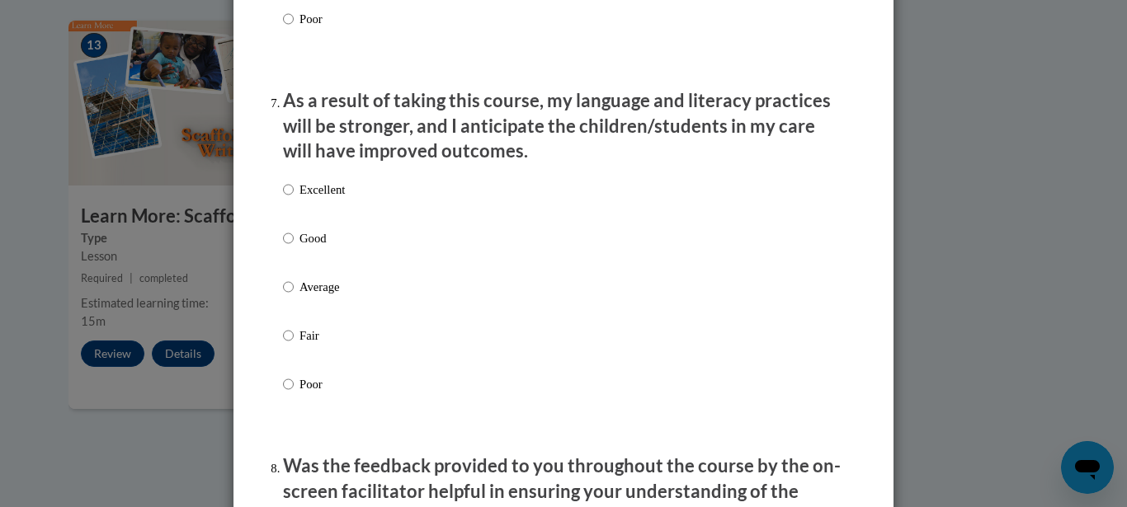
click at [317, 199] on p "Excellent" at bounding box center [321, 190] width 45 height 18
click at [294, 199] on input "Excellent" at bounding box center [288, 190] width 11 height 18
radio input "true"
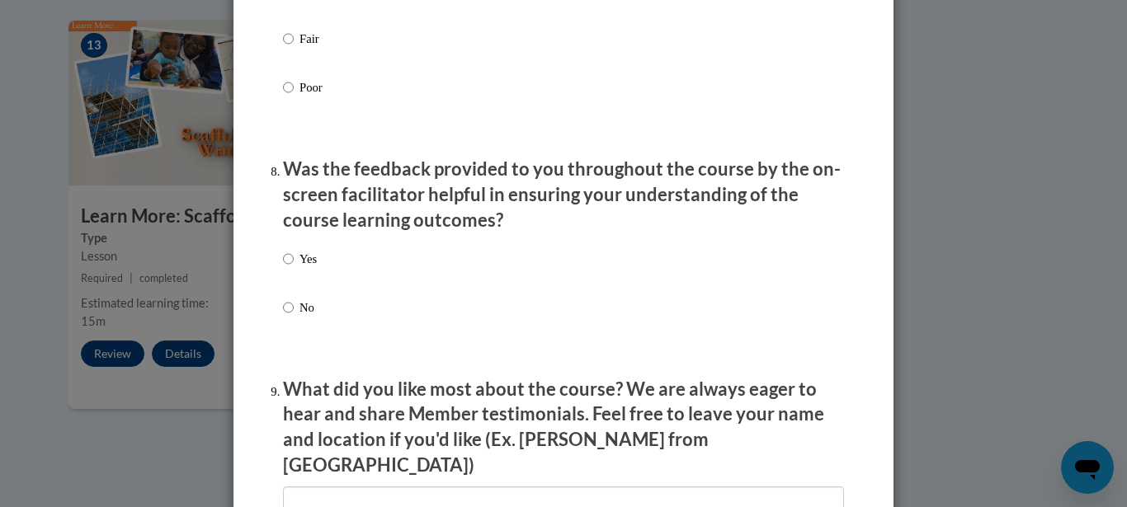
scroll to position [2460, 0]
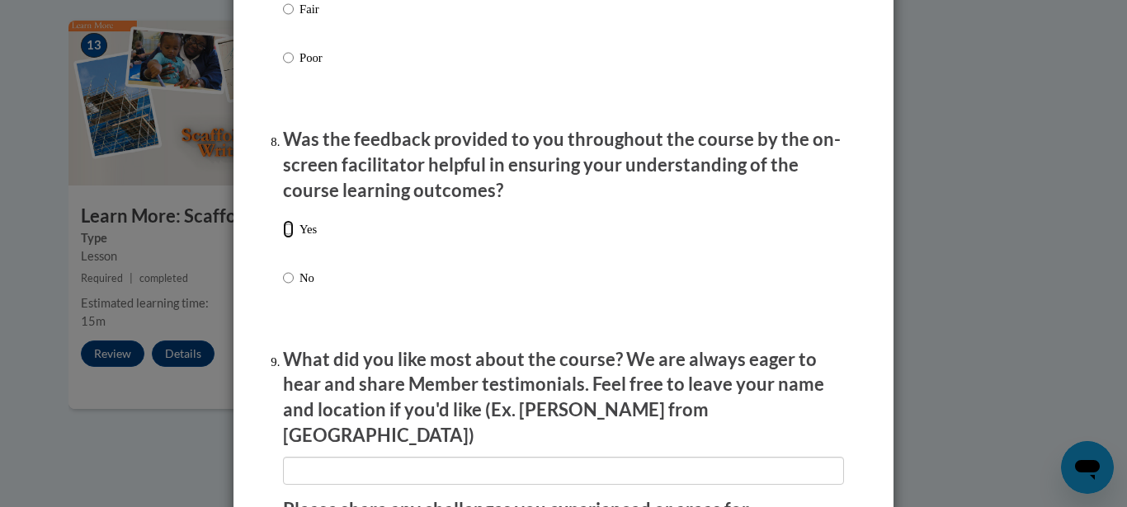
click at [286, 234] on input "Yes" at bounding box center [288, 229] width 11 height 18
radio input "true"
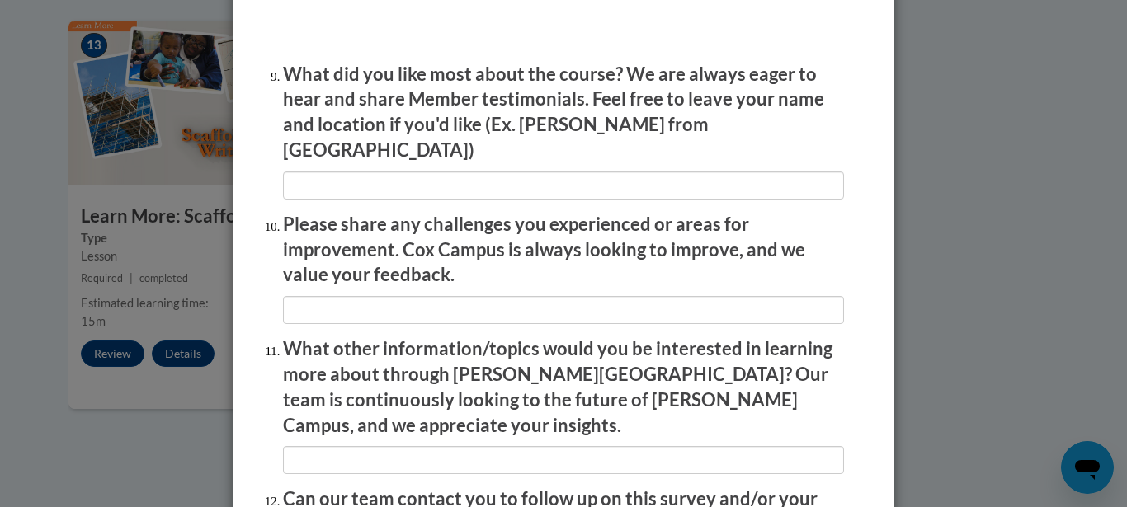
scroll to position [2757, 0]
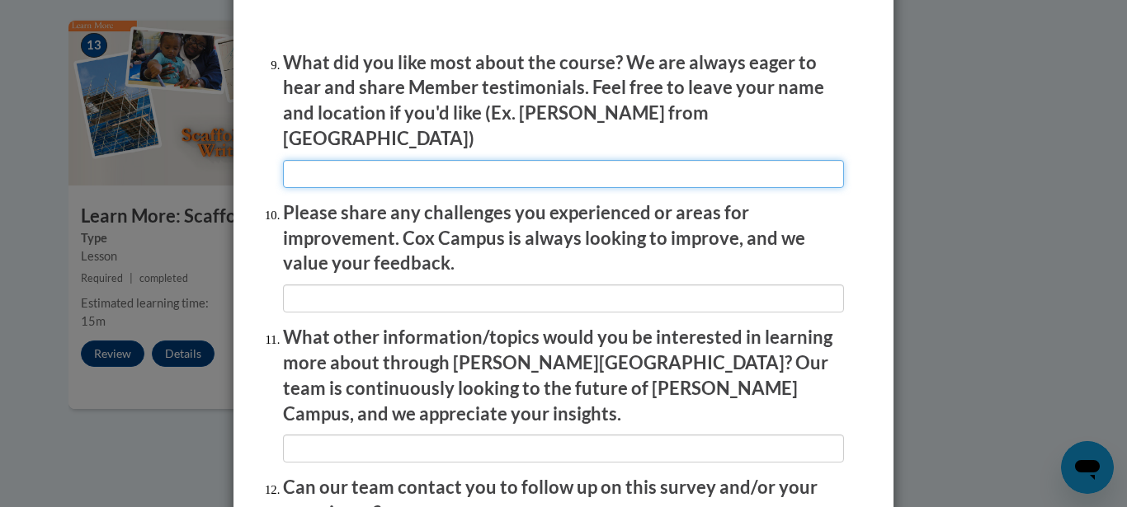
click at [456, 160] on input "textbox" at bounding box center [563, 174] width 561 height 28
type input "everything"
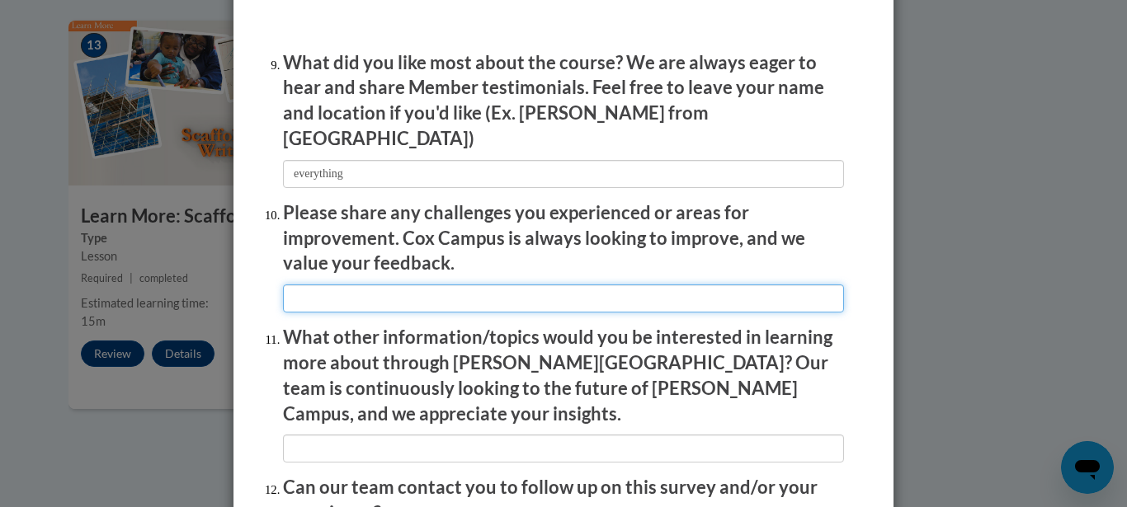
click at [395, 285] on input "textbox" at bounding box center [563, 299] width 561 height 28
type input "the questions"
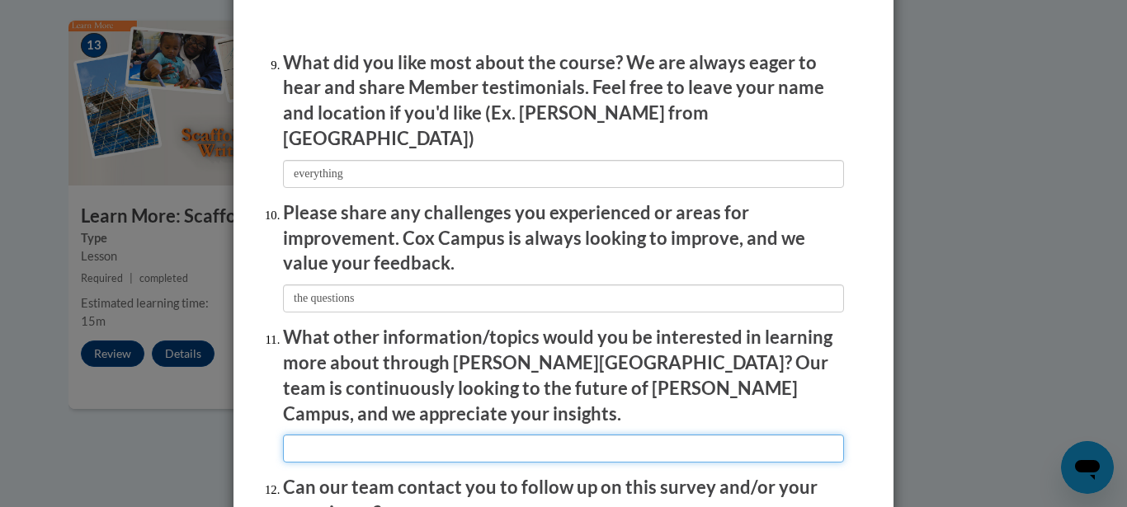
click at [799, 435] on input "textbox" at bounding box center [563, 449] width 561 height 28
type input "none"
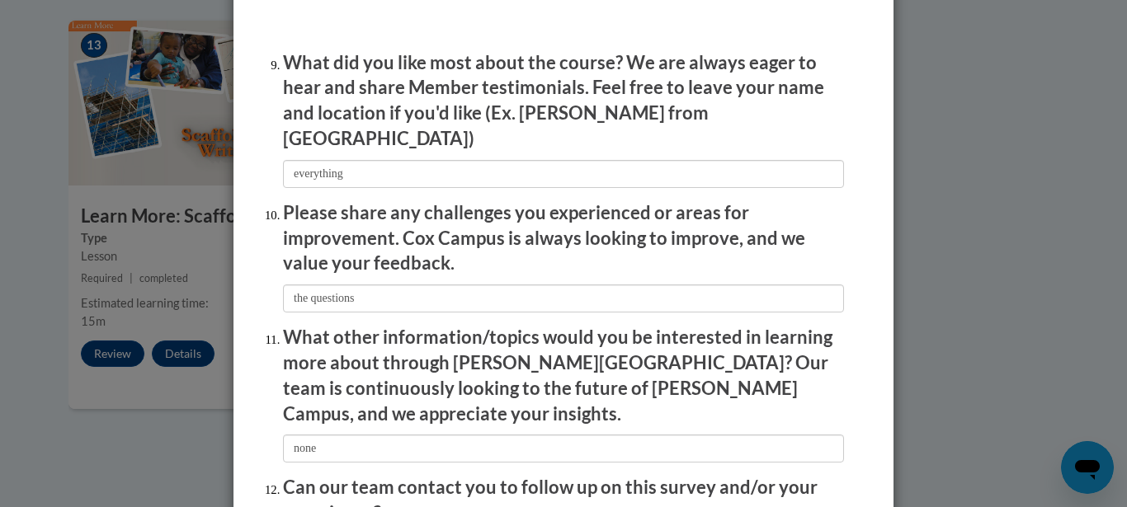
scroll to position [2920, 0]
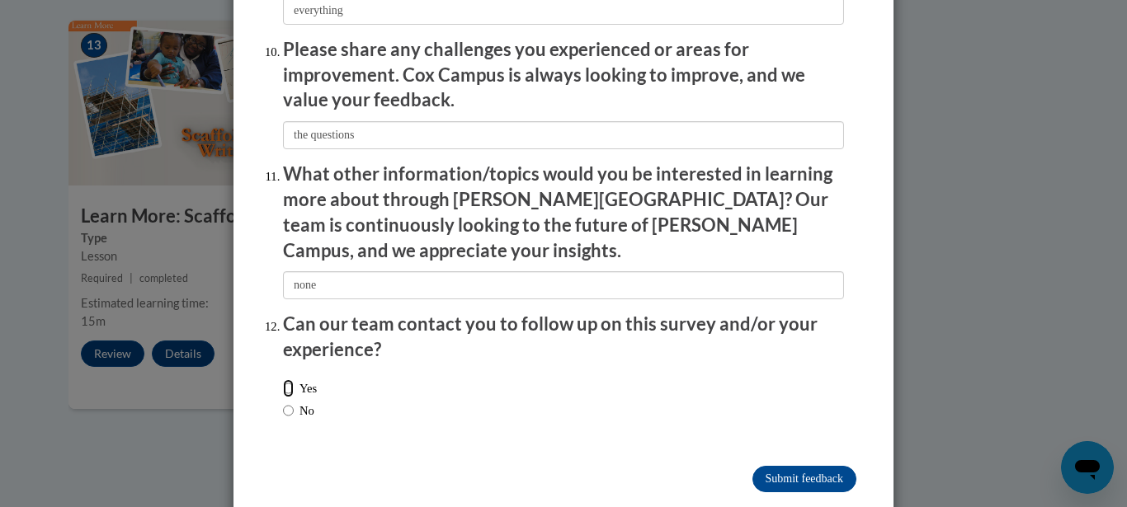
click at [285, 379] on input "Yes" at bounding box center [288, 388] width 11 height 18
radio input "true"
click at [802, 466] on input "Submit feedback" at bounding box center [804, 479] width 104 height 26
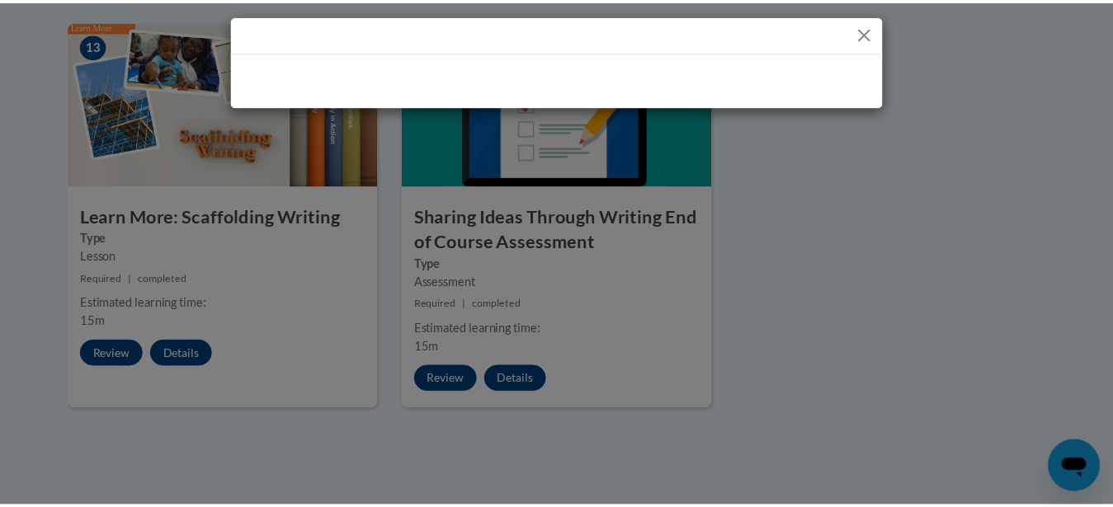
scroll to position [0, 0]
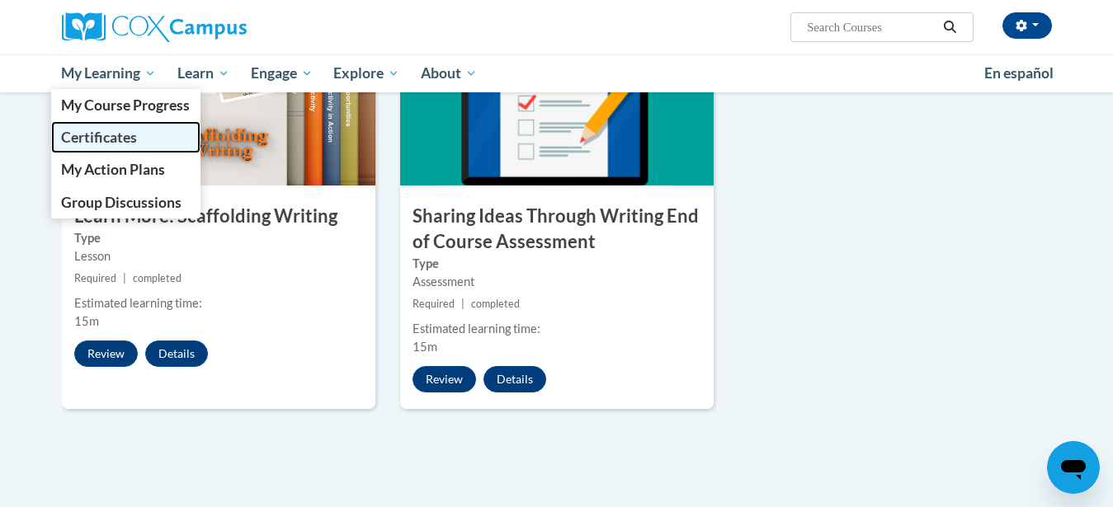
click at [92, 139] on span "Certificates" at bounding box center [99, 137] width 76 height 17
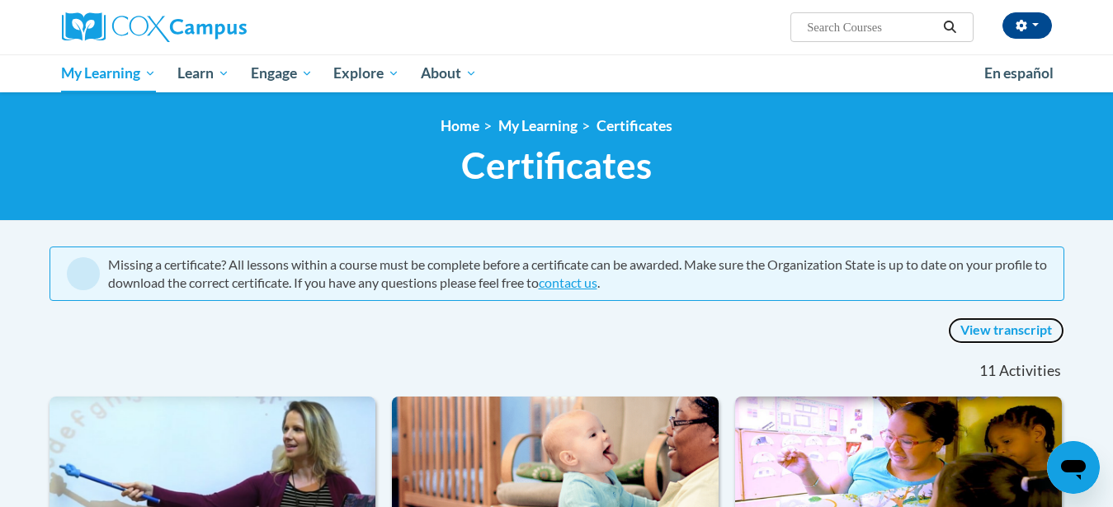
click at [990, 331] on link "View transcript" at bounding box center [1006, 331] width 116 height 26
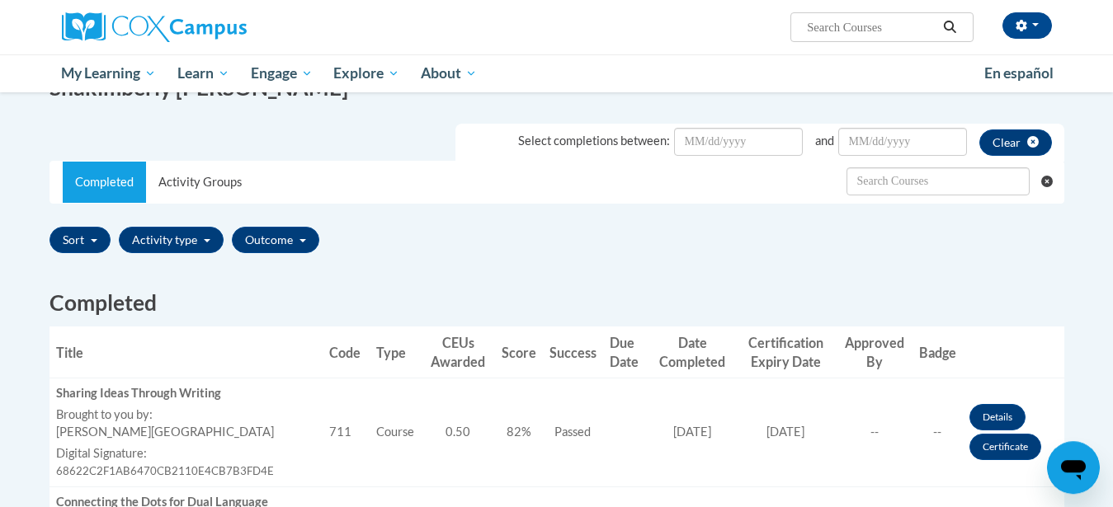
scroll to position [140, 0]
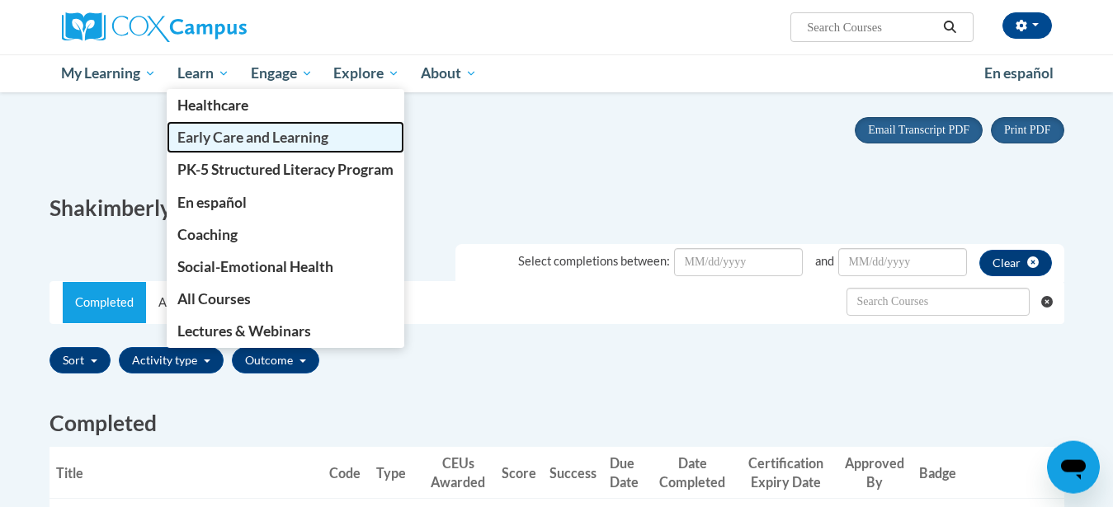
click at [219, 137] on span "Early Care and Learning" at bounding box center [252, 137] width 151 height 17
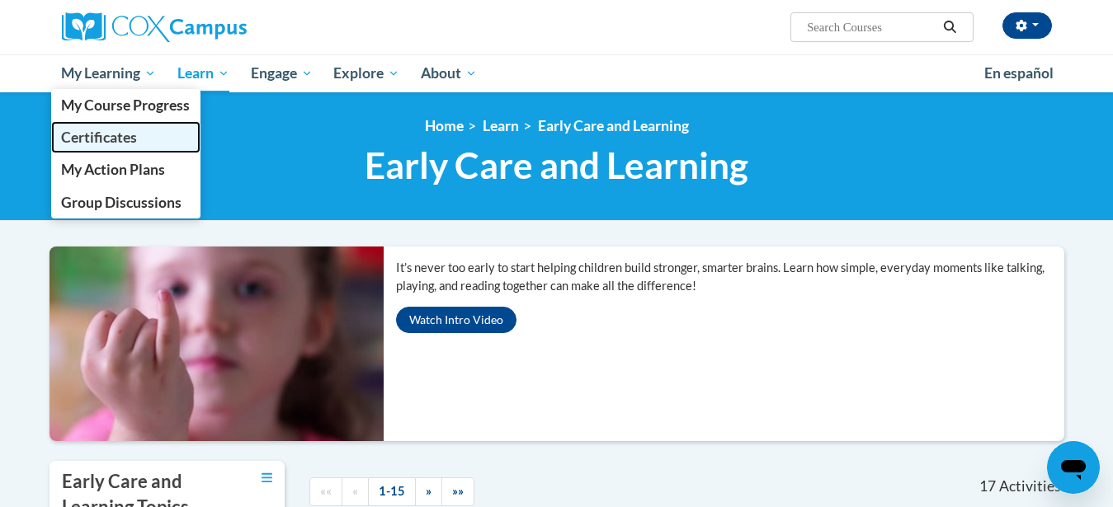
click at [139, 130] on link "Certificates" at bounding box center [126, 137] width 150 height 32
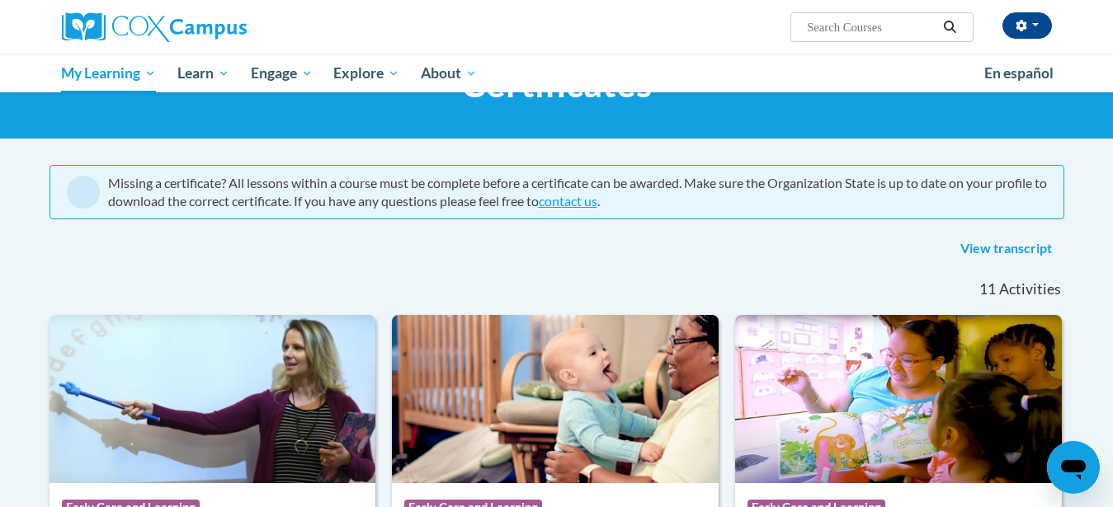
scroll to position [65, 0]
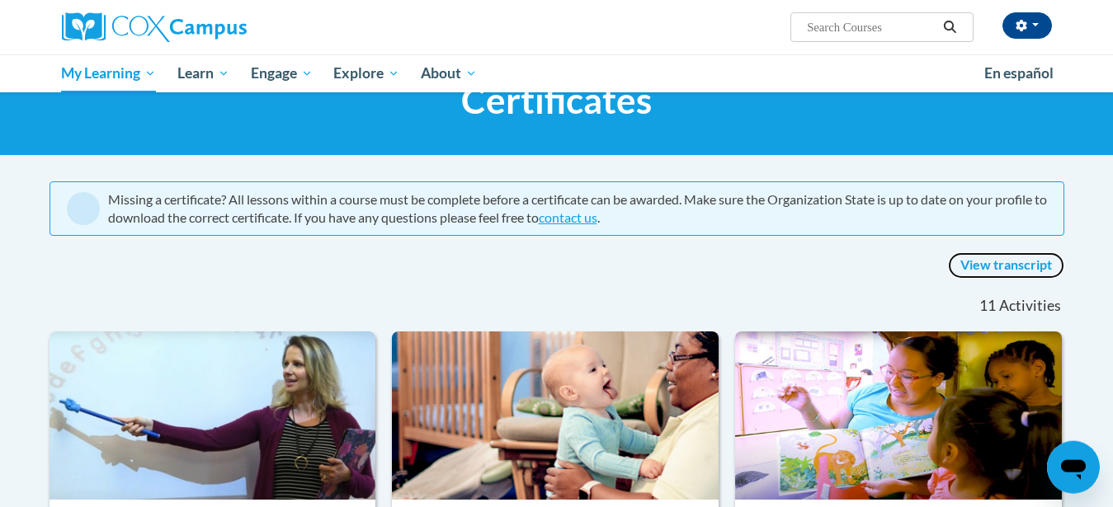
click at [995, 263] on link "View transcript" at bounding box center [1006, 265] width 116 height 26
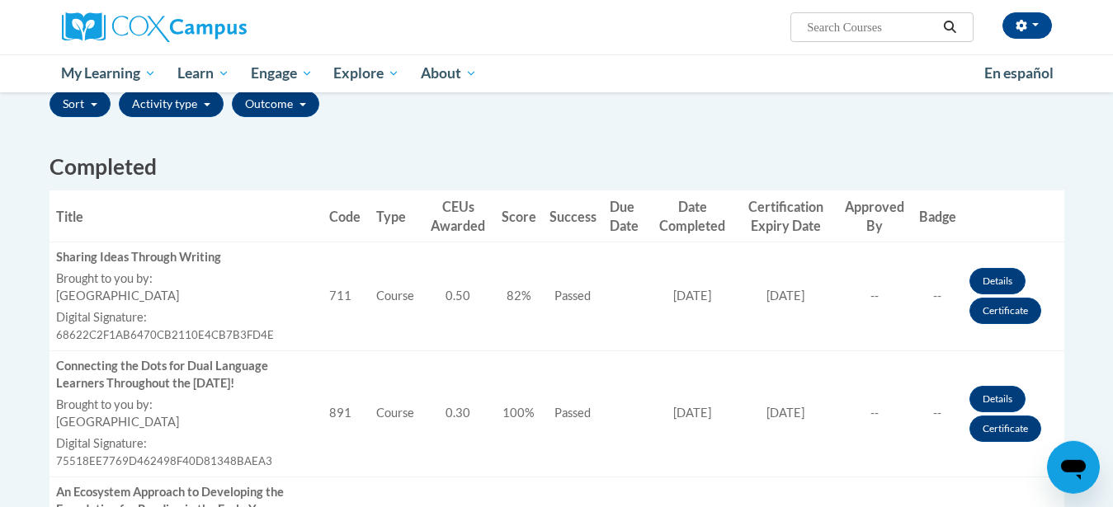
scroll to position [426, 0]
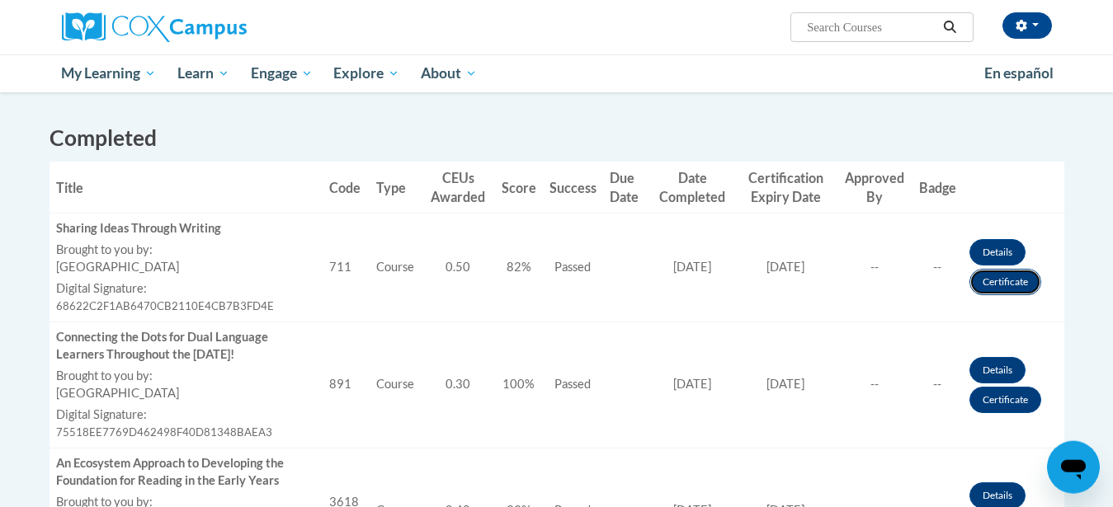
click at [1000, 282] on link "Certificate" at bounding box center [1005, 282] width 72 height 26
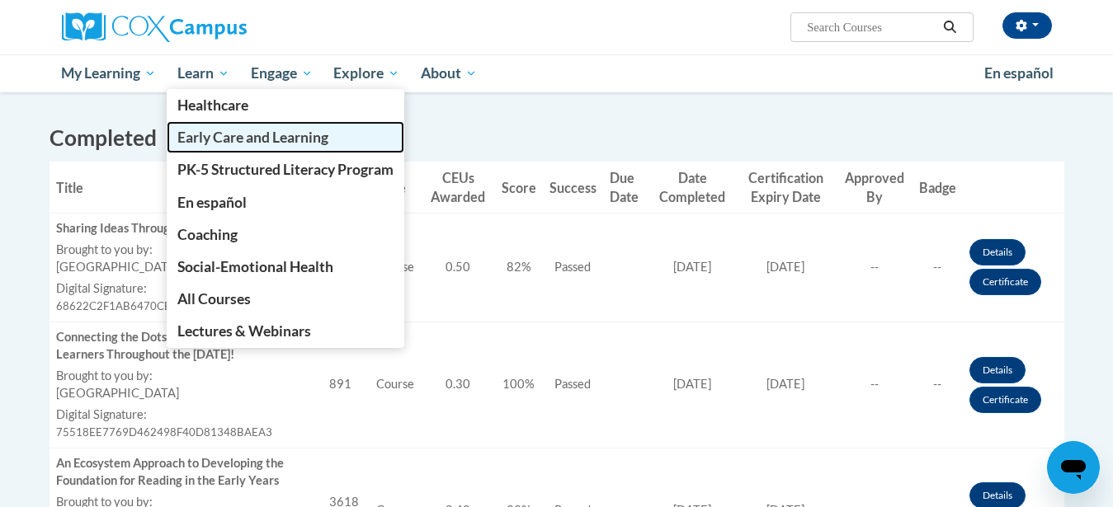
click at [218, 141] on span "Early Care and Learning" at bounding box center [252, 137] width 151 height 17
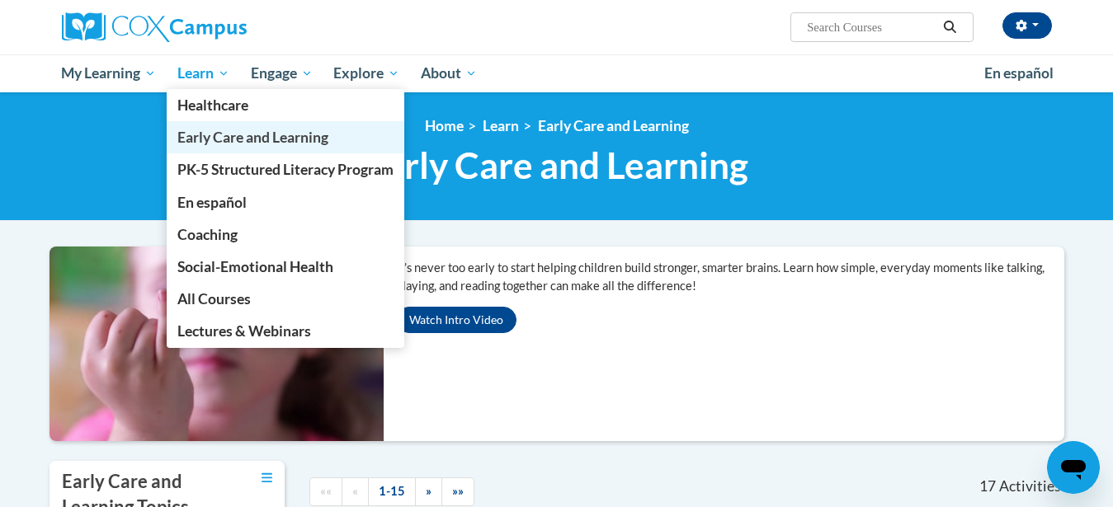
click at [265, 141] on span "Early Care and Learning" at bounding box center [252, 137] width 151 height 17
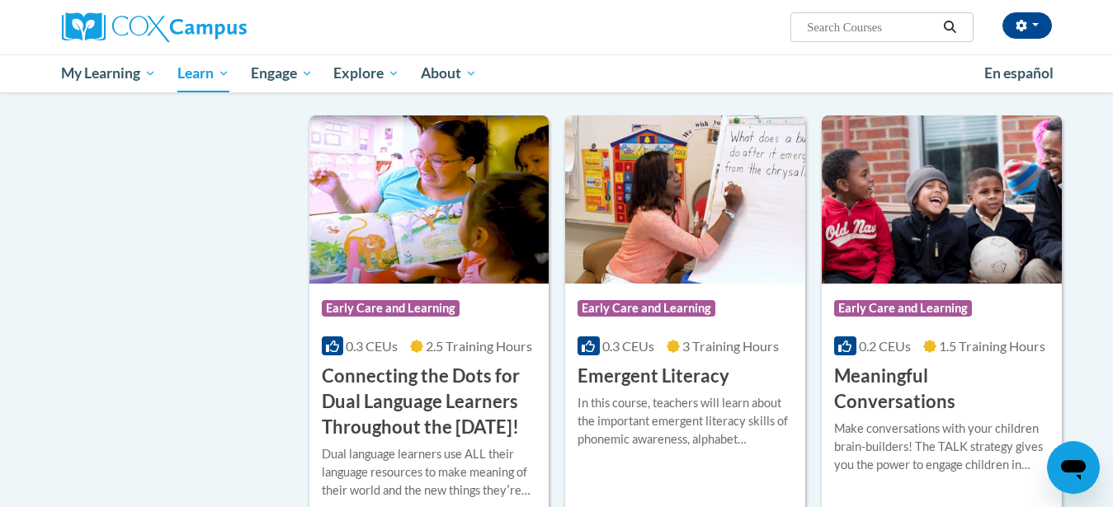
scroll to position [896, 0]
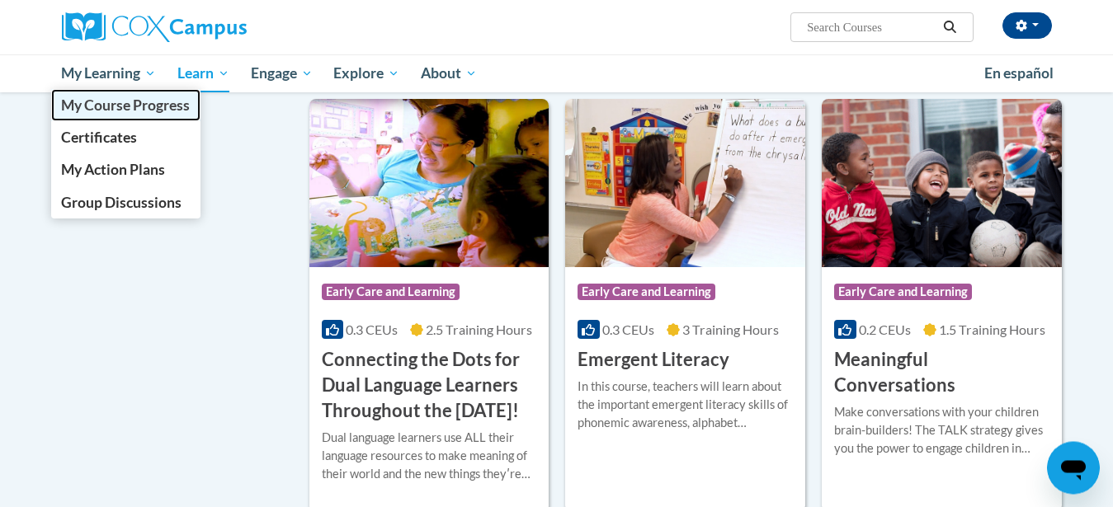
click at [112, 111] on span "My Course Progress" at bounding box center [125, 105] width 129 height 17
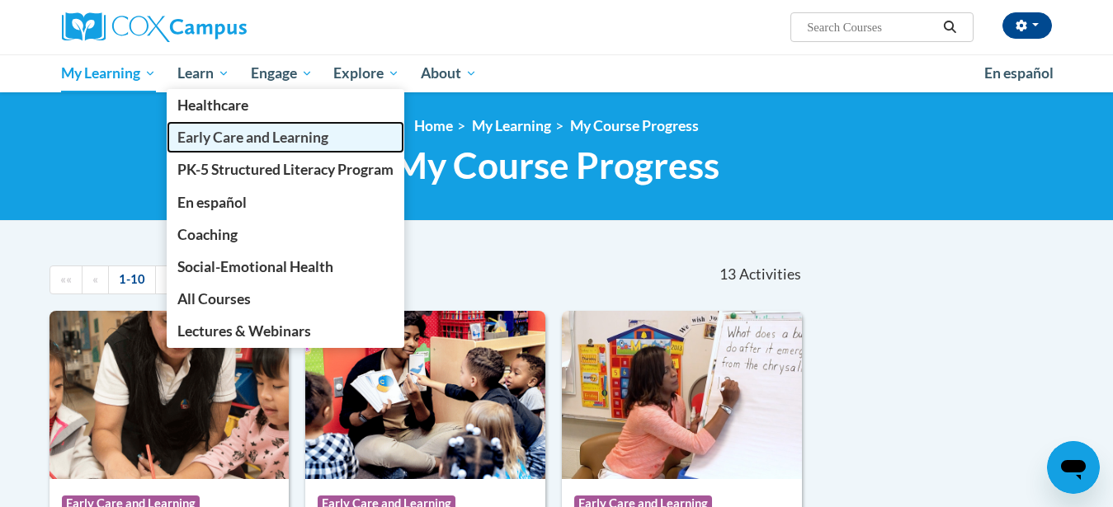
click at [224, 140] on span "Early Care and Learning" at bounding box center [252, 137] width 151 height 17
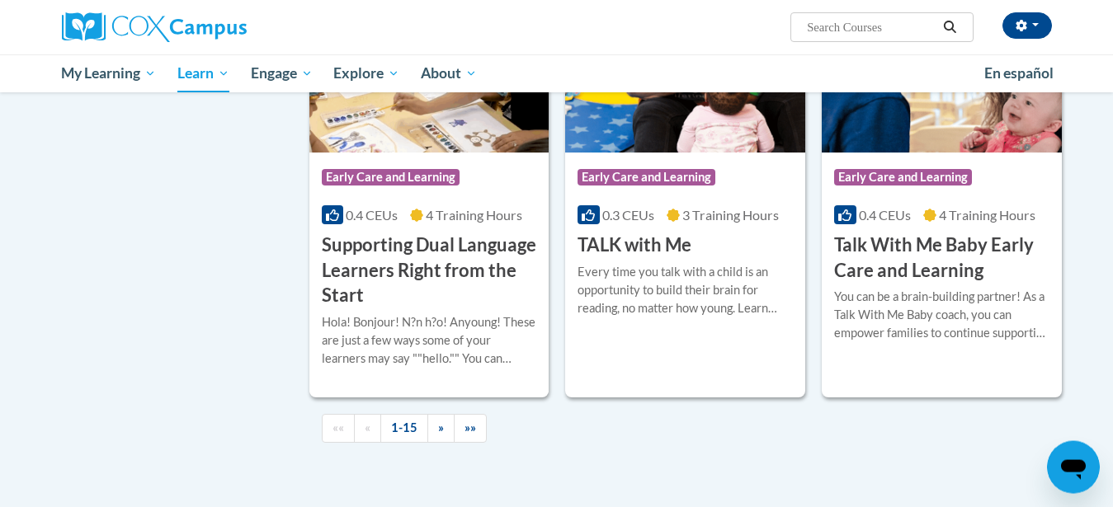
scroll to position [2320, 0]
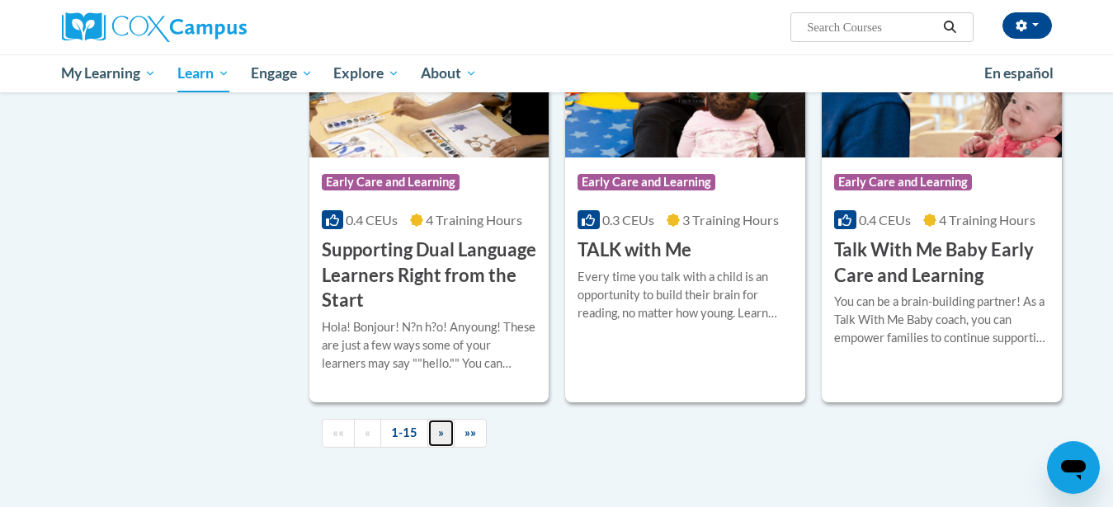
click at [440, 440] on span "»" at bounding box center [441, 433] width 6 height 14
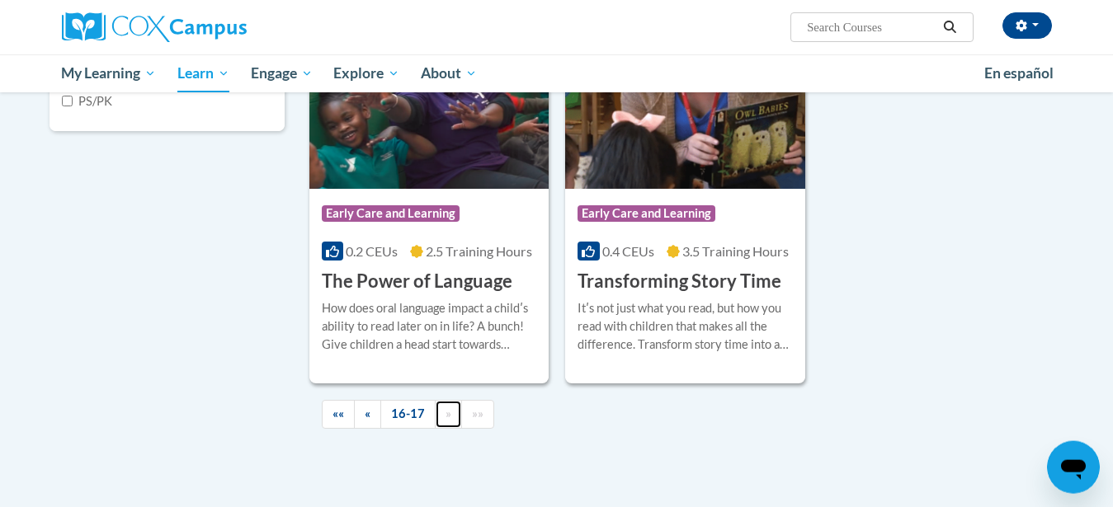
scroll to position [505, 0]
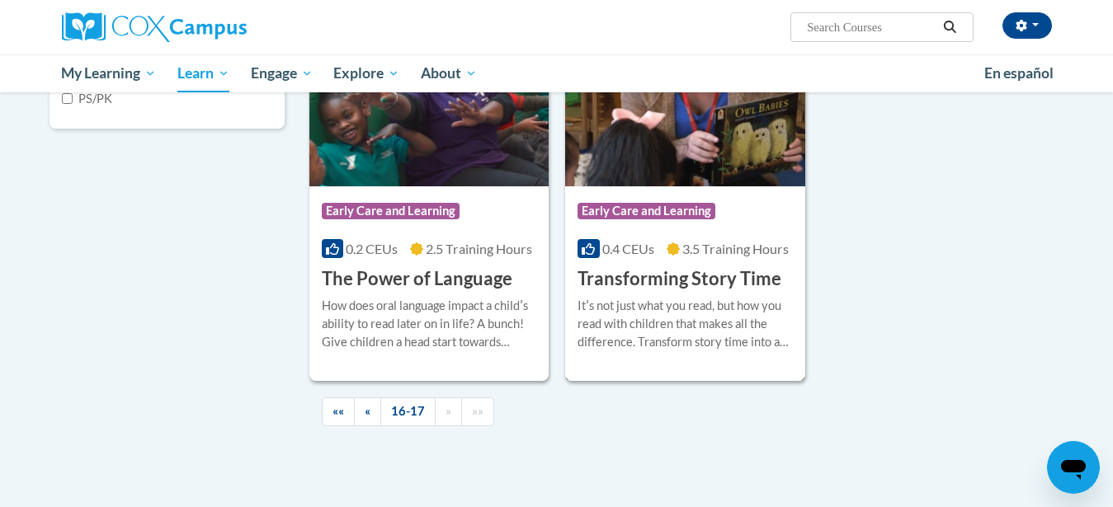
click at [649, 268] on h3 "Transforming Story Time" at bounding box center [679, 279] width 204 height 26
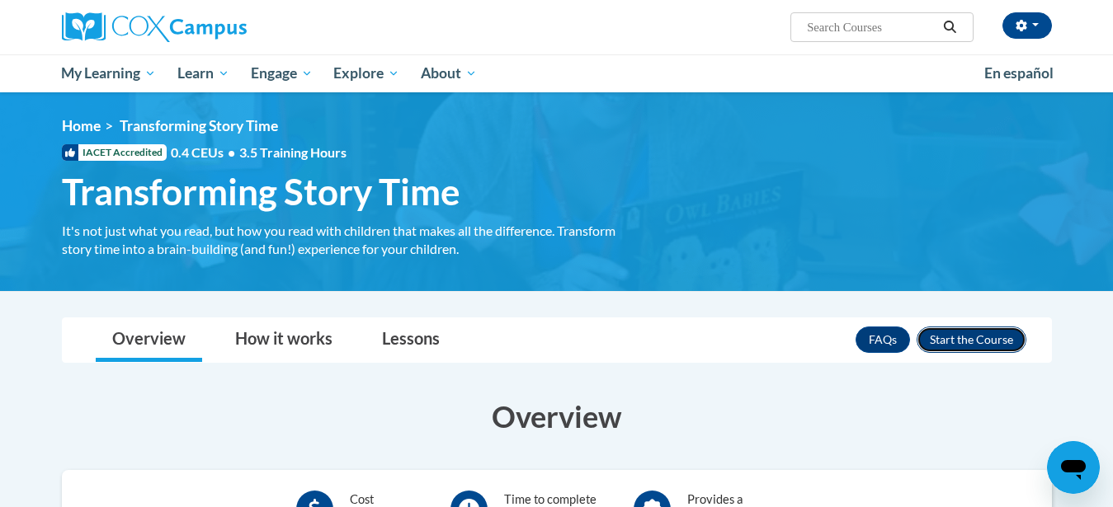
click at [1005, 338] on button "Enroll" at bounding box center [972, 340] width 110 height 26
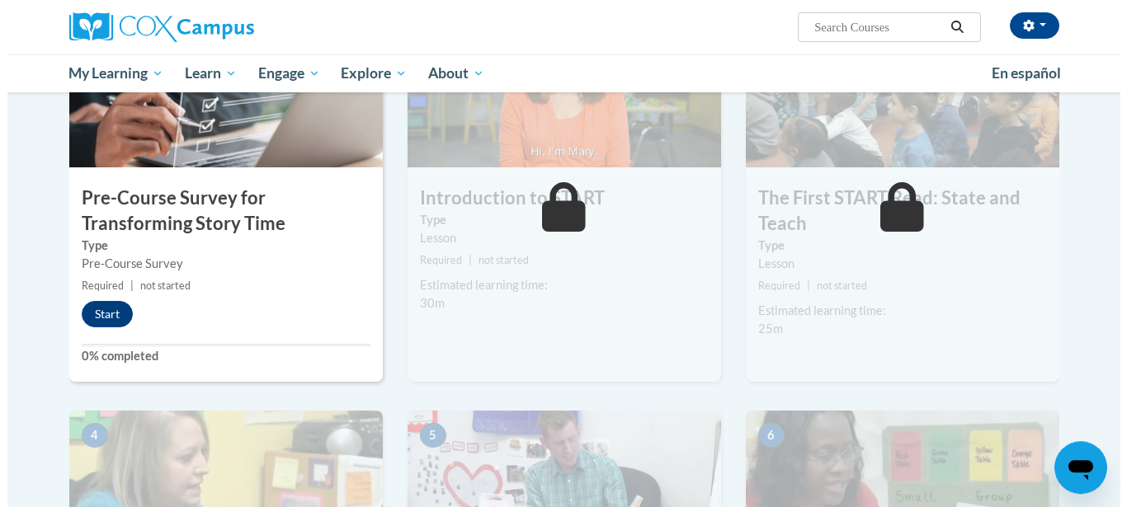
scroll to position [477, 0]
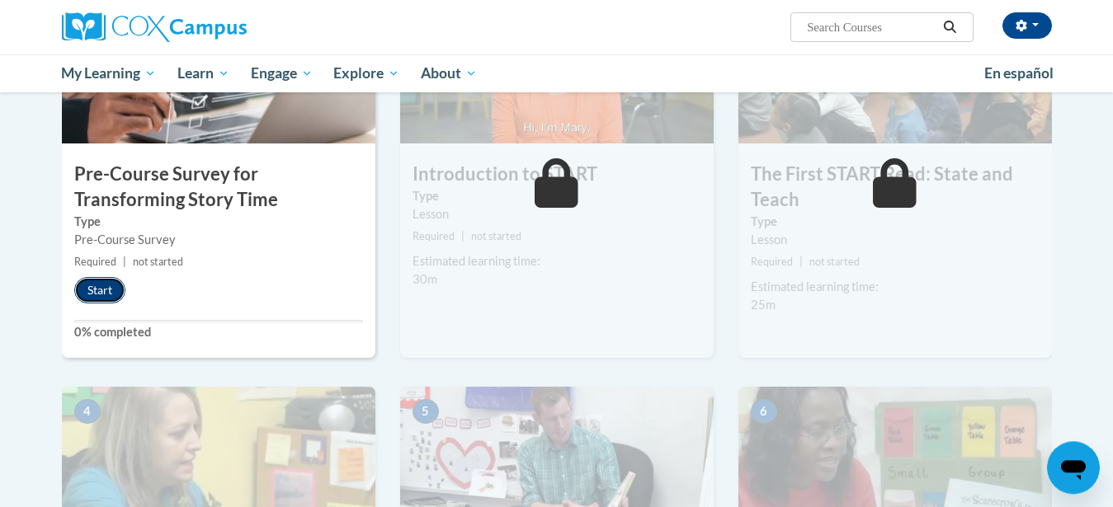
click at [108, 289] on button "Start" at bounding box center [99, 290] width 51 height 26
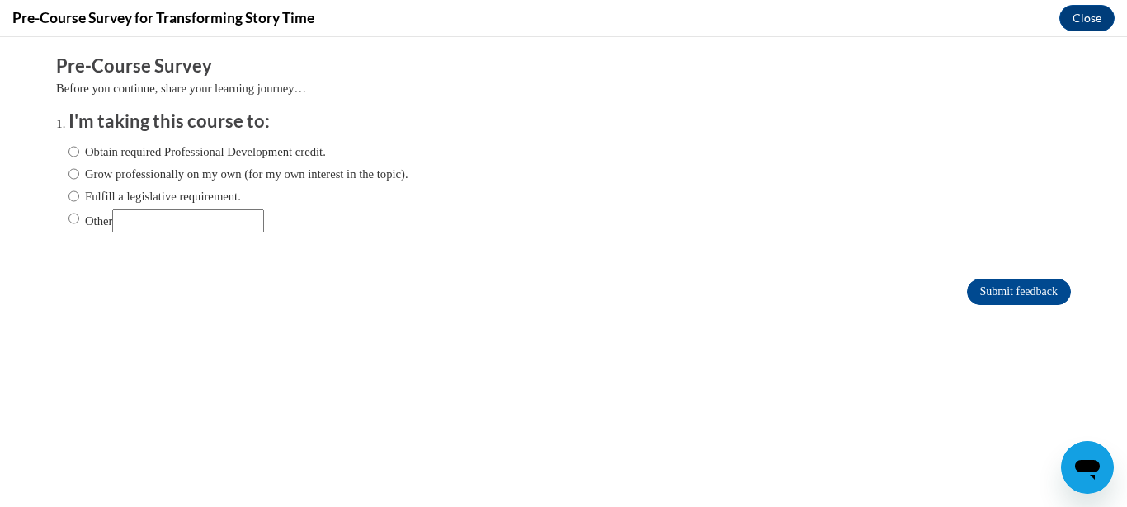
scroll to position [0, 0]
click at [68, 152] on input "Obtain required Professional Development credit." at bounding box center [73, 152] width 11 height 18
radio input "true"
click at [1039, 285] on input "Submit feedback" at bounding box center [1019, 292] width 104 height 26
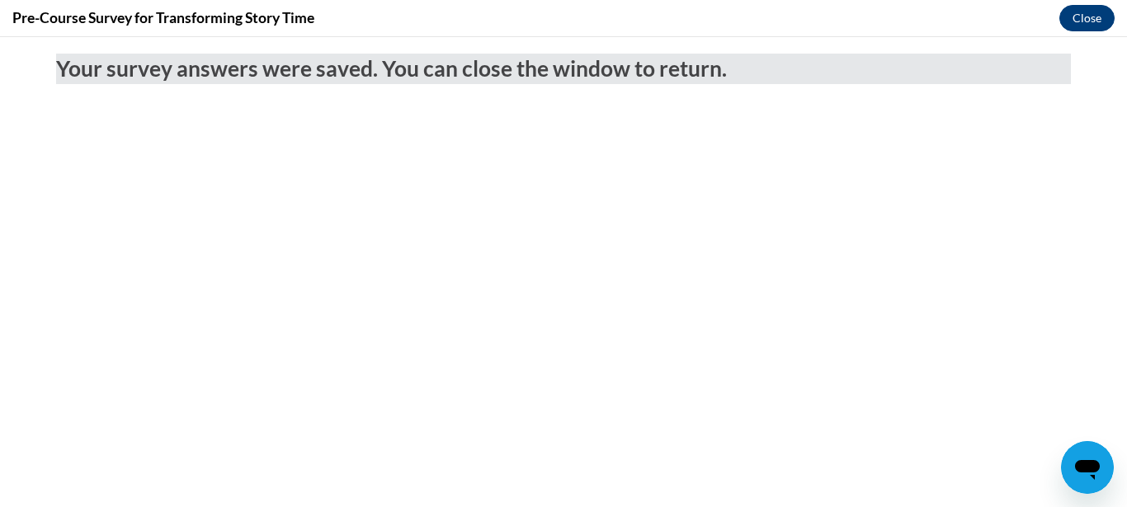
click at [1096, 16] on button "Close" at bounding box center [1086, 18] width 55 height 26
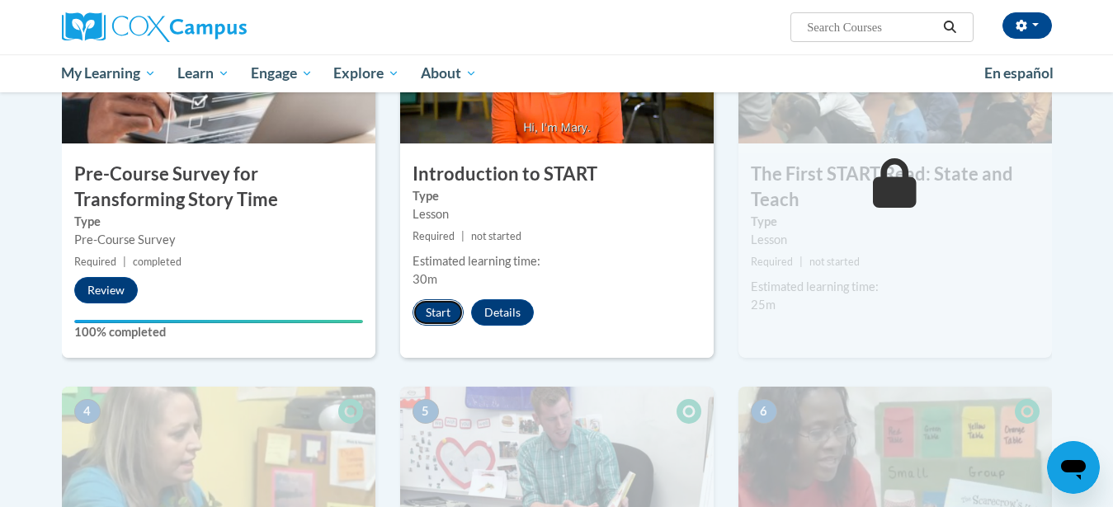
click at [433, 313] on button "Start" at bounding box center [437, 312] width 51 height 26
